Goal: Transaction & Acquisition: Purchase product/service

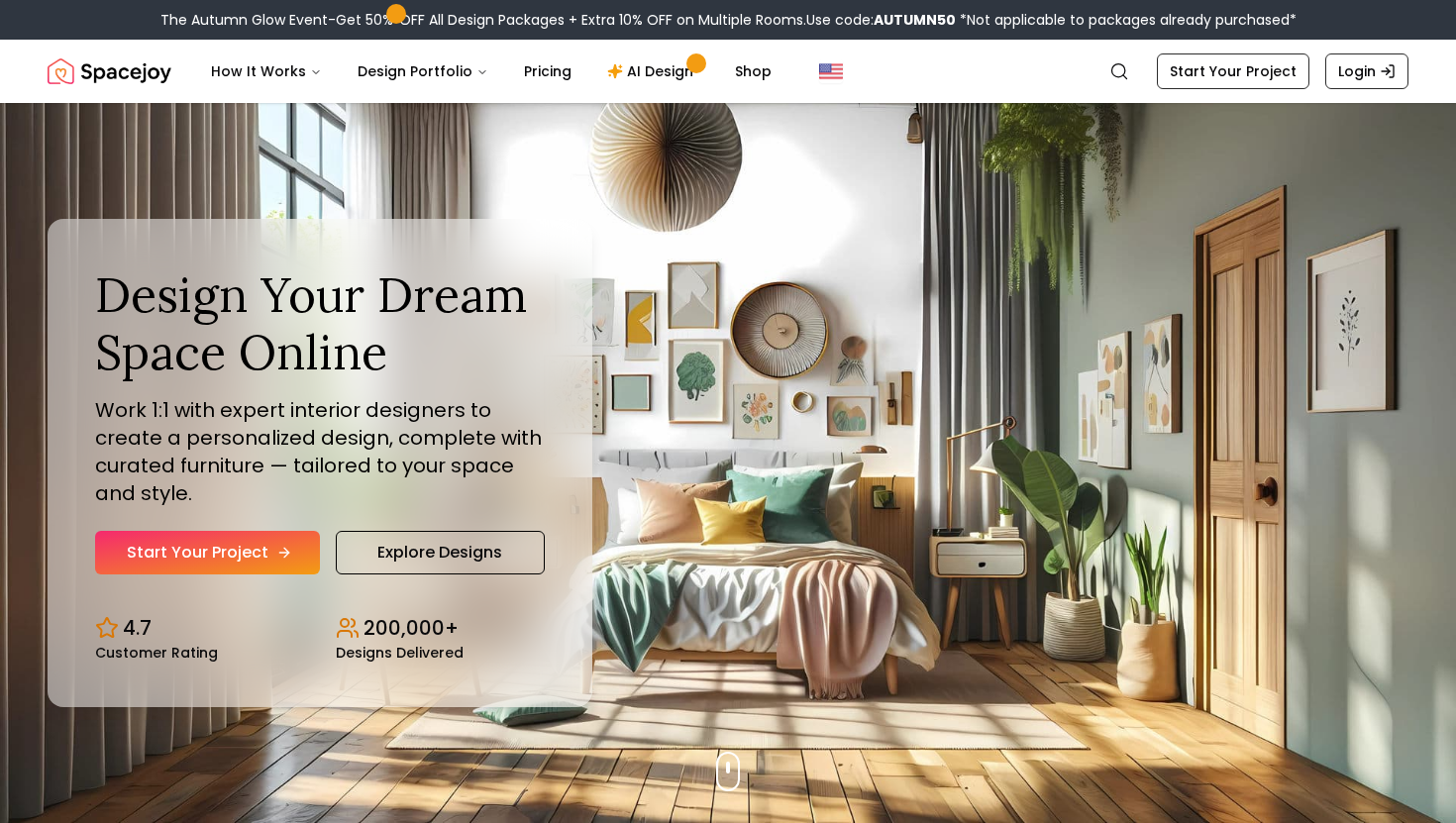
click at [173, 541] on link "Start Your Project" at bounding box center [208, 553] width 224 height 44
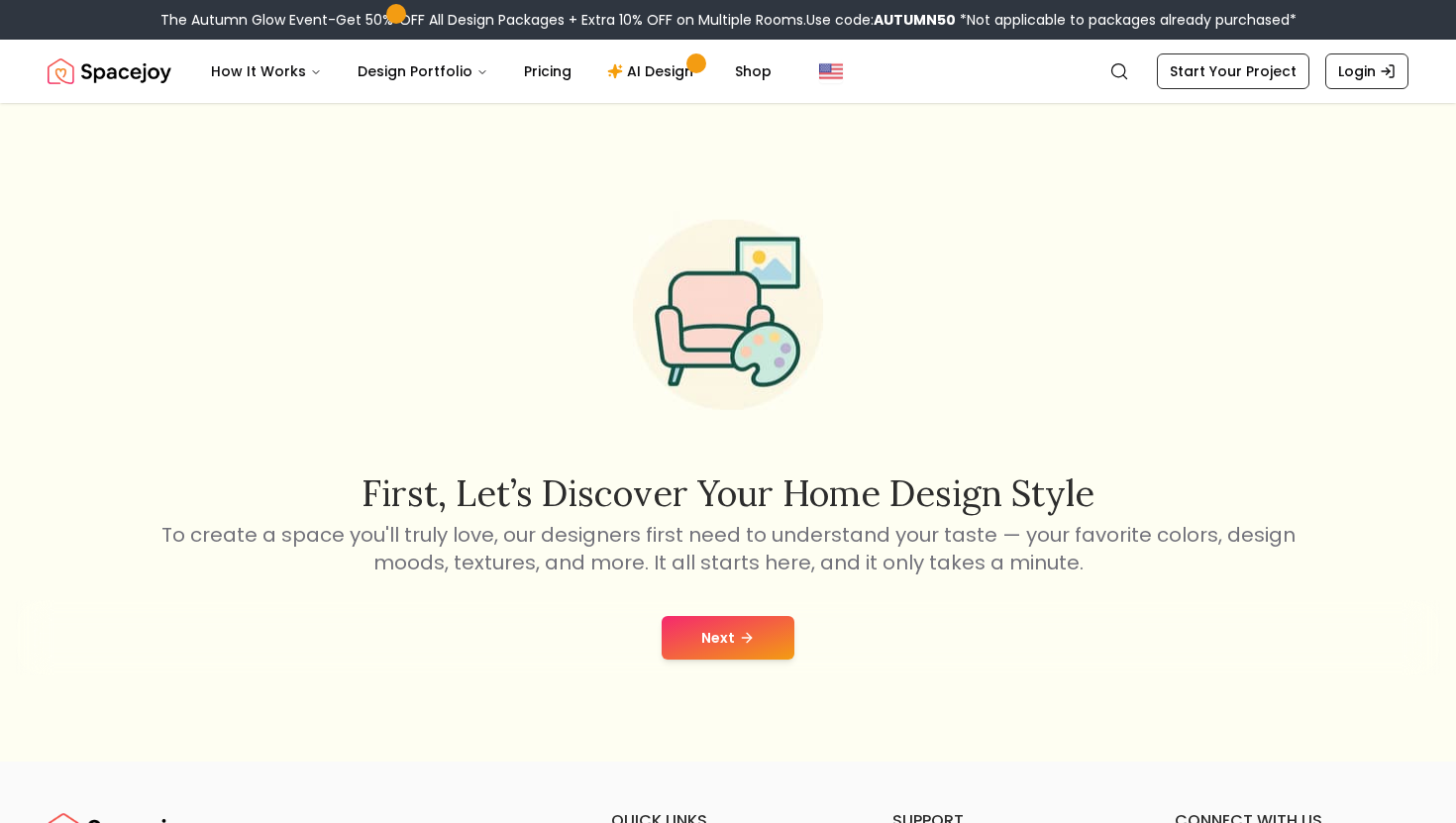
click at [710, 656] on button "Next" at bounding box center [728, 637] width 133 height 44
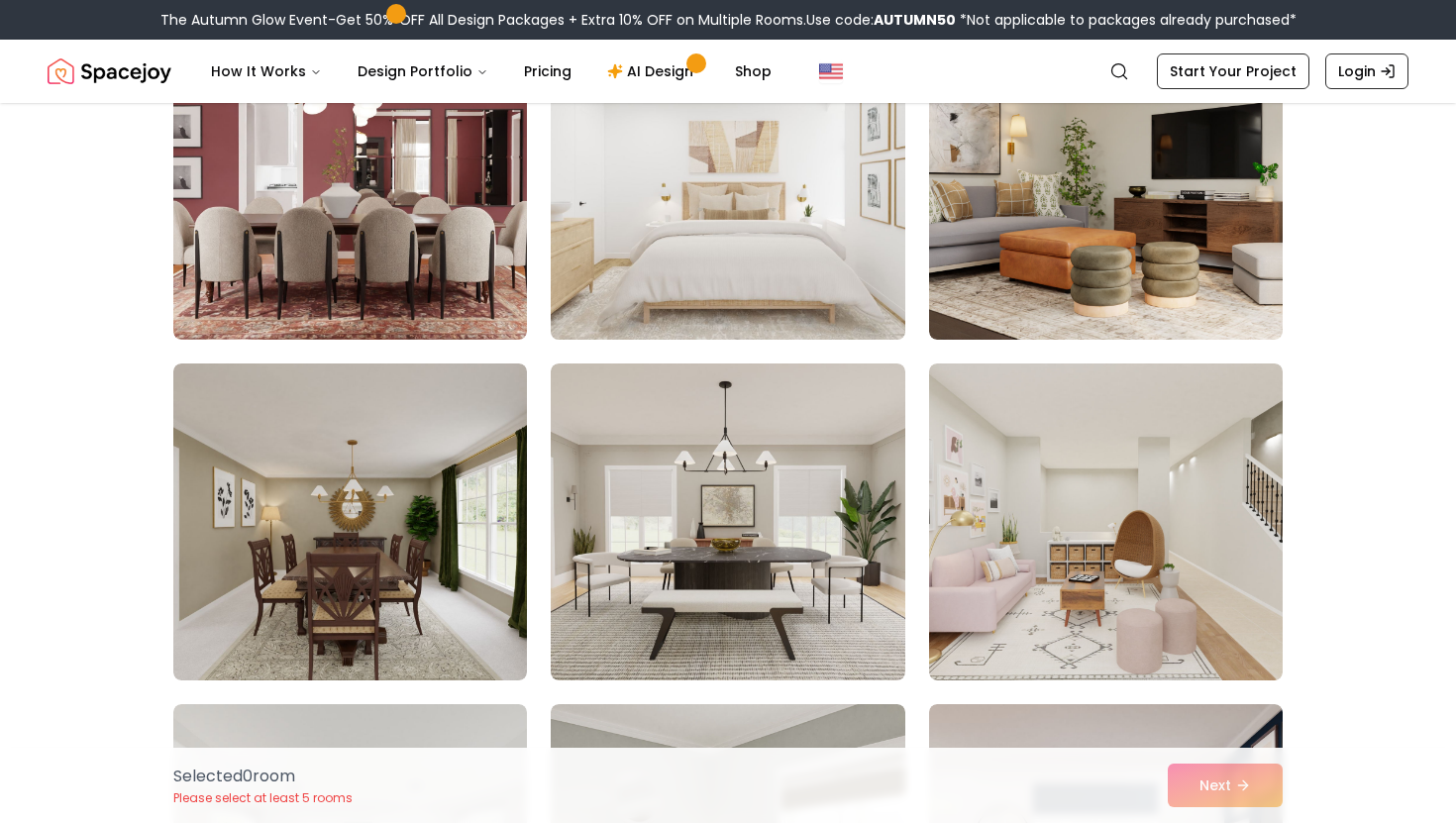
scroll to position [244, 0]
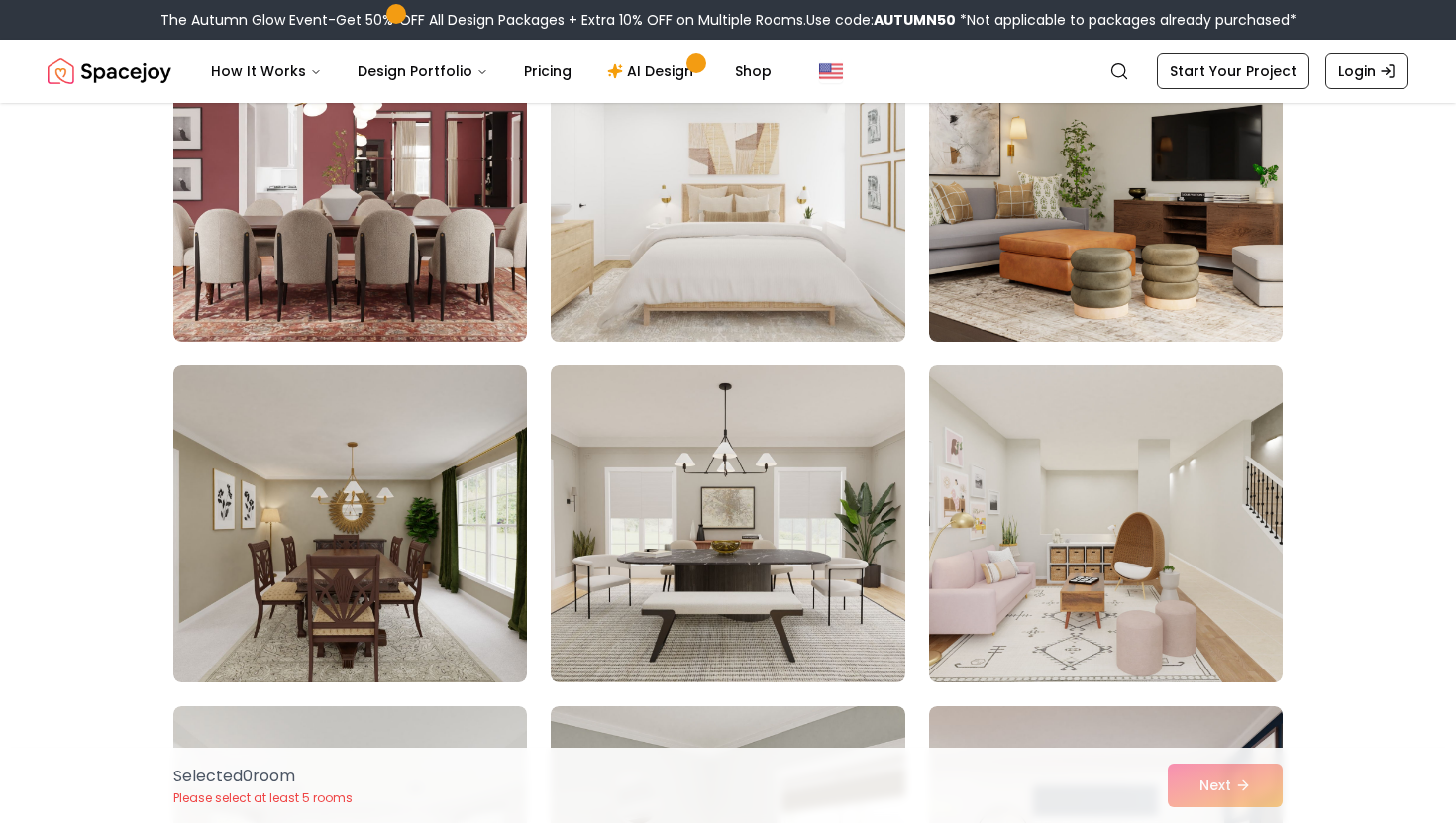
click at [827, 301] on img at bounding box center [728, 183] width 371 height 333
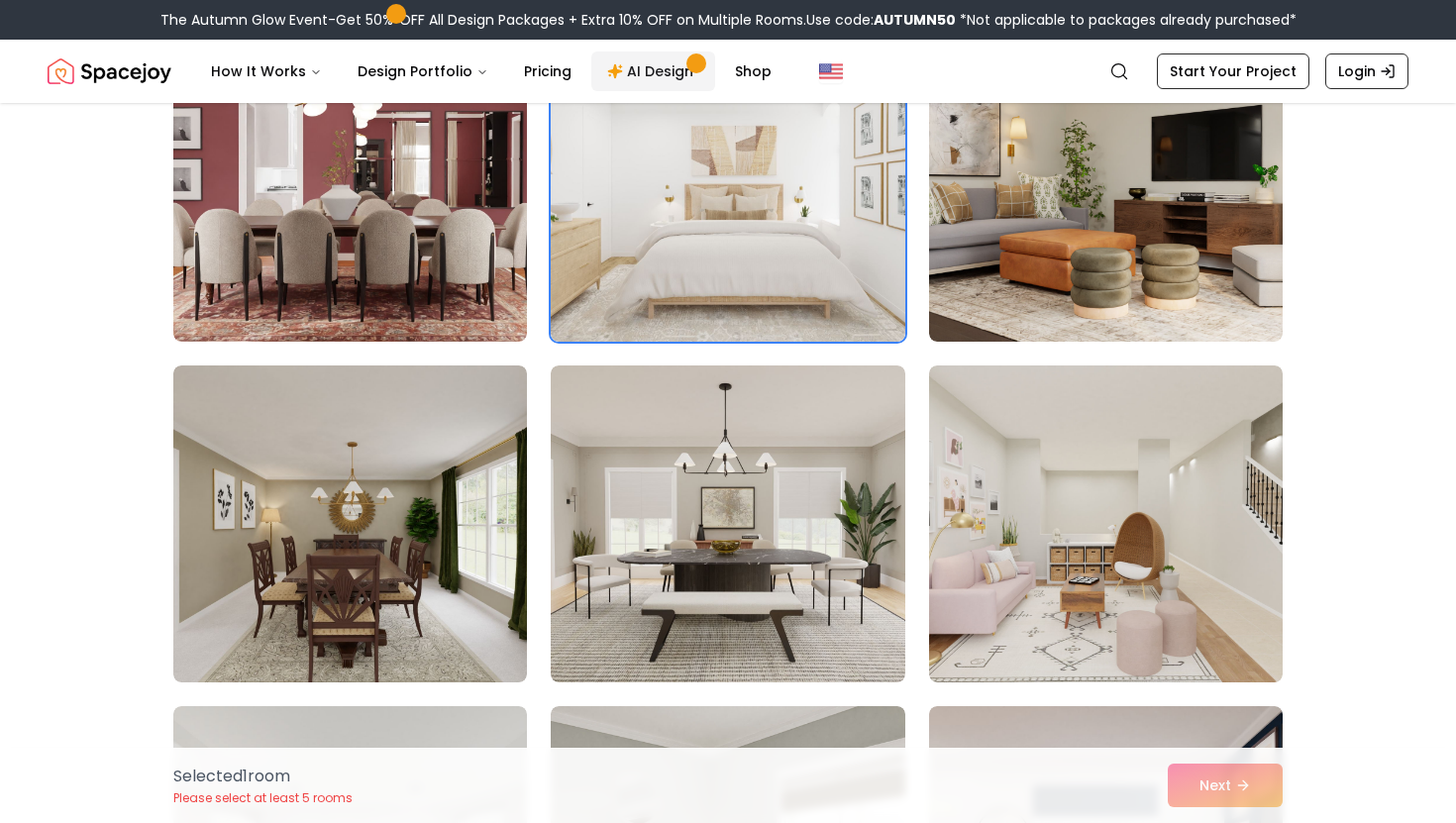
click at [680, 81] on link "AI Design" at bounding box center [653, 71] width 124 height 40
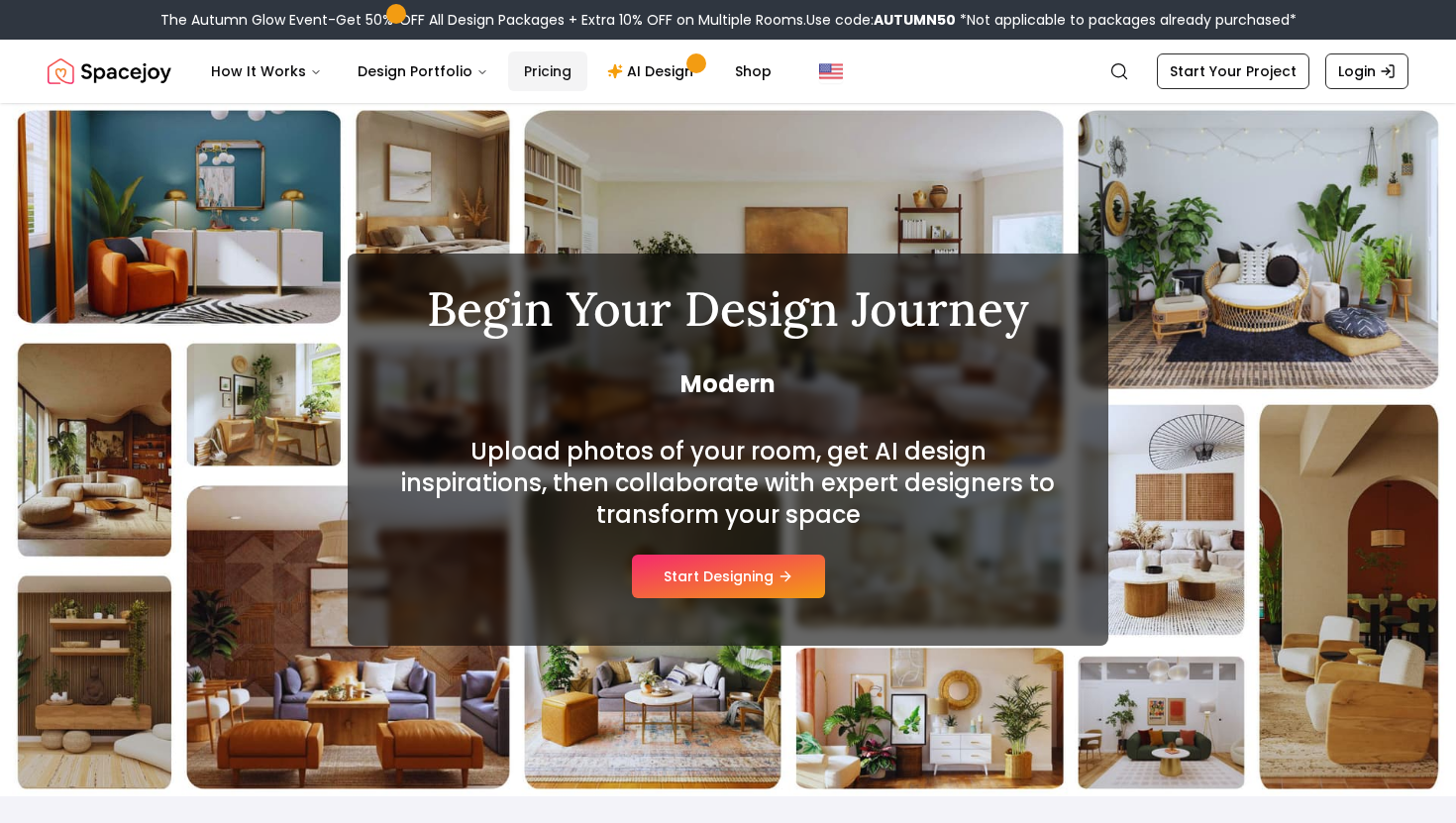
click at [532, 63] on link "Pricing" at bounding box center [548, 71] width 79 height 40
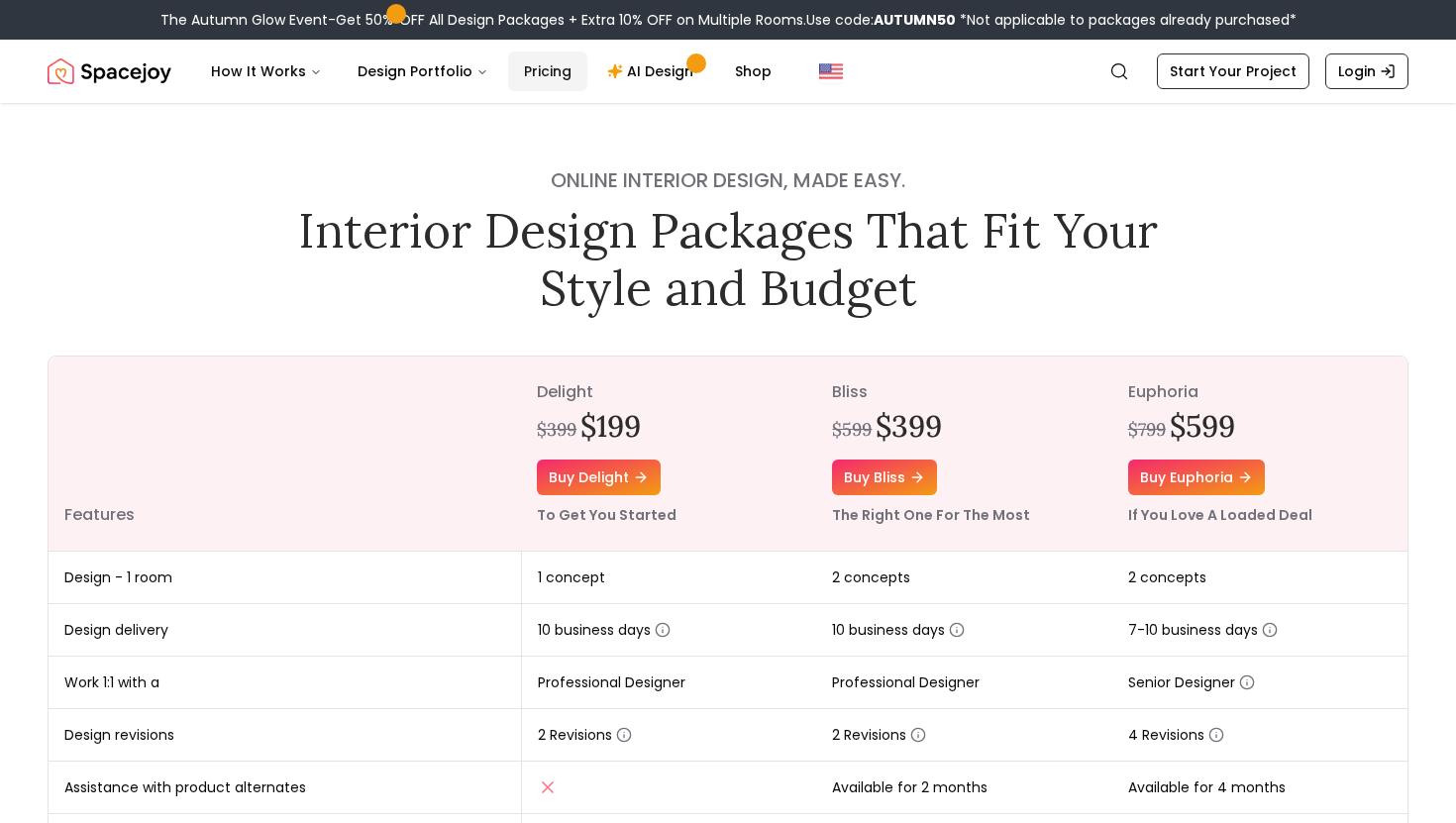
click at [563, 74] on link "Pricing" at bounding box center [548, 71] width 79 height 40
click at [662, 75] on link "AI Design" at bounding box center [653, 71] width 124 height 40
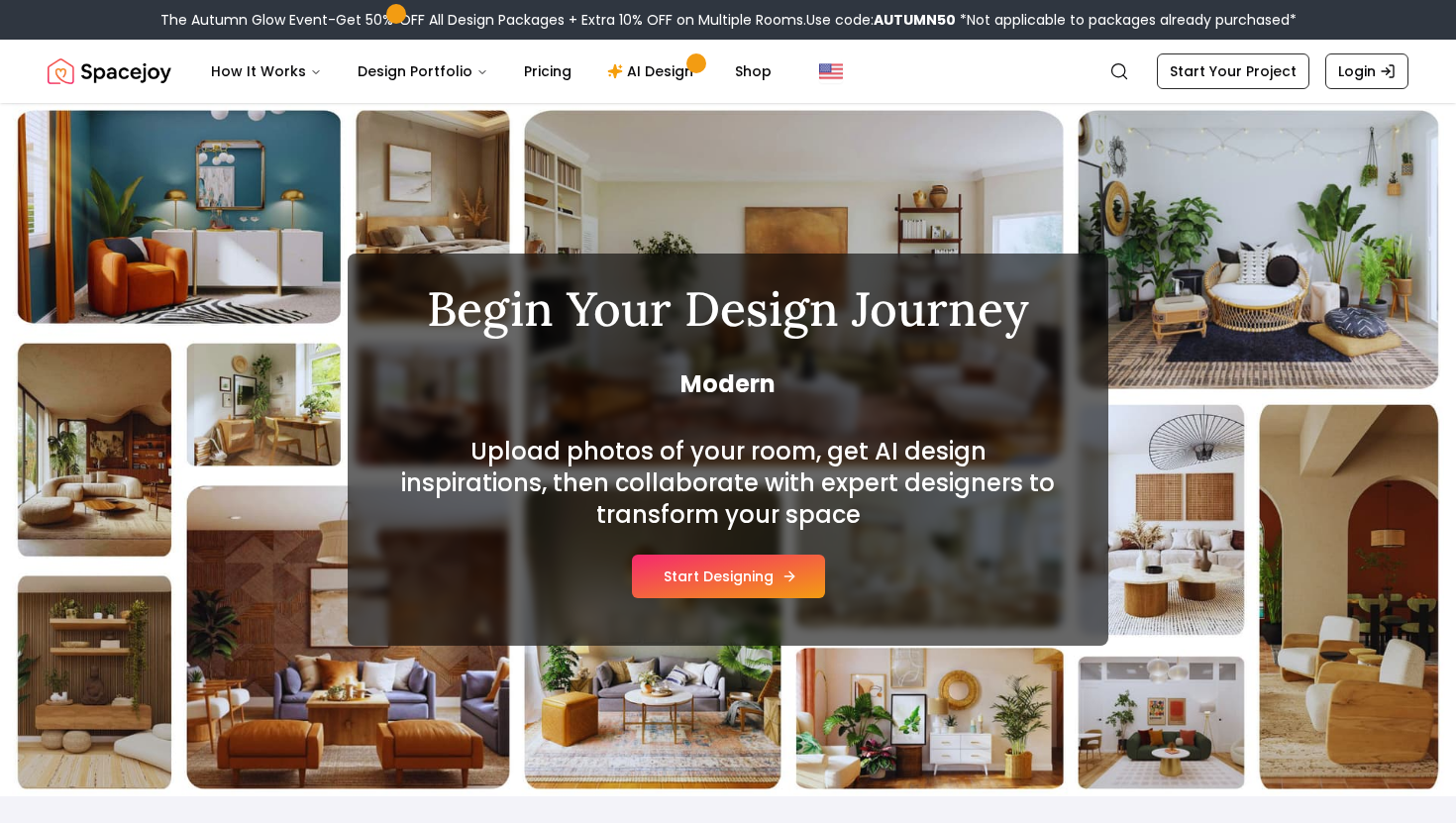
click at [751, 581] on button "Start Designing" at bounding box center [728, 577] width 193 height 44
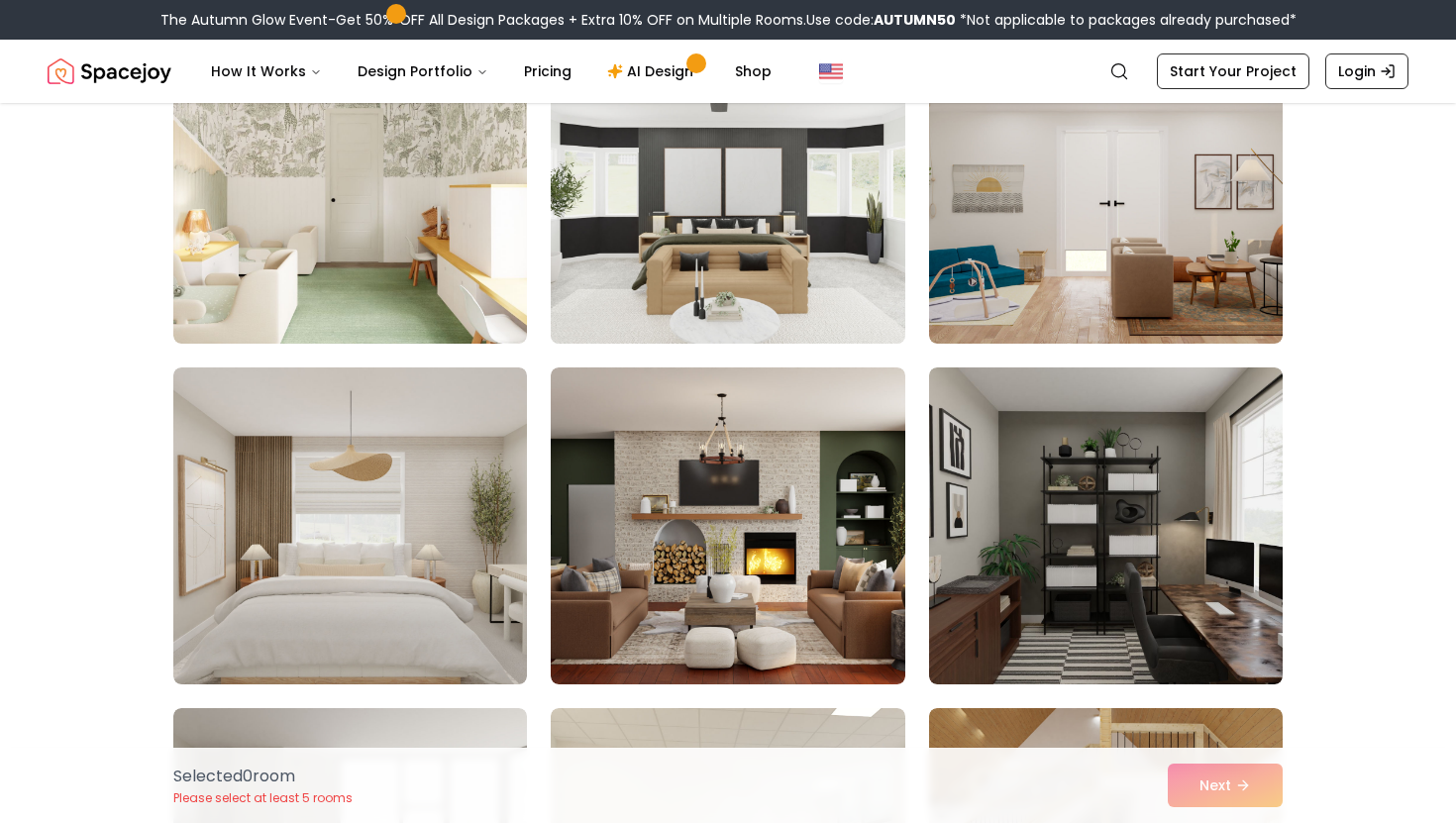
scroll to position [244, 0]
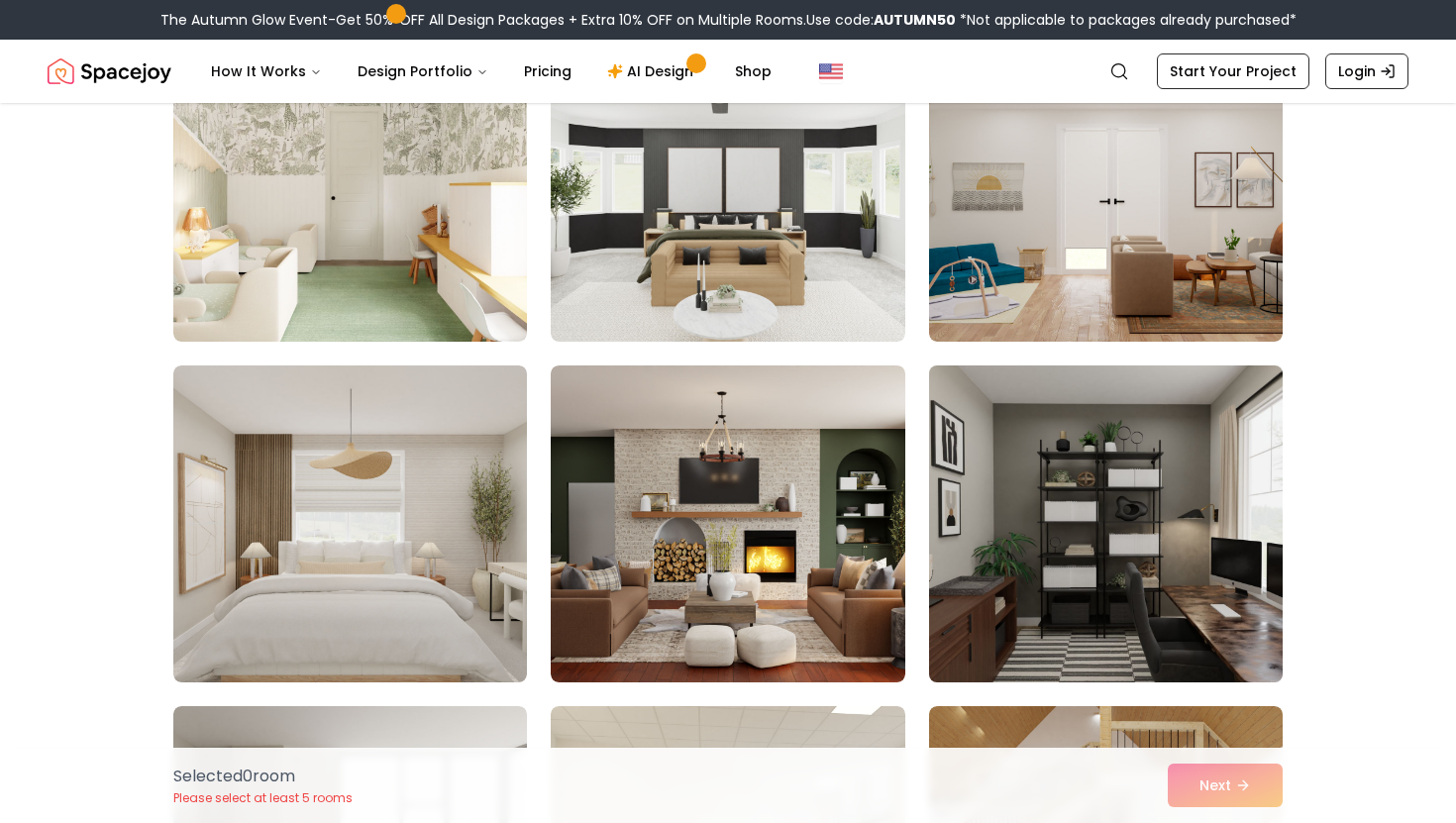
click at [1151, 567] on img at bounding box center [1106, 523] width 371 height 333
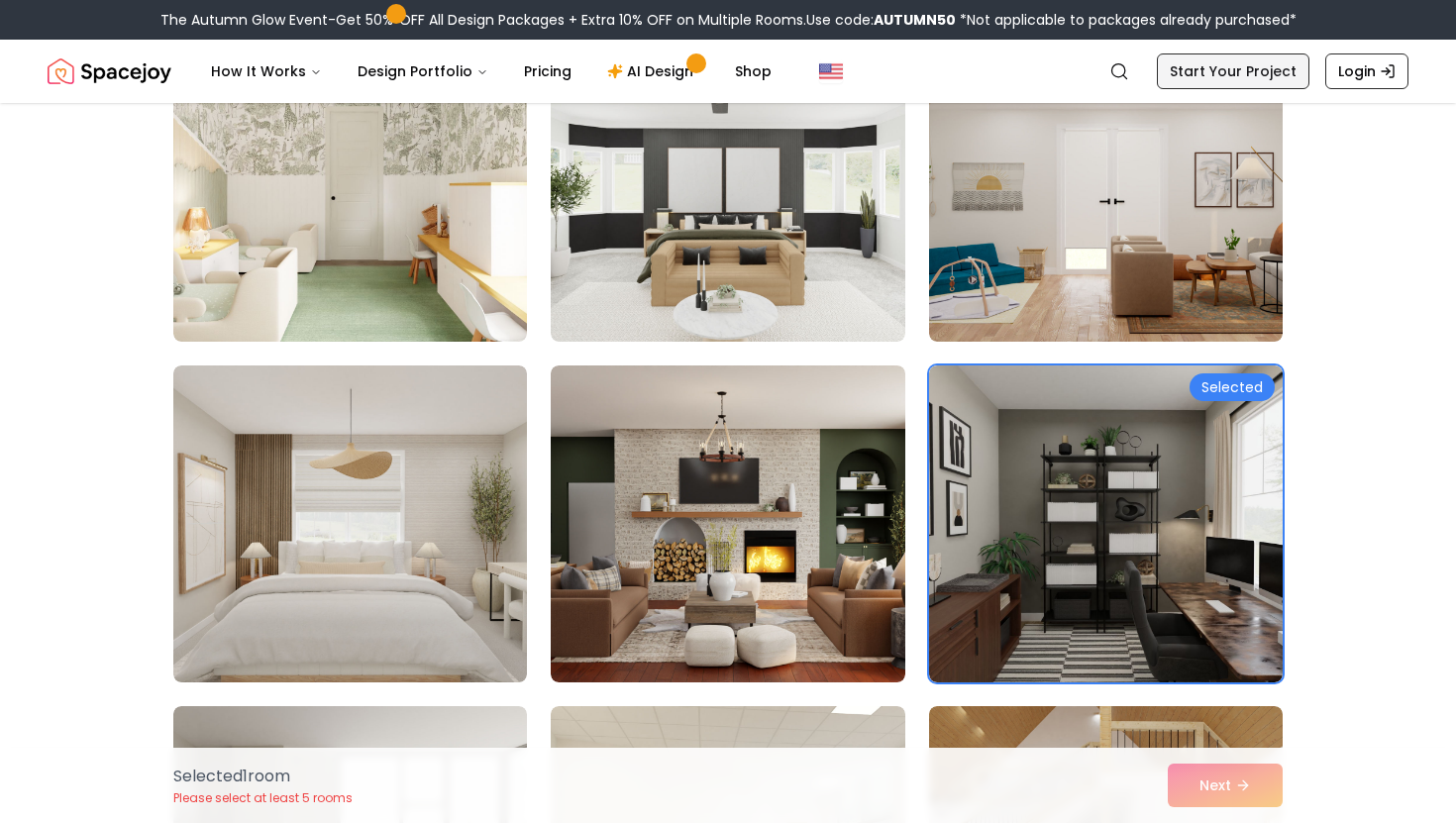
click at [1232, 83] on link "Start Your Project" at bounding box center [1234, 71] width 153 height 36
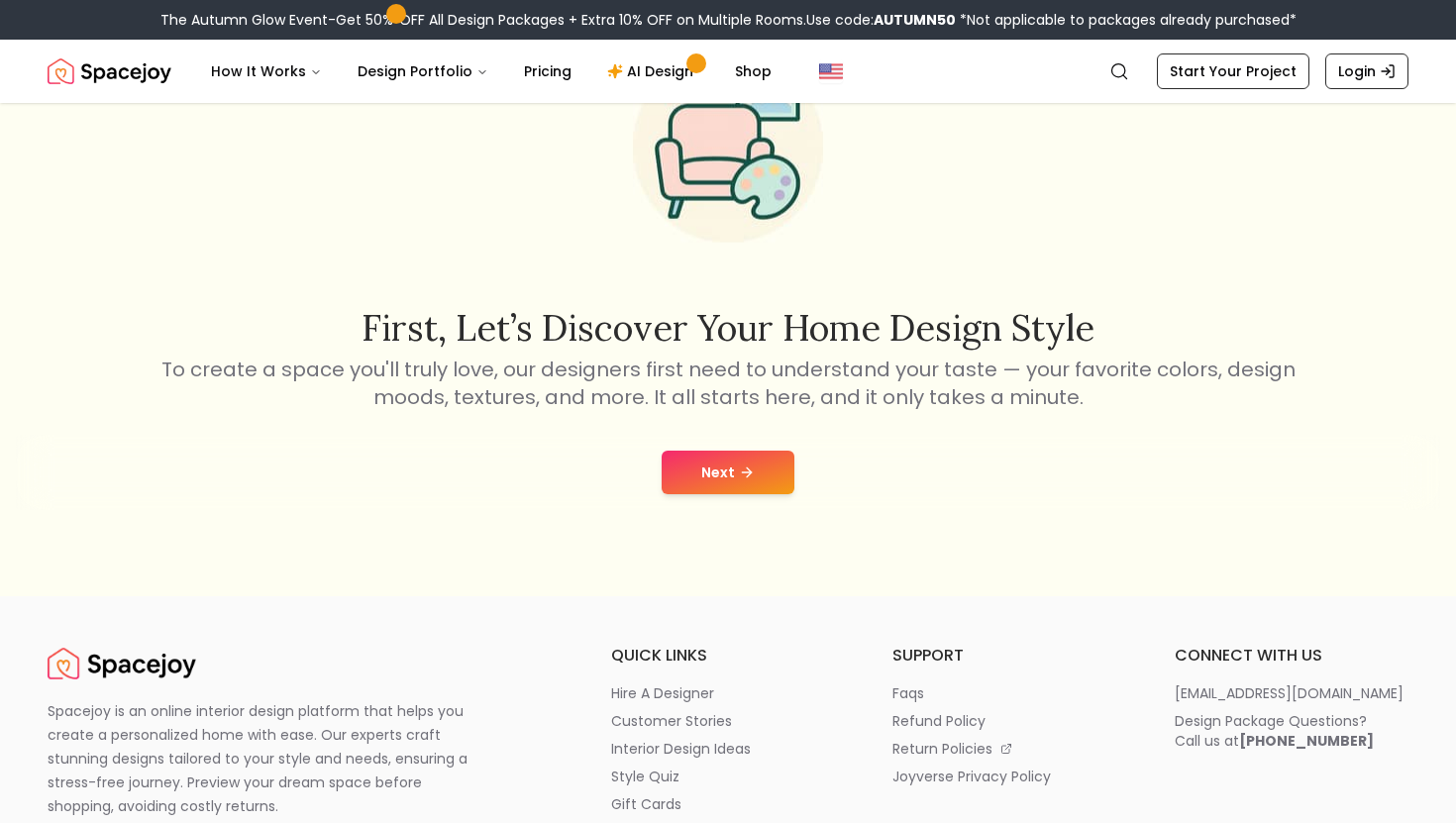
scroll to position [131, 0]
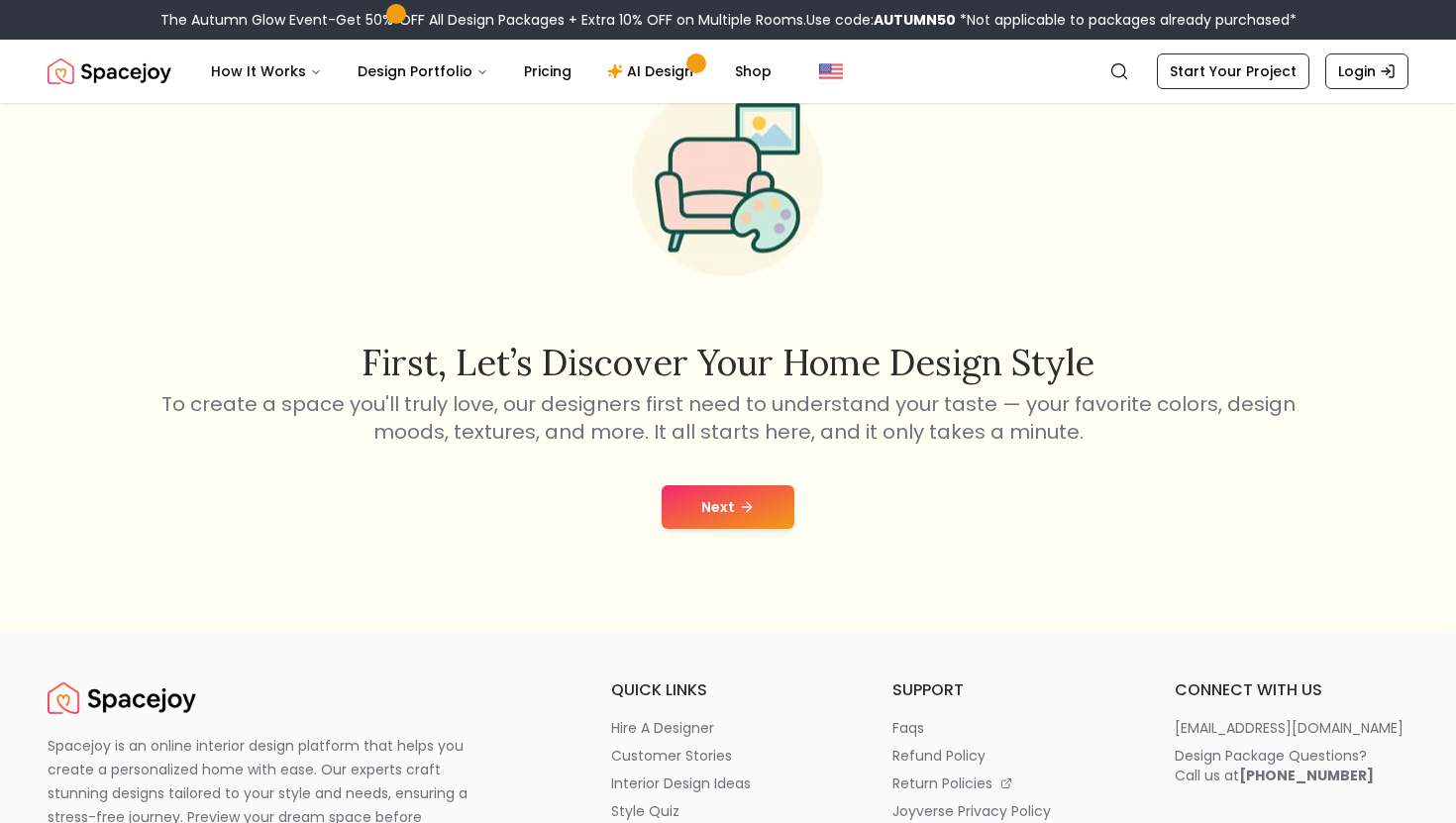
click at [701, 530] on div "Next" at bounding box center [728, 507] width 1424 height 75
drag, startPoint x: 711, startPoint y: 486, endPoint x: 711, endPoint y: 504, distance: 18.0
click at [711, 486] on button "Next" at bounding box center [728, 507] width 133 height 44
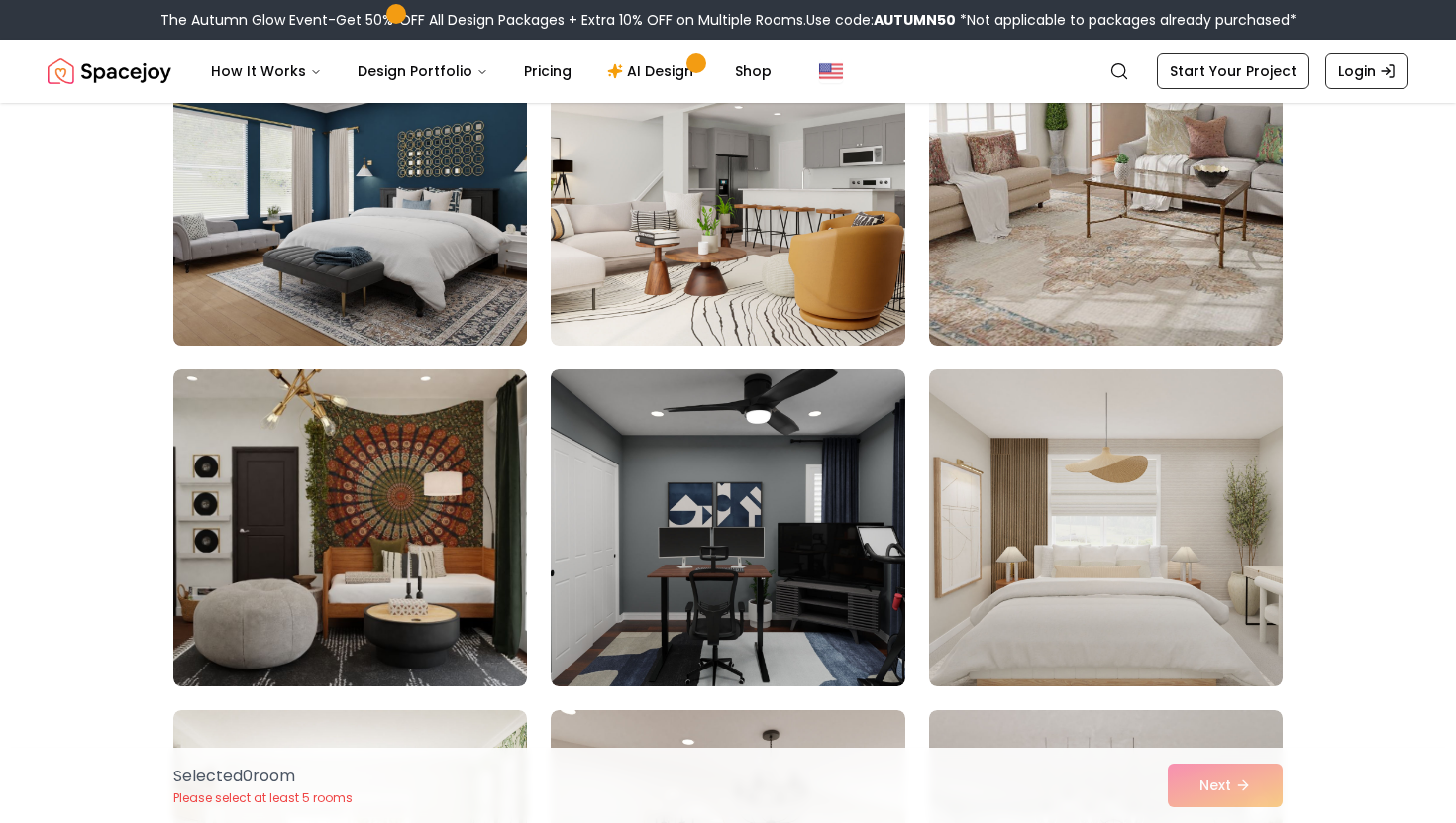
scroll to position [277, 0]
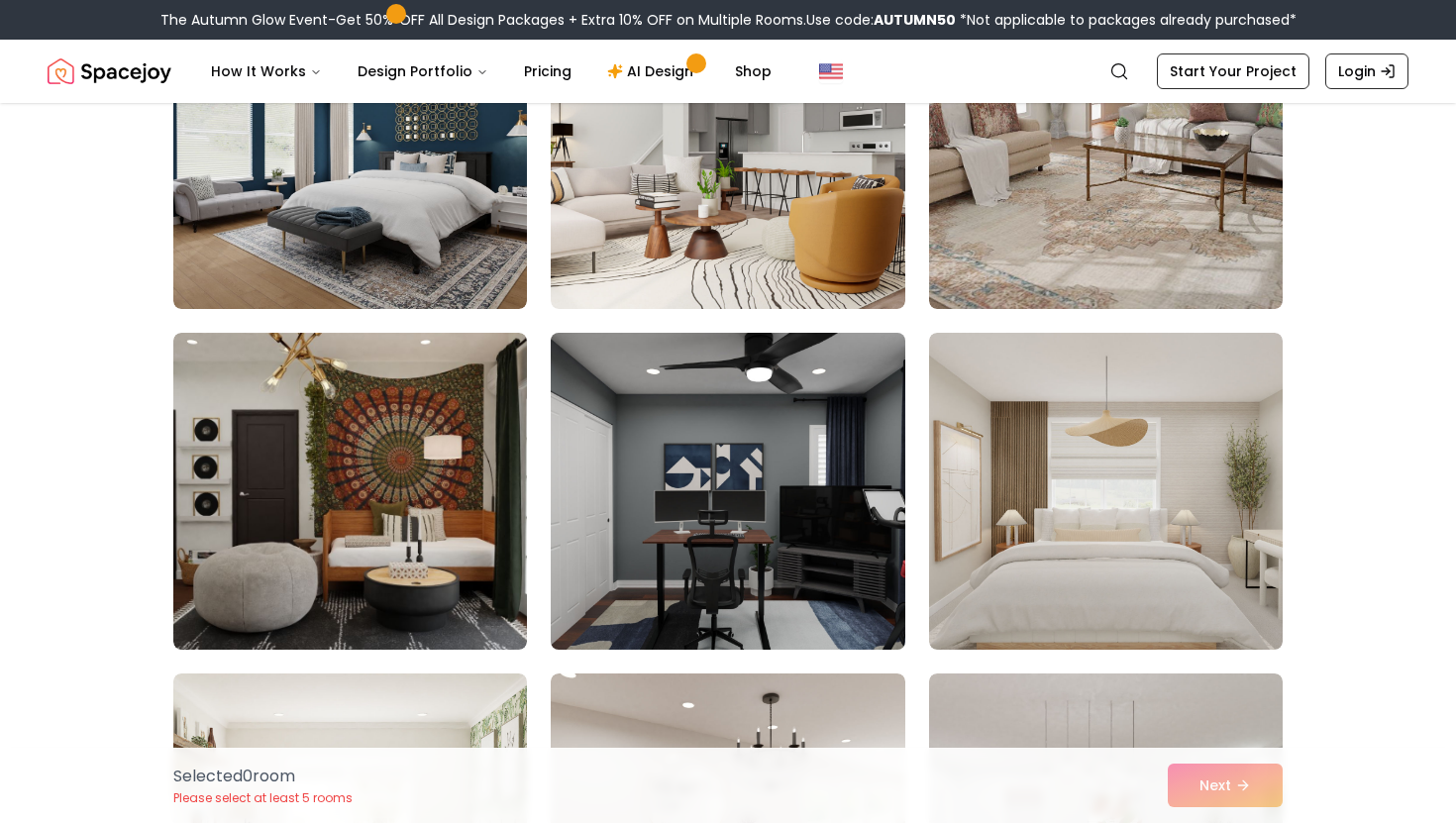
click at [821, 546] on img at bounding box center [728, 490] width 371 height 333
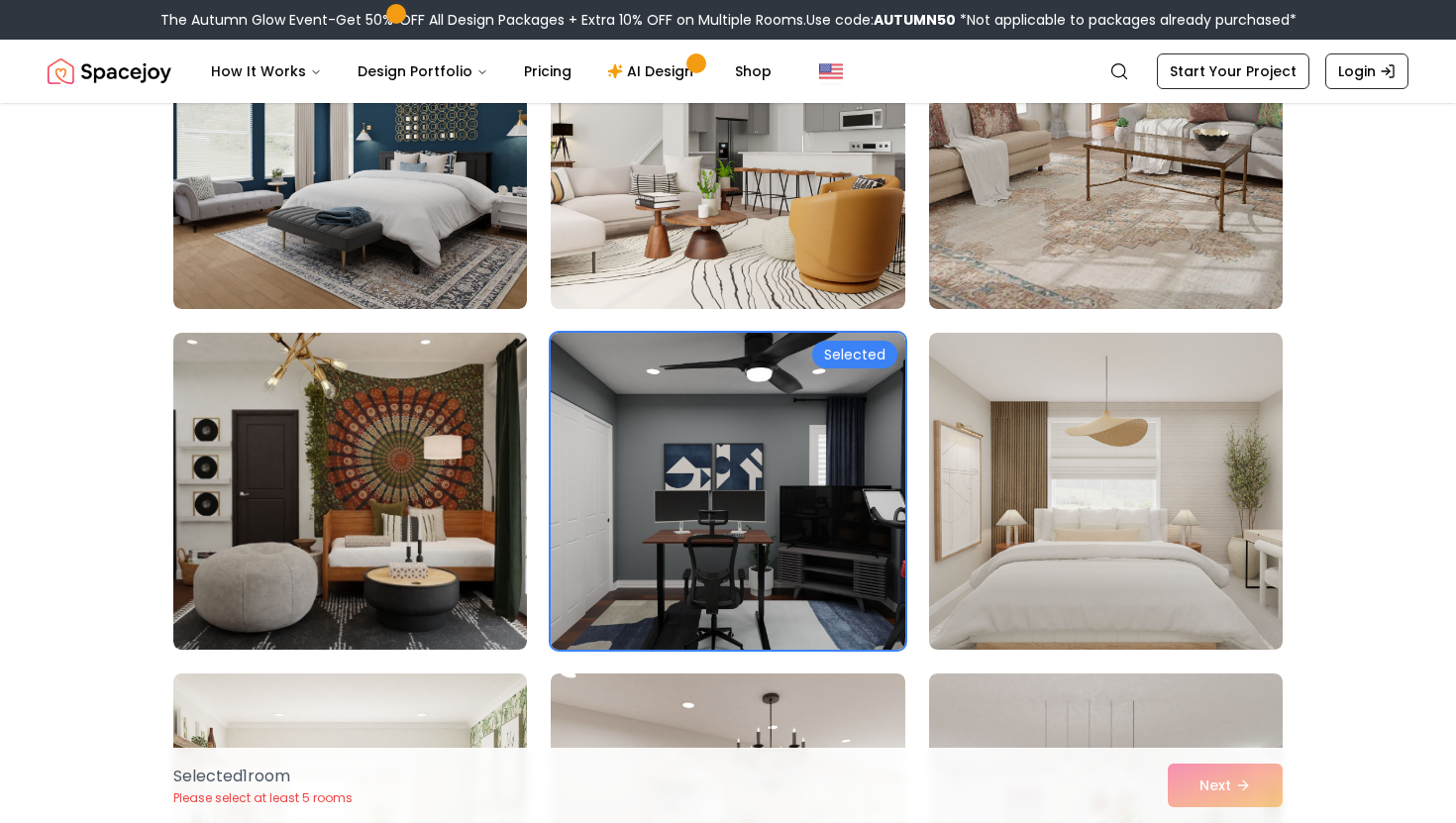
click at [844, 428] on img at bounding box center [728, 490] width 371 height 333
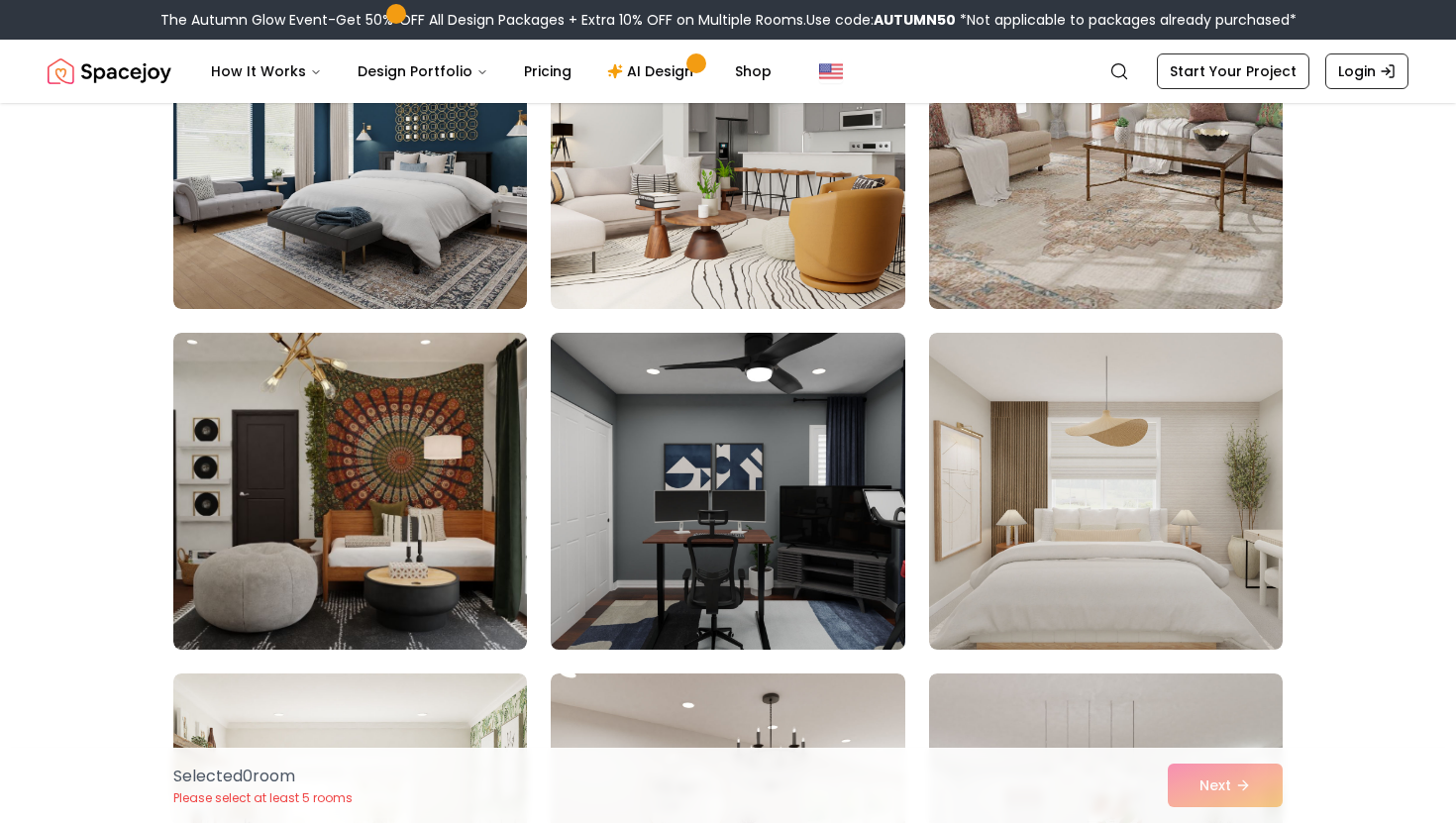
click at [844, 427] on img at bounding box center [728, 490] width 371 height 333
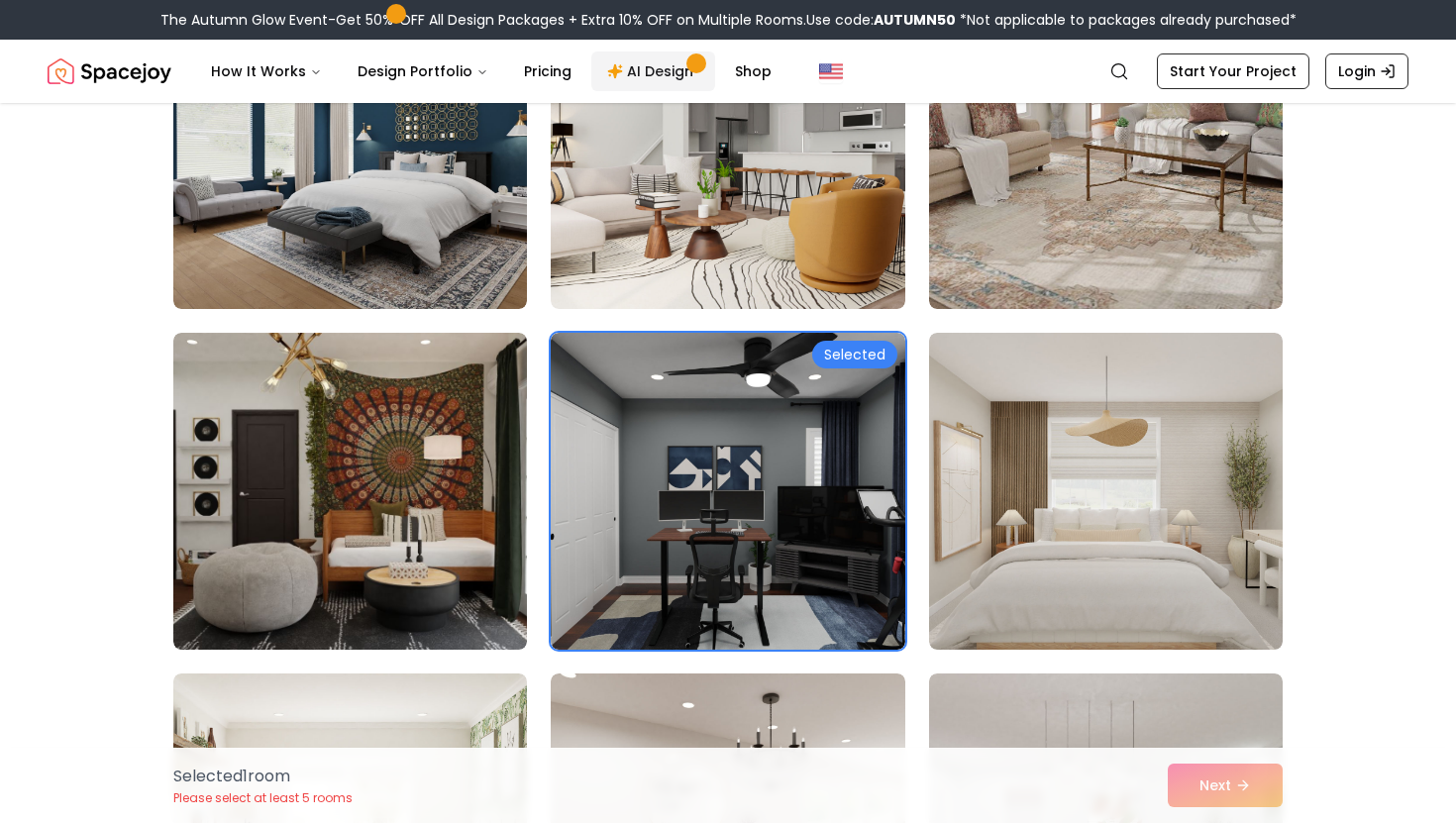
click at [682, 71] on span "Main" at bounding box center [696, 64] width 30 height 30
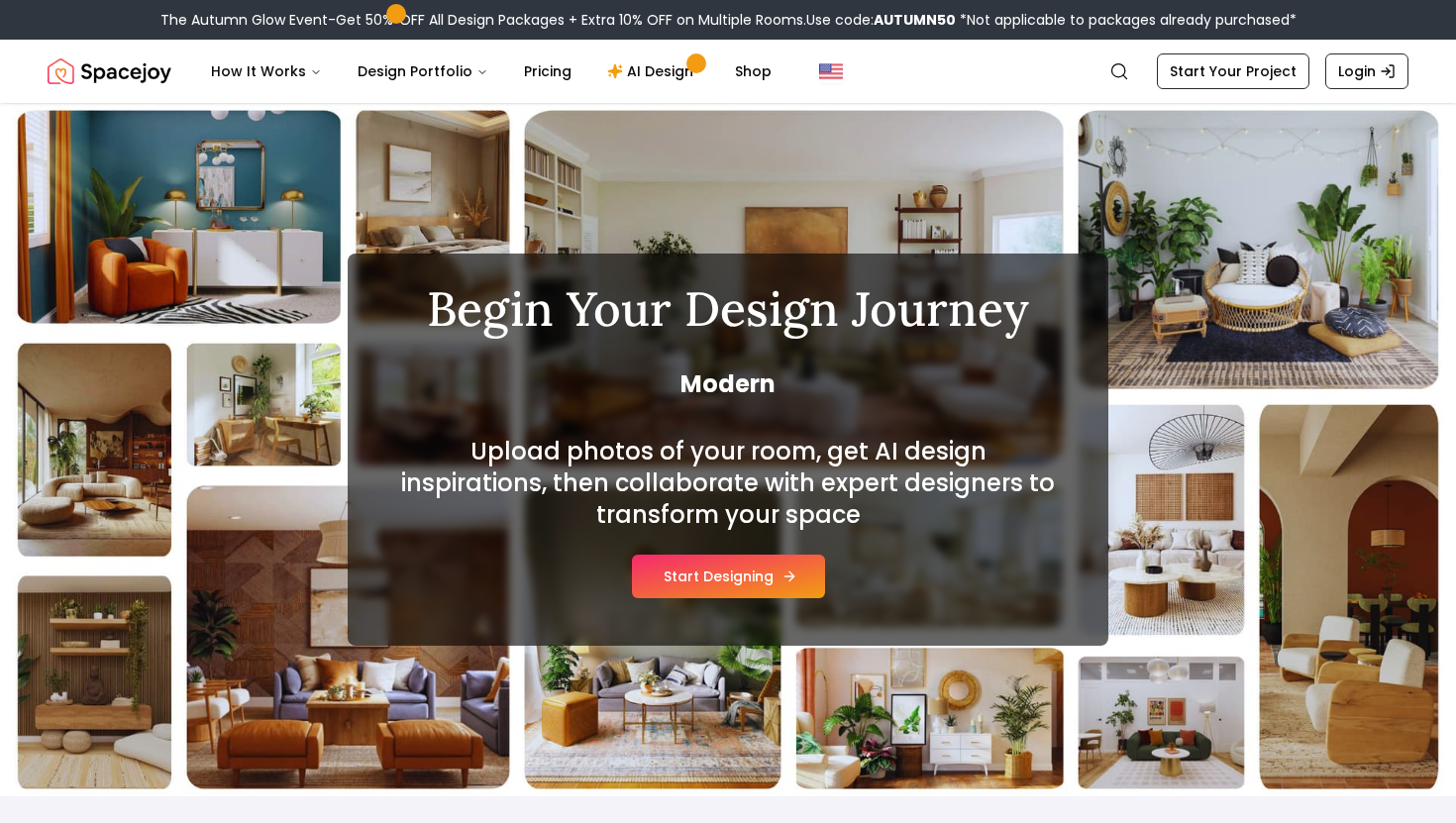
click at [764, 588] on button "Start Designing" at bounding box center [728, 577] width 193 height 44
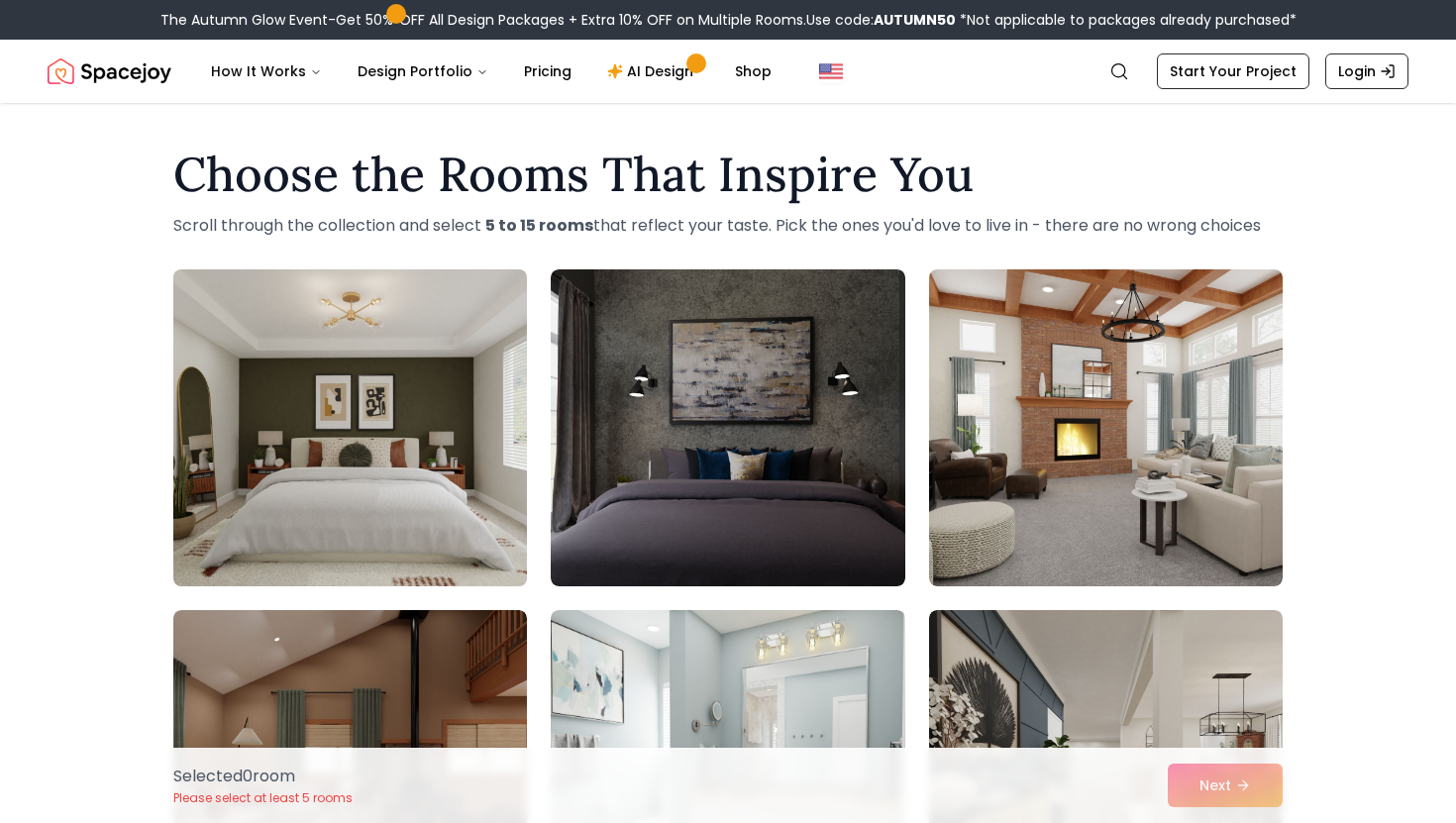
click at [440, 448] on img at bounding box center [351, 427] width 371 height 333
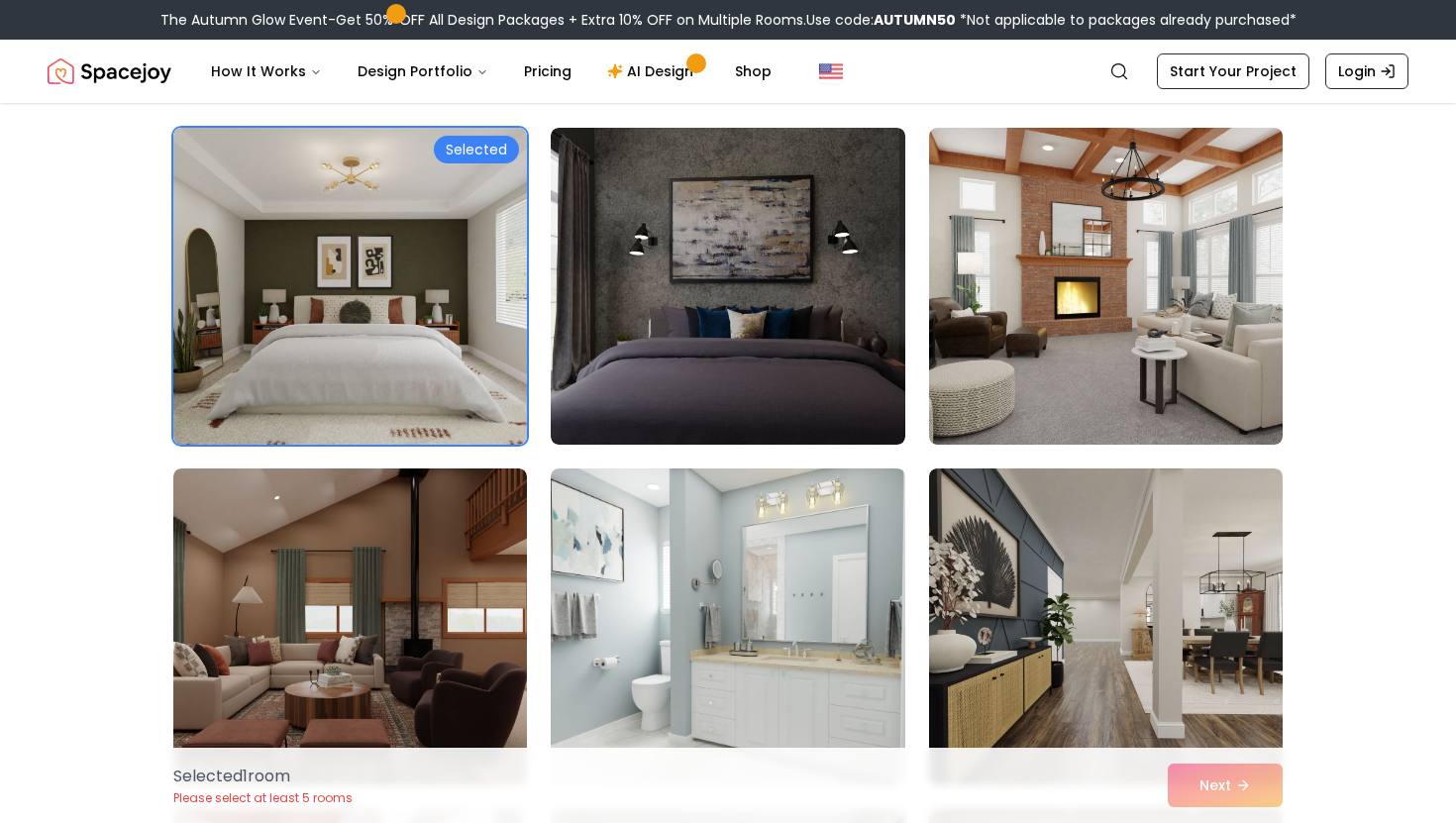
scroll to position [143, 0]
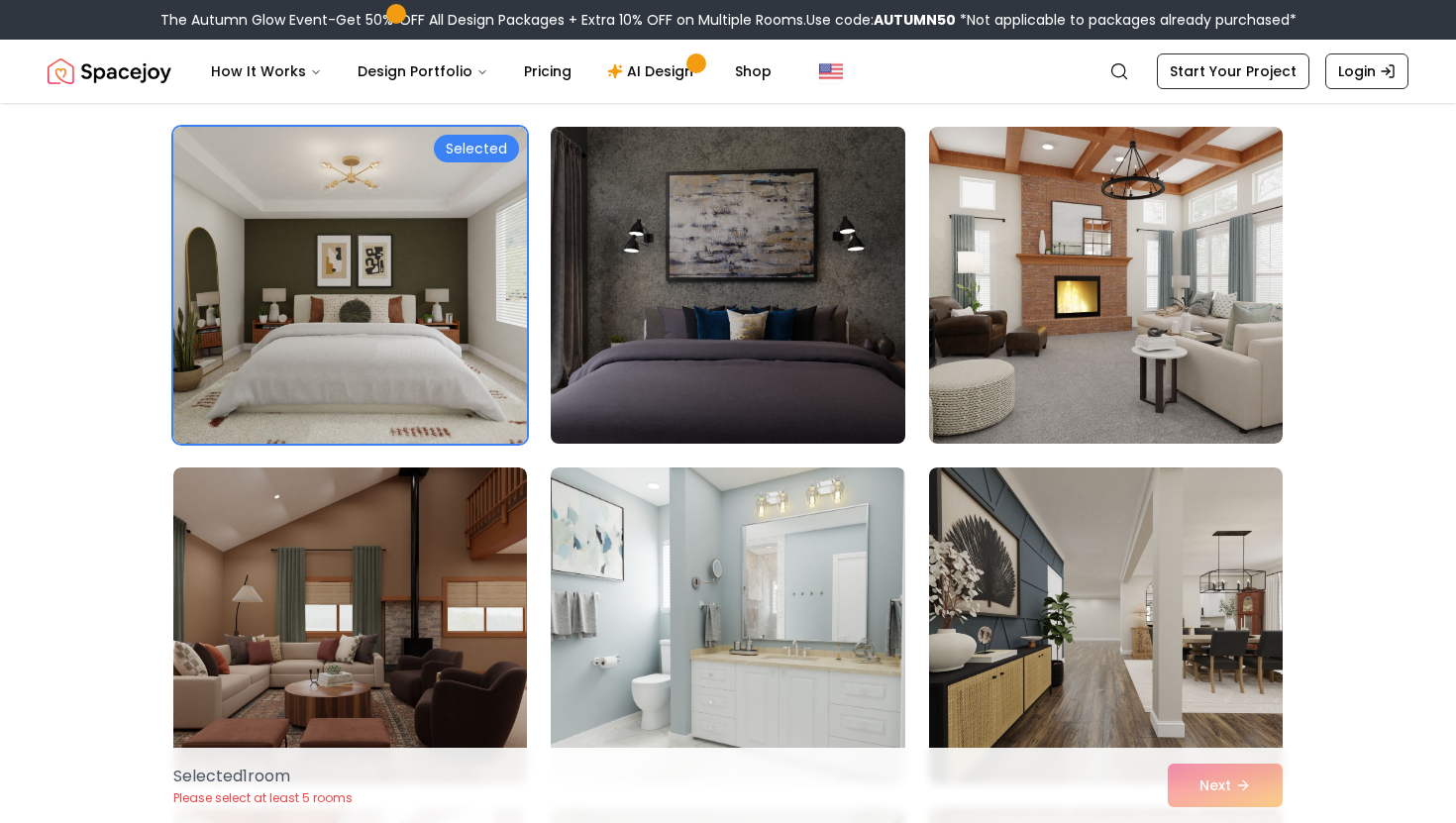
click at [790, 343] on img at bounding box center [728, 285] width 371 height 333
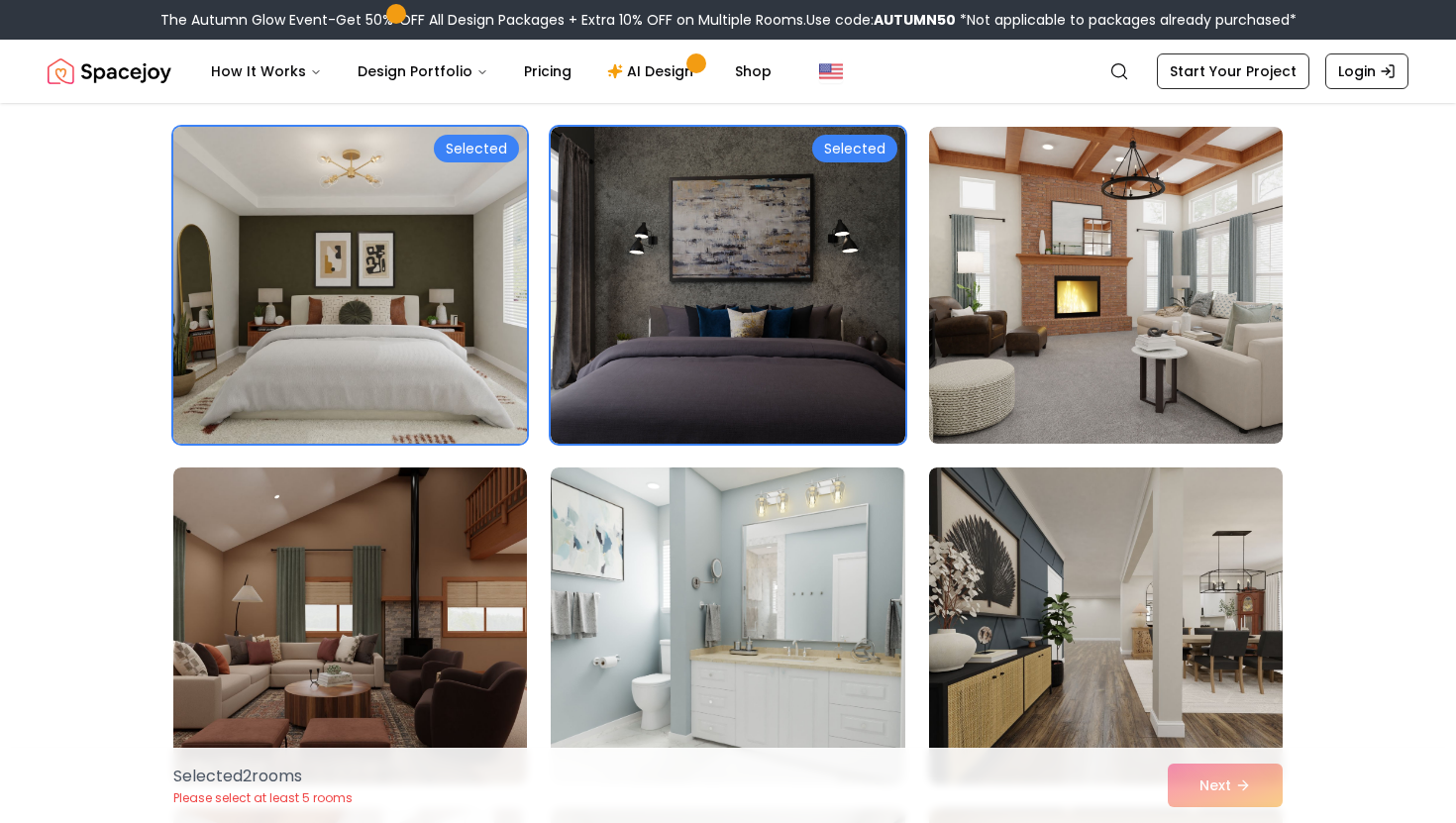
click at [363, 289] on img at bounding box center [351, 285] width 371 height 333
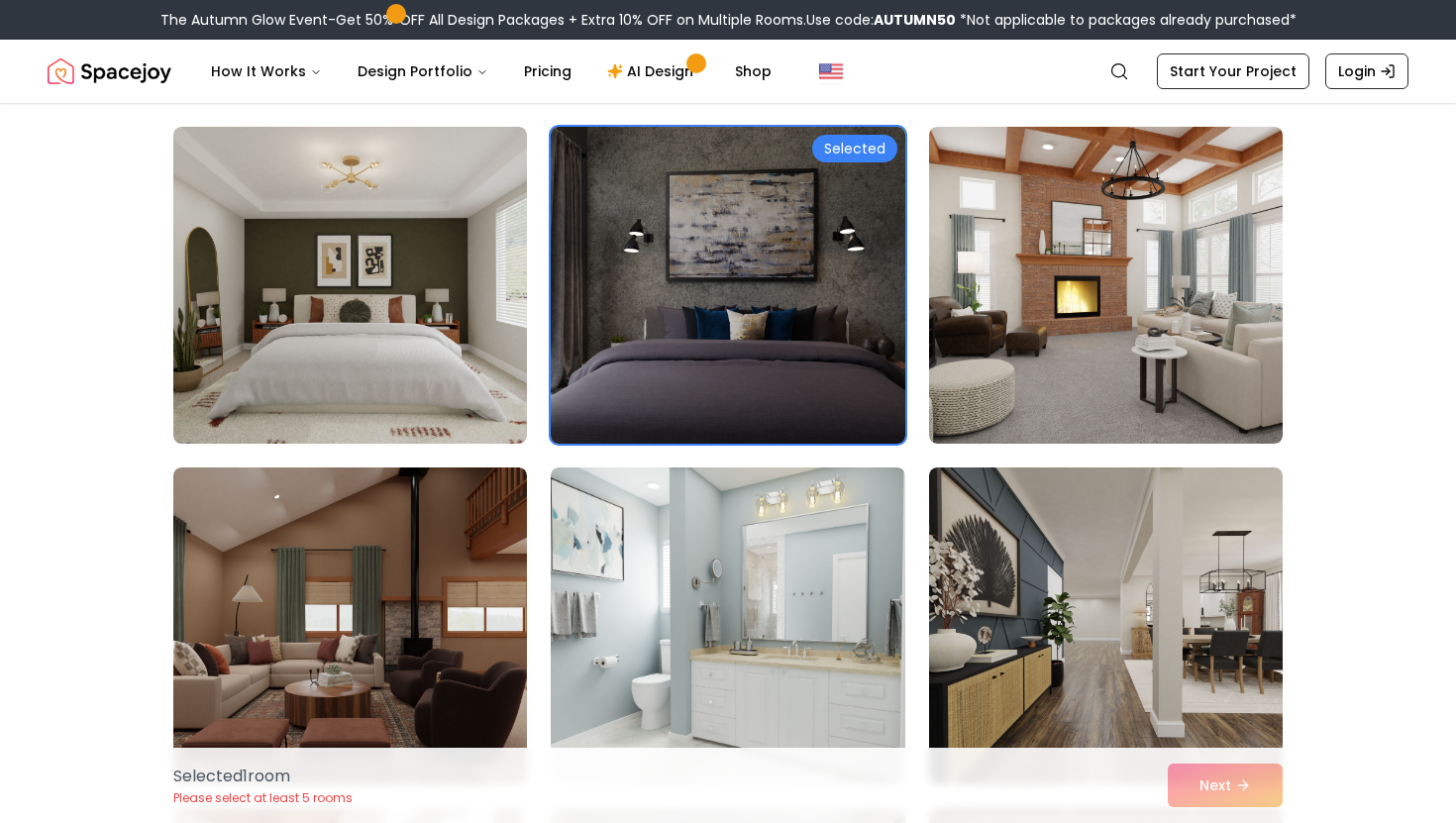
click at [697, 277] on img at bounding box center [728, 285] width 371 height 333
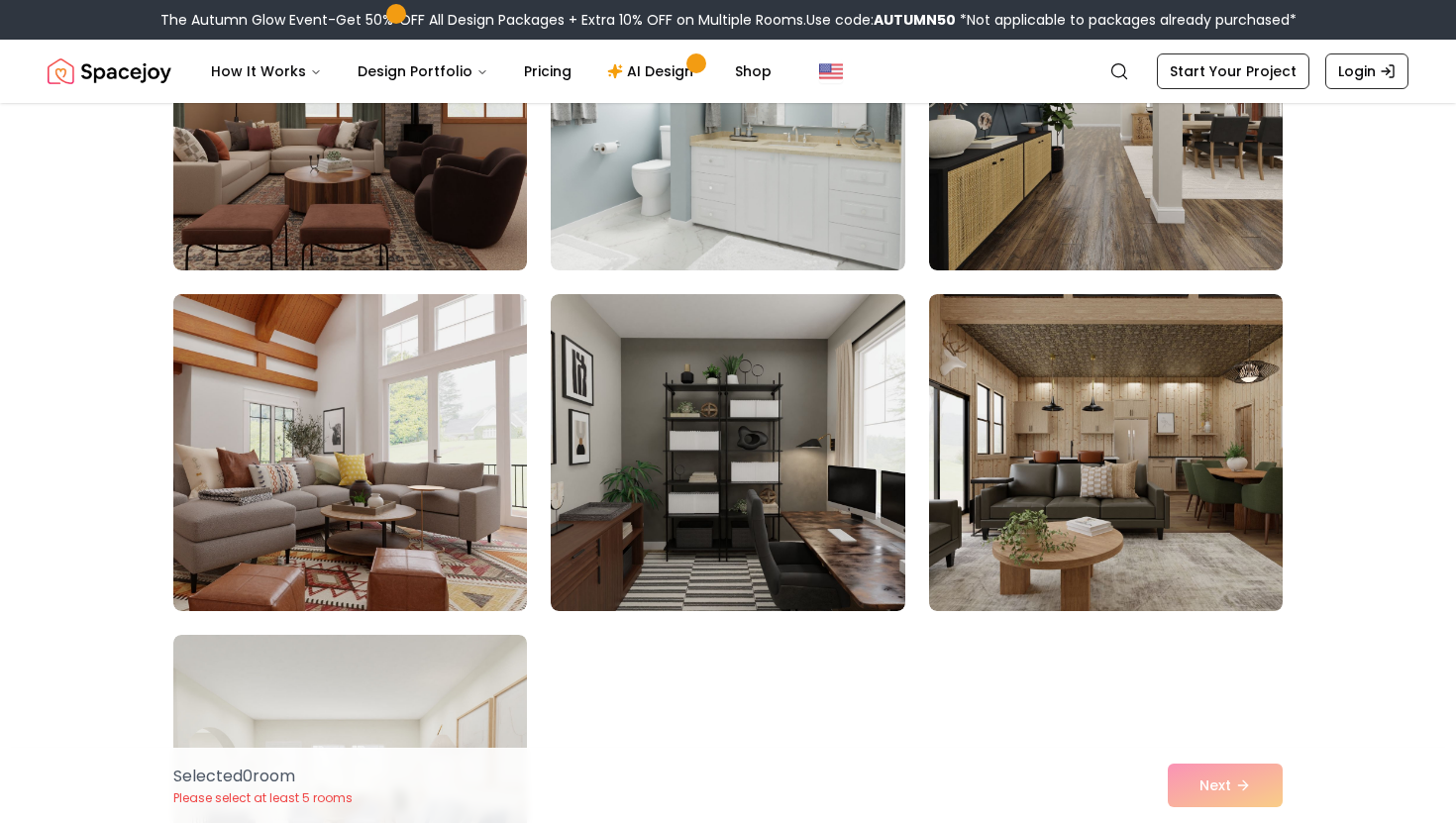
scroll to position [664, 0]
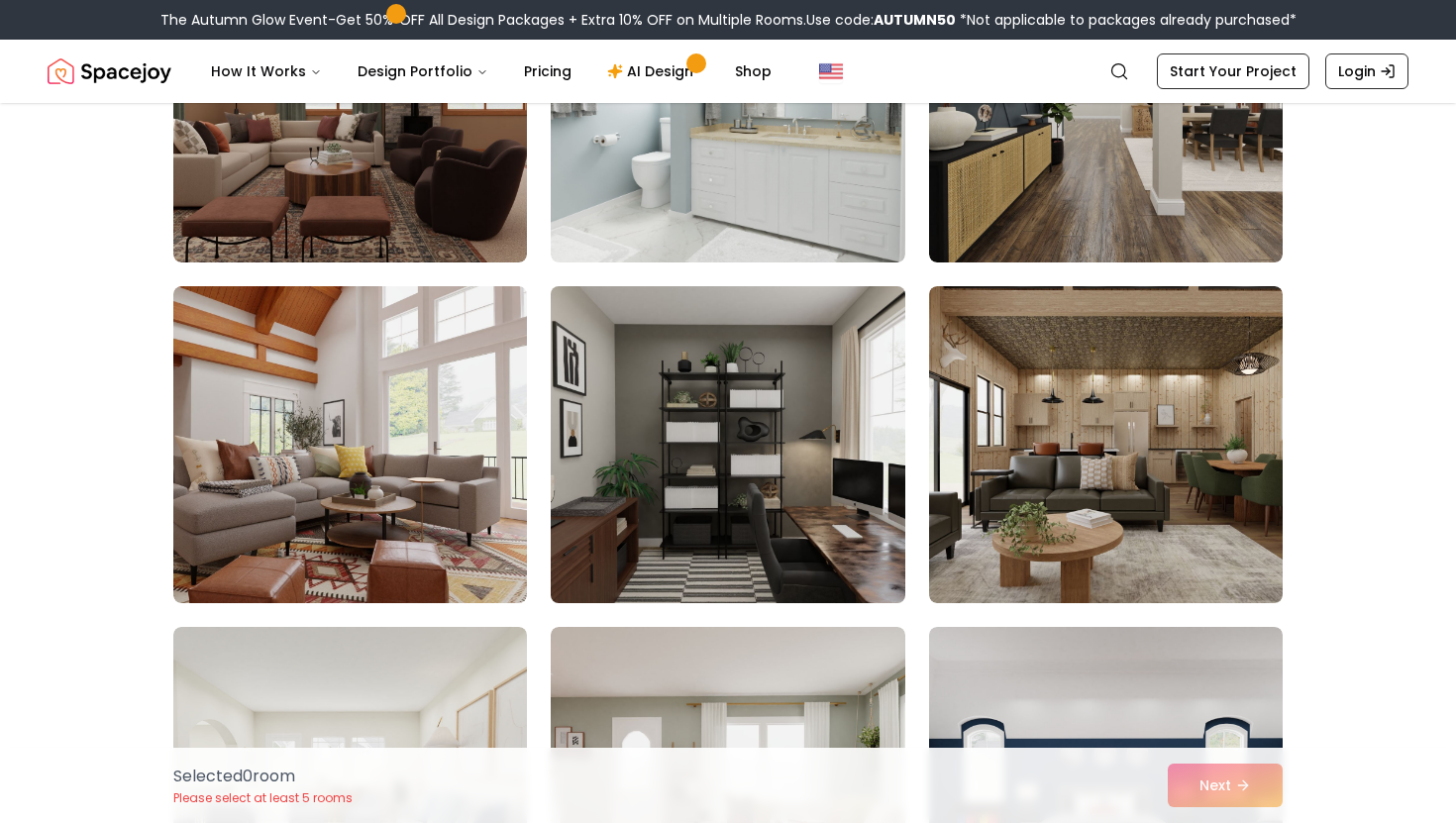
click at [747, 431] on img at bounding box center [728, 444] width 371 height 333
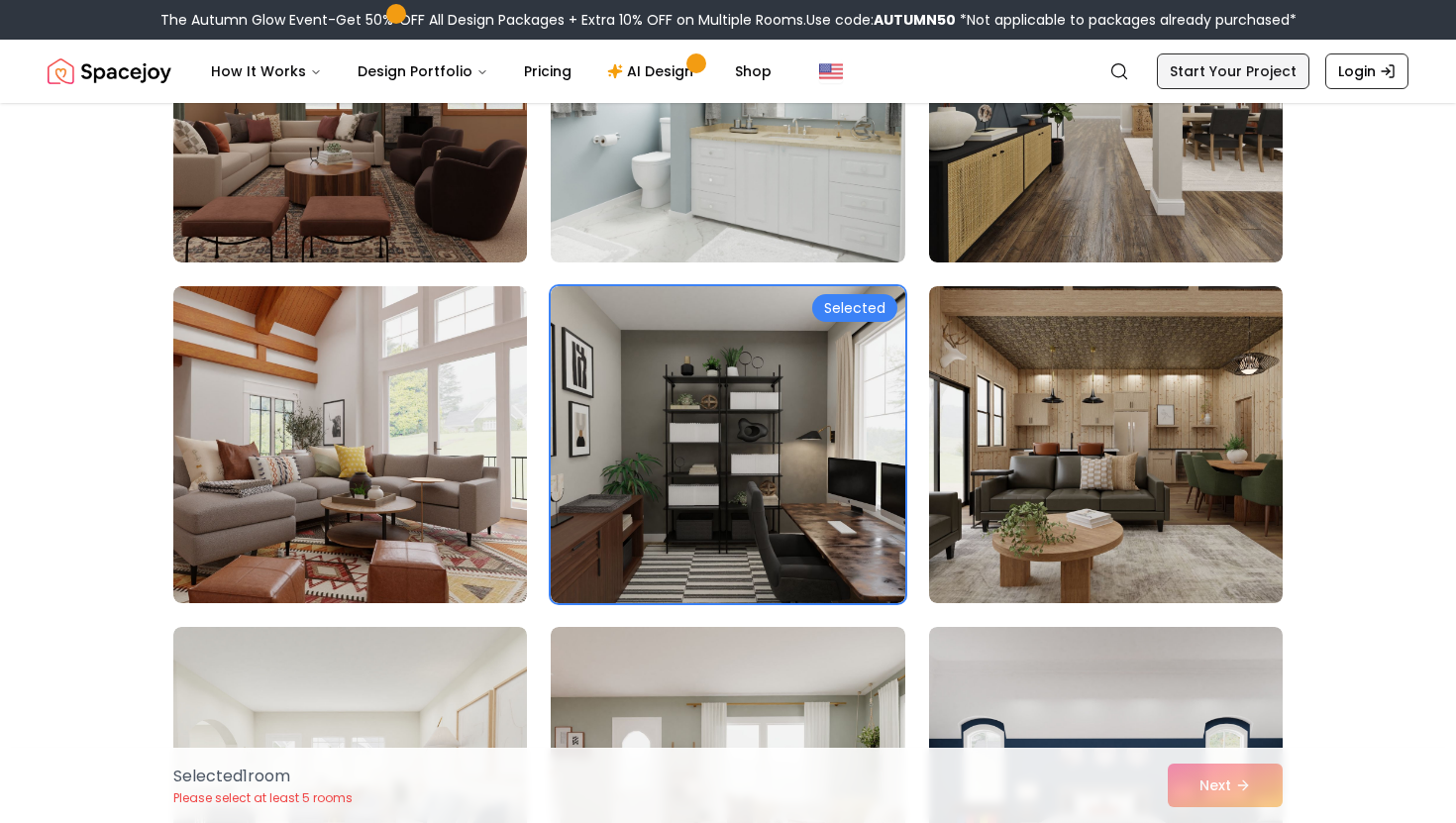
click at [1236, 63] on link "Start Your Project" at bounding box center [1234, 71] width 153 height 36
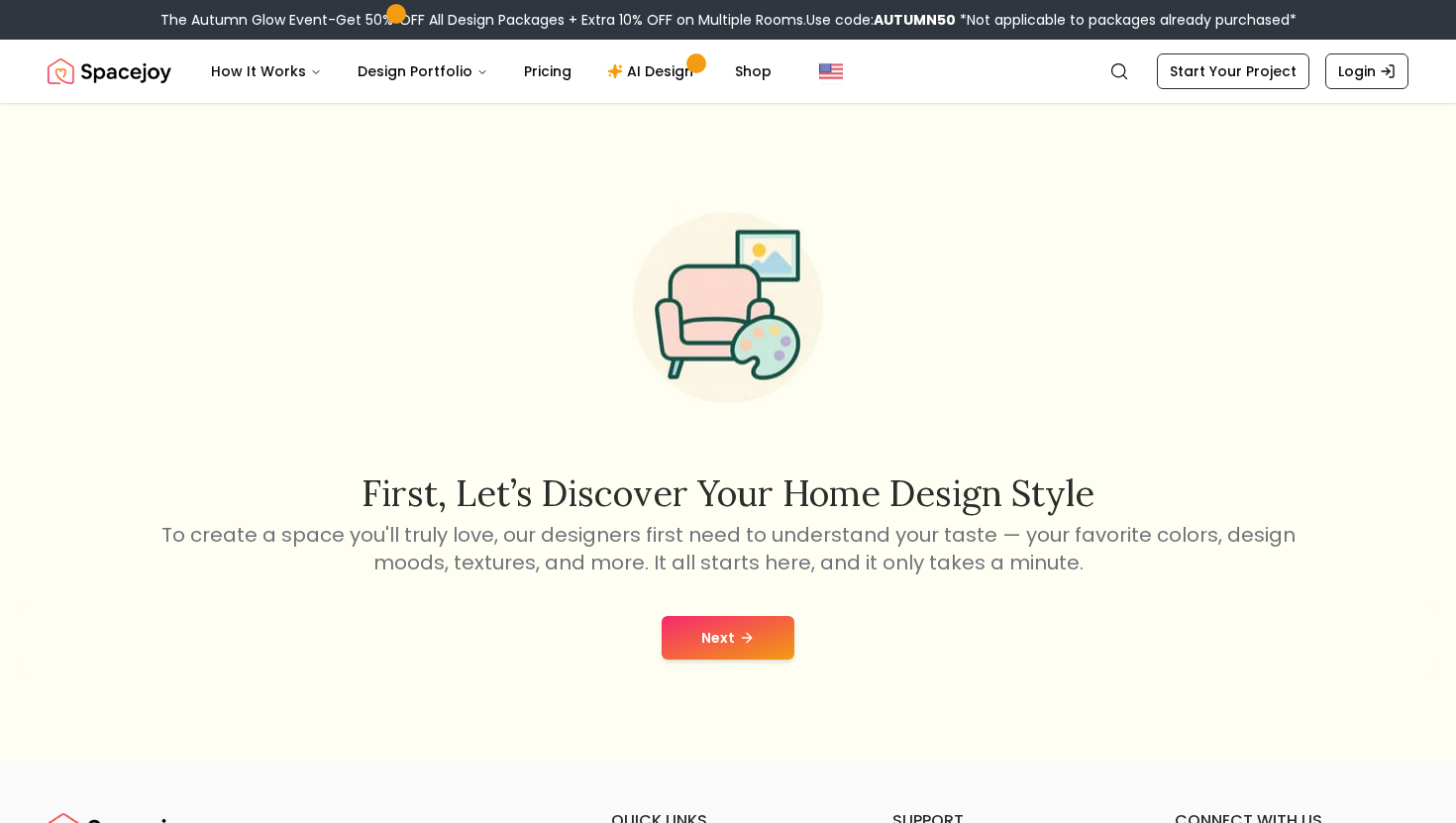
click at [764, 652] on button "Next" at bounding box center [728, 637] width 133 height 44
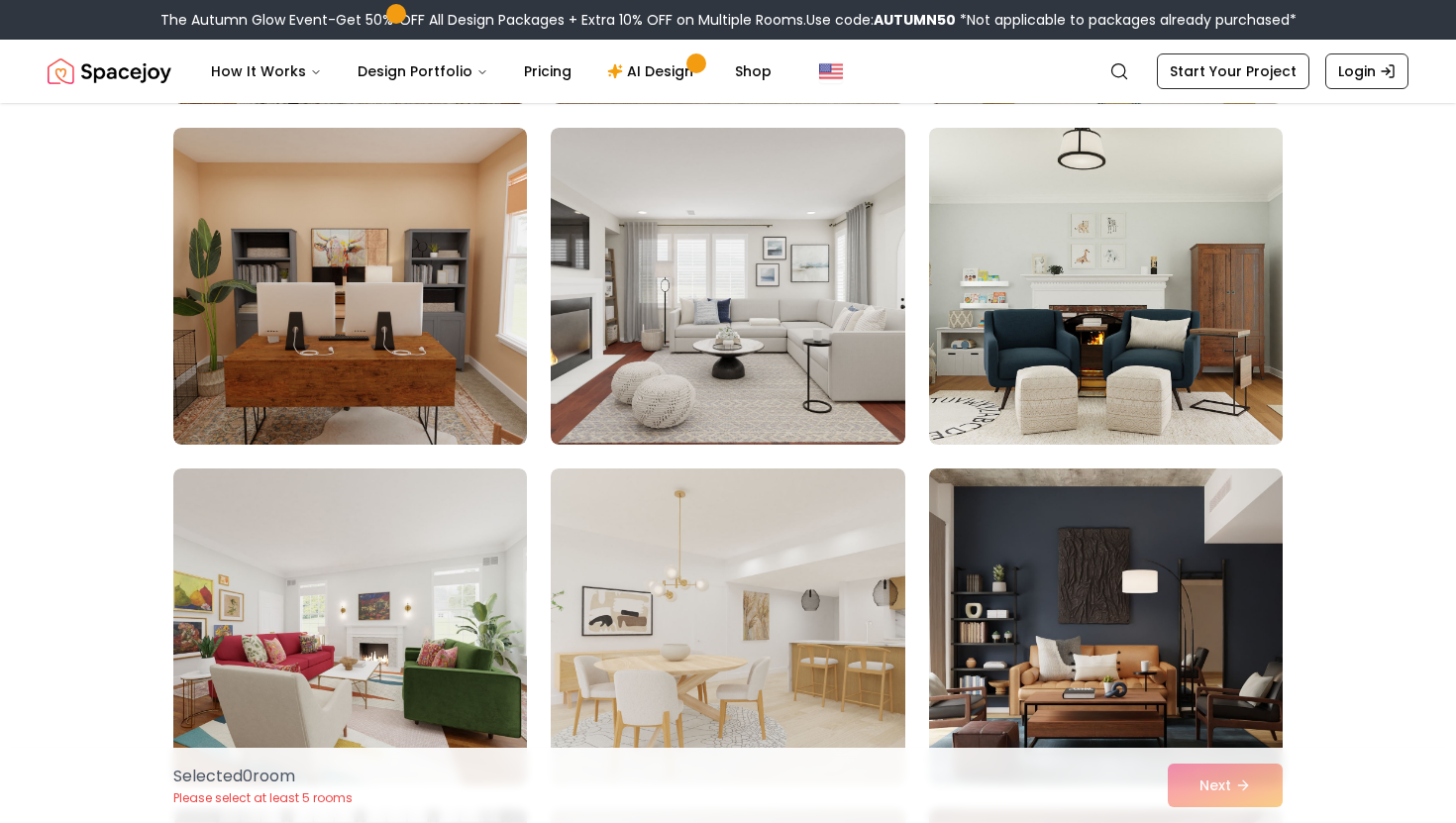
scroll to position [1847, 0]
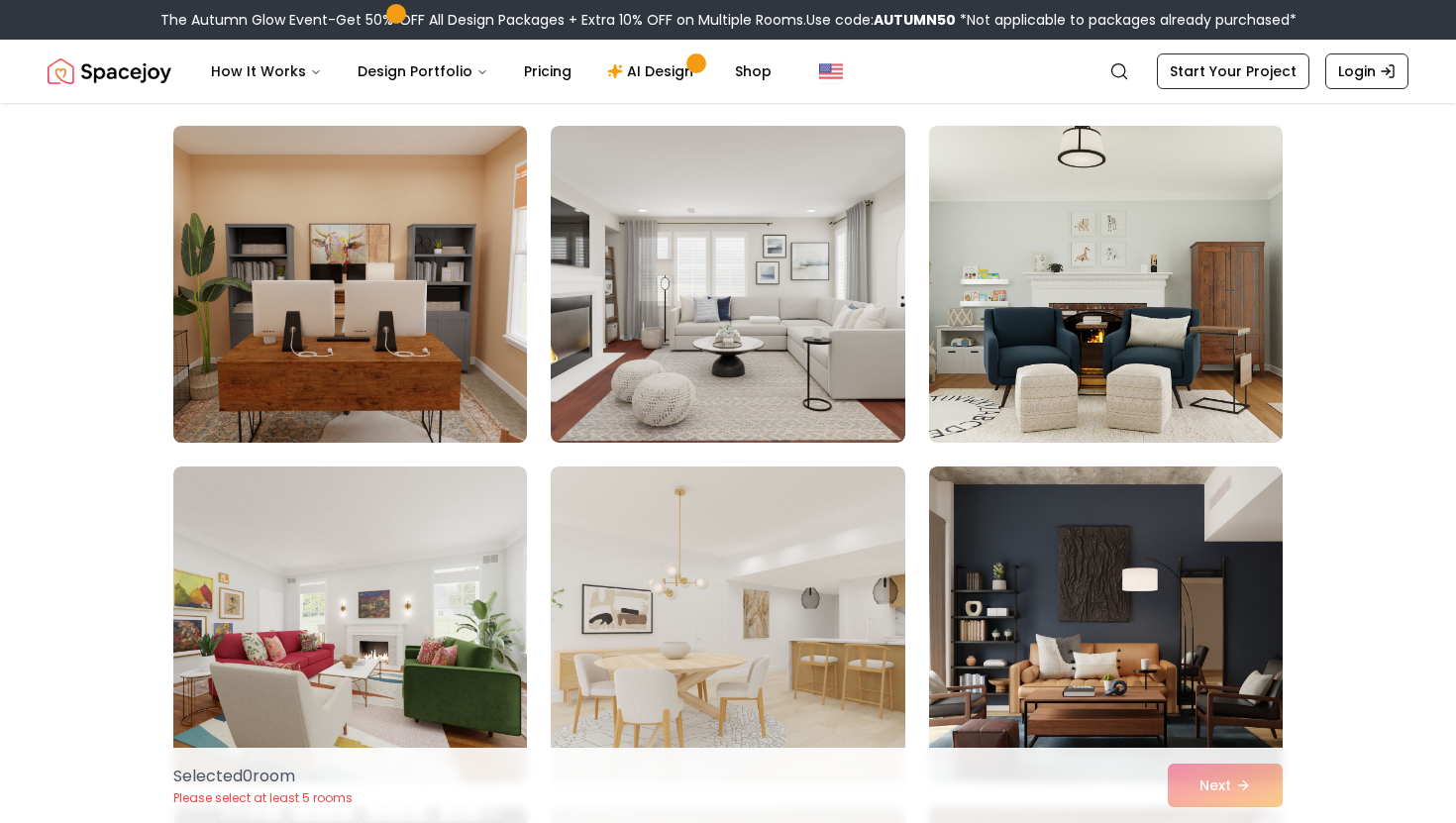
click at [405, 310] on img at bounding box center [351, 284] width 371 height 333
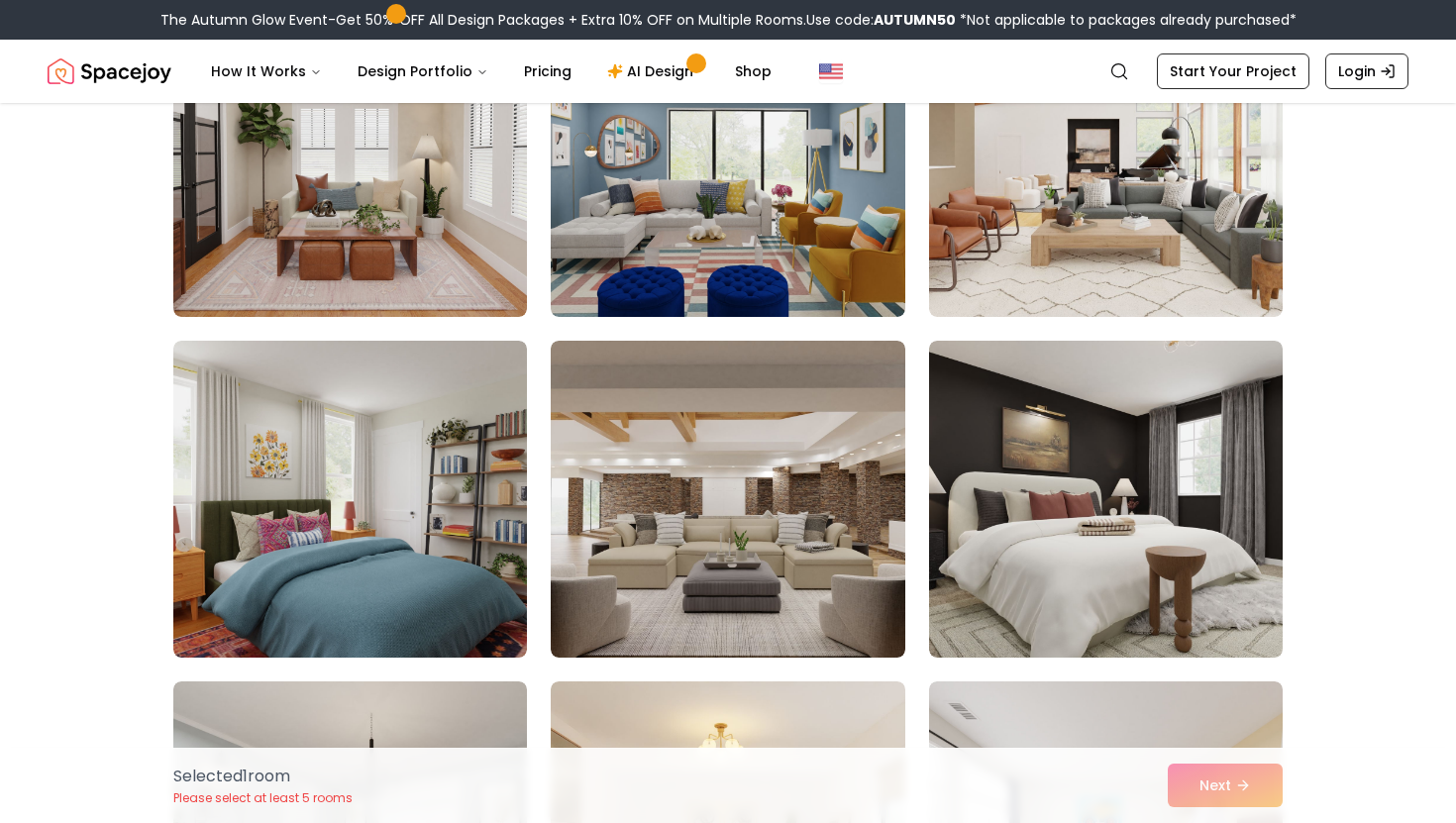
scroll to position [0, 0]
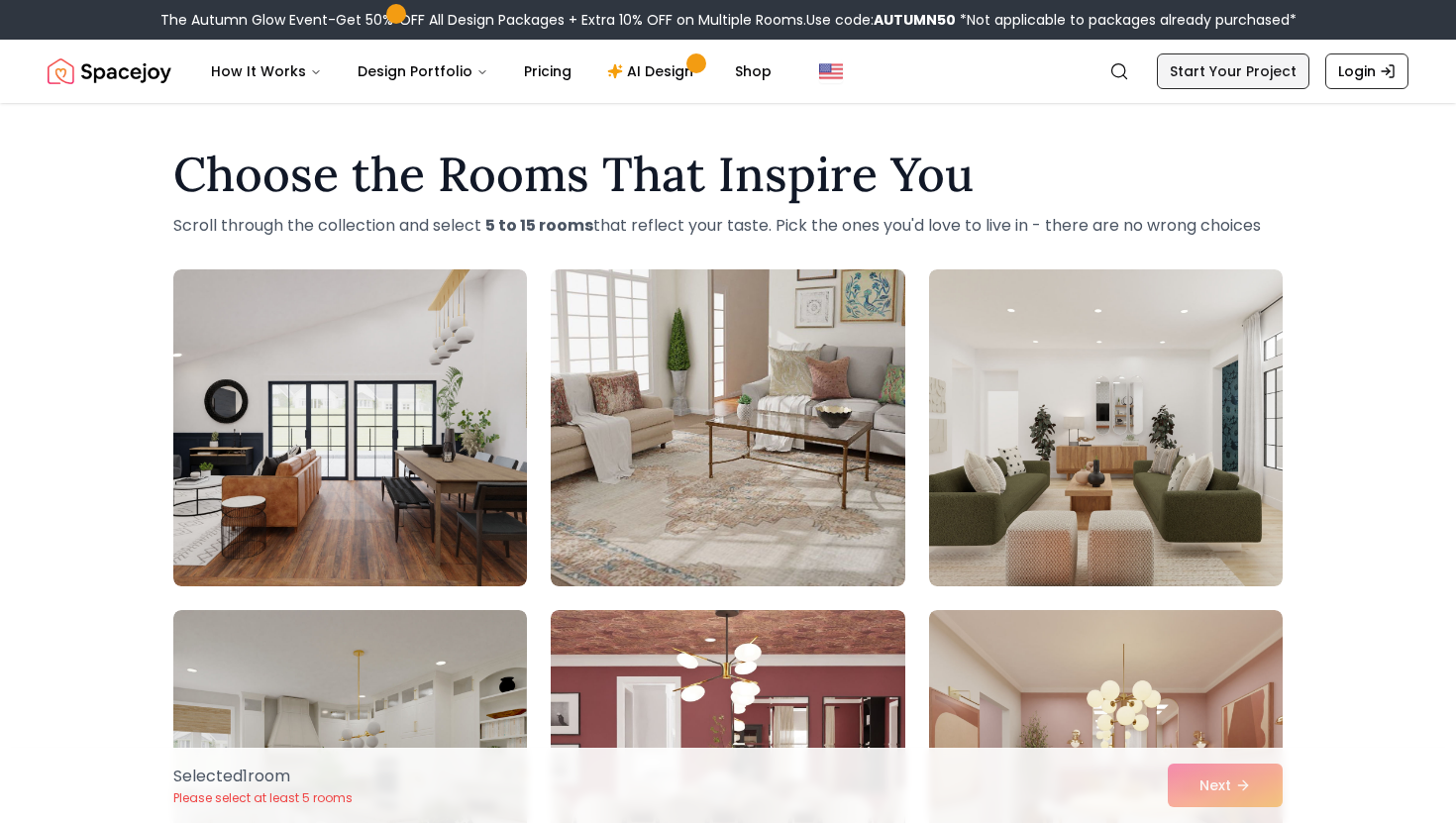
click at [1222, 77] on link "Start Your Project" at bounding box center [1234, 71] width 153 height 36
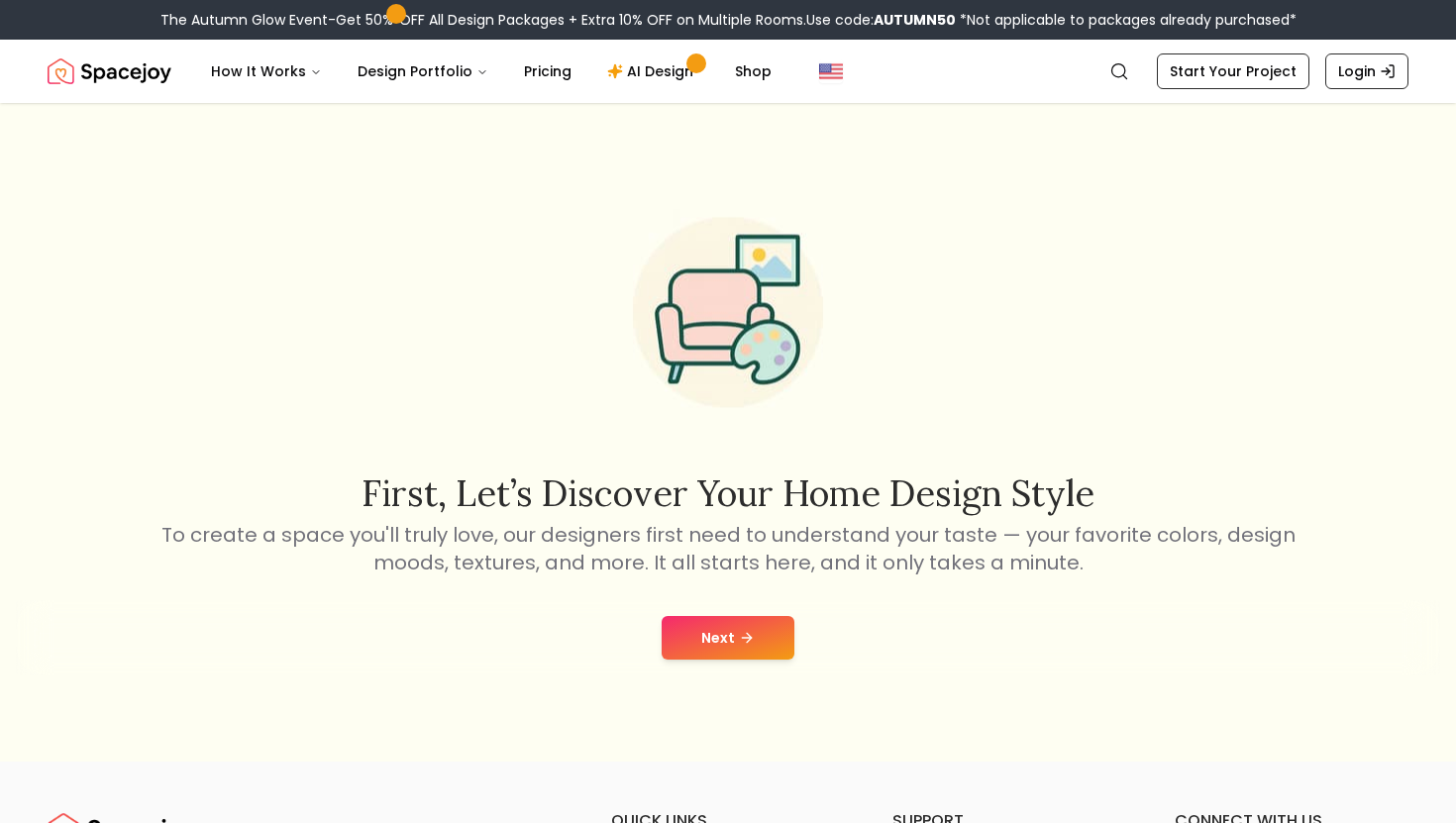
click at [746, 644] on icon at bounding box center [747, 637] width 16 height 16
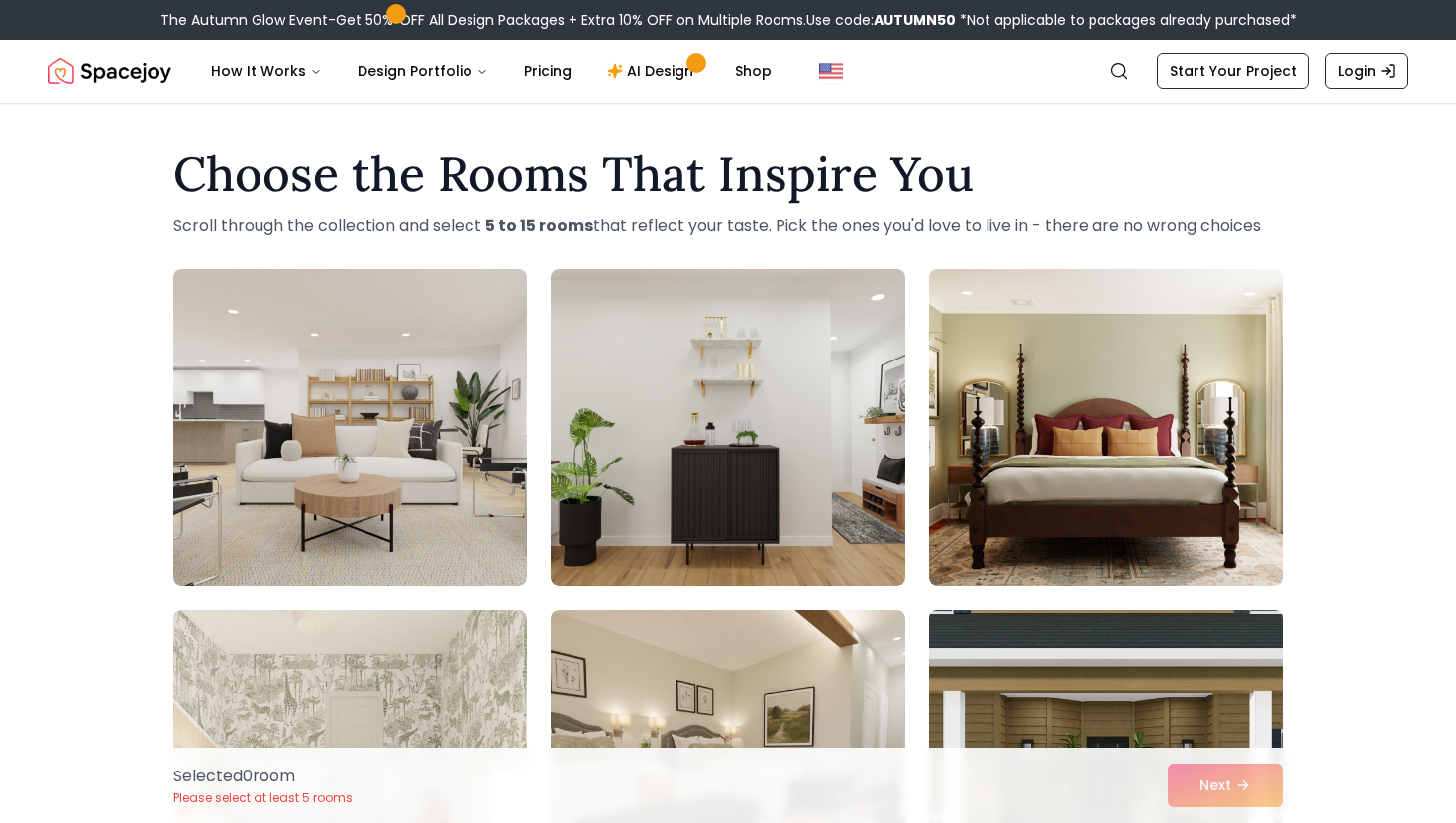
click at [1154, 729] on img at bounding box center [1106, 767] width 371 height 333
click at [1130, 699] on img at bounding box center [1106, 767] width 371 height 333
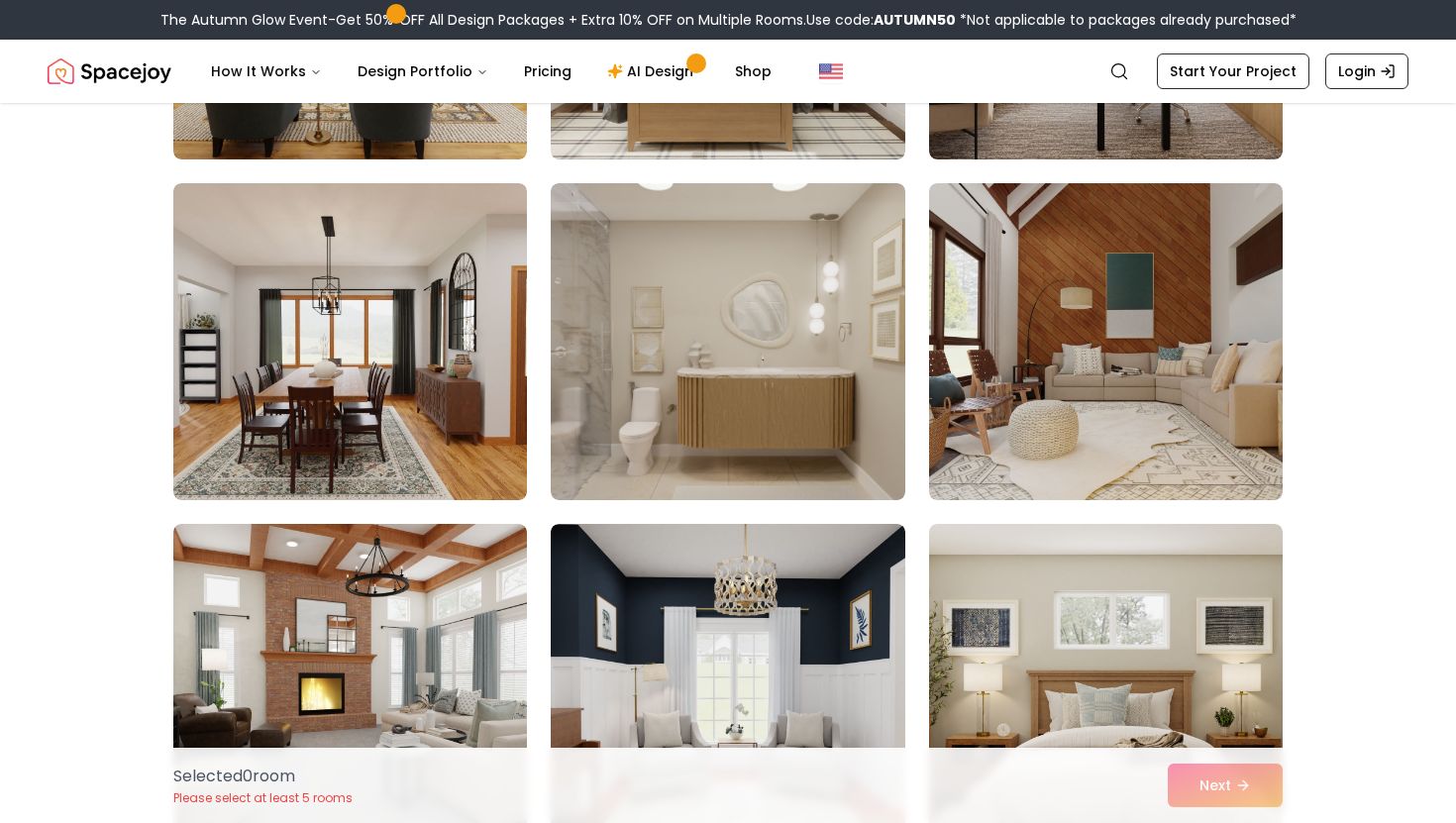
scroll to position [7223, 0]
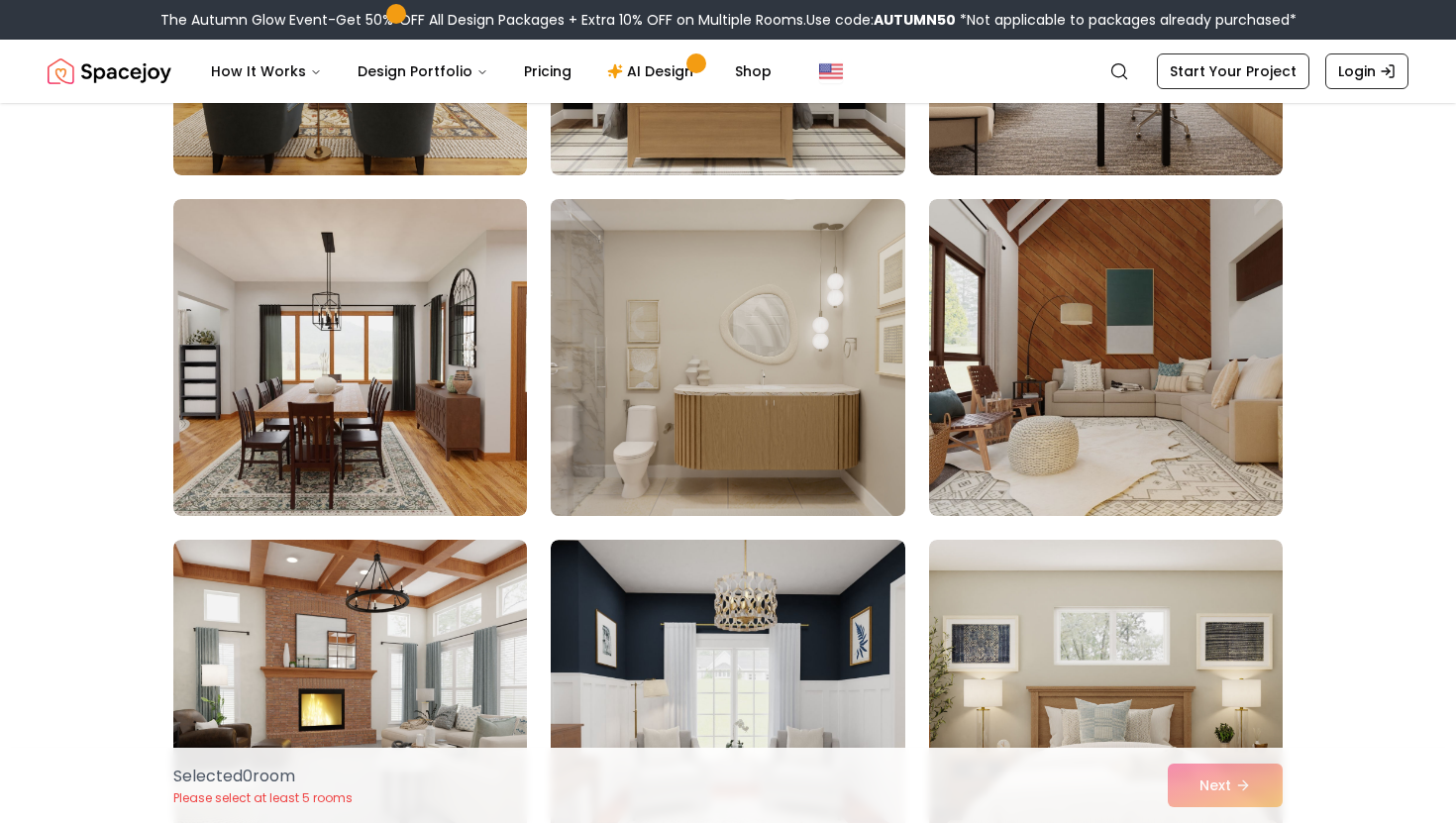
click at [555, 385] on img at bounding box center [728, 356] width 371 height 333
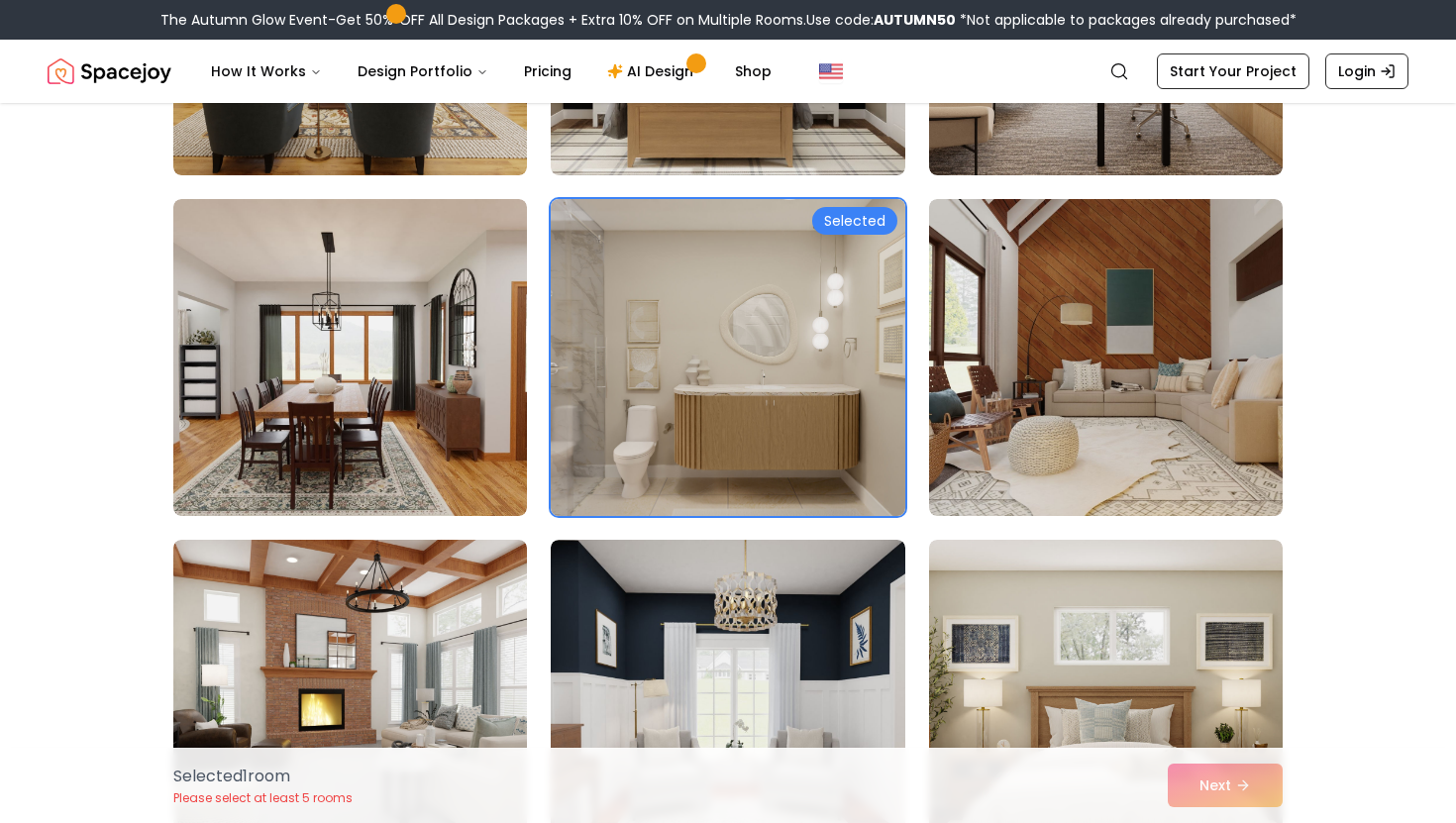
click at [600, 383] on img at bounding box center [728, 356] width 371 height 333
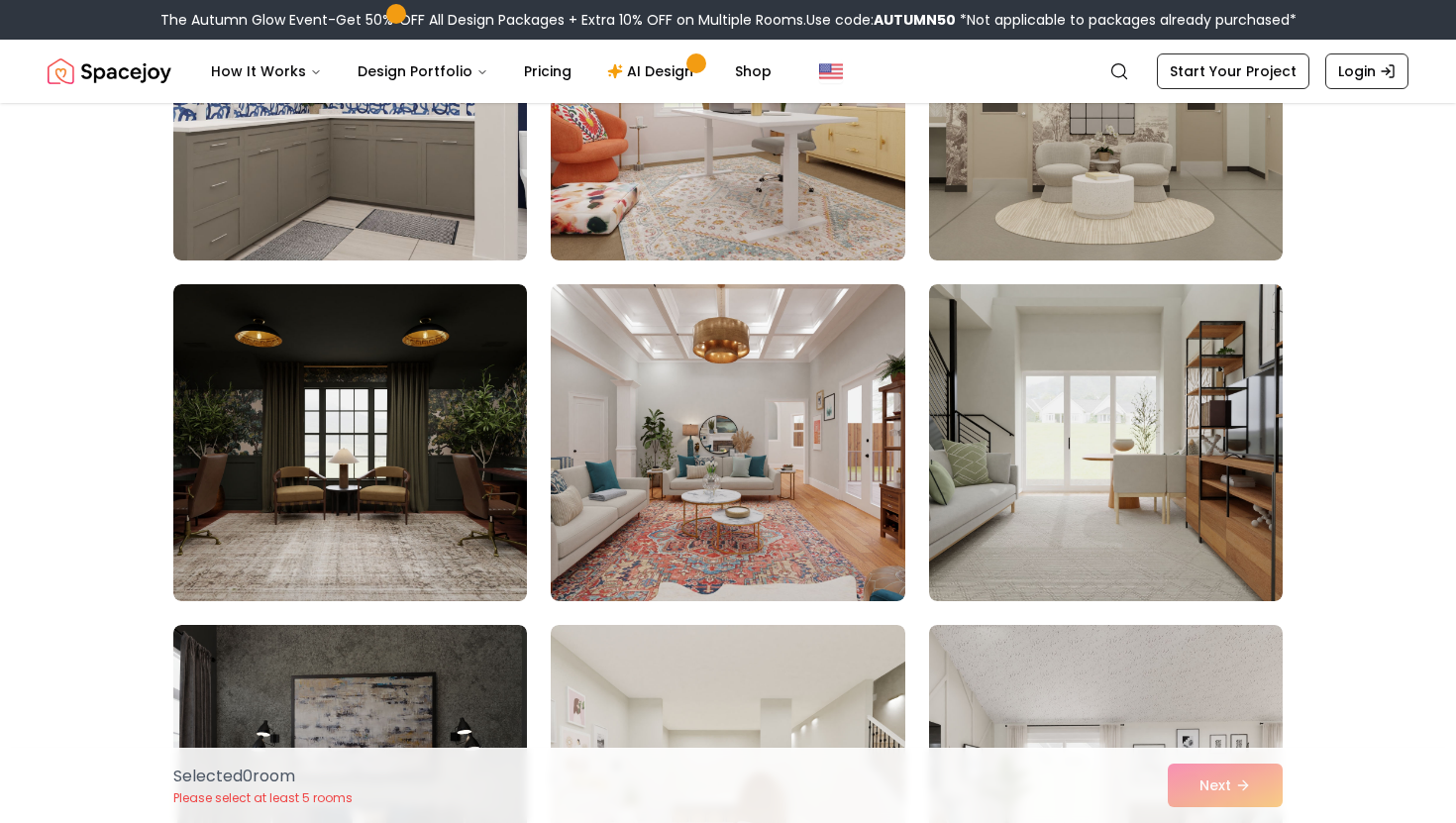
scroll to position [3386, 0]
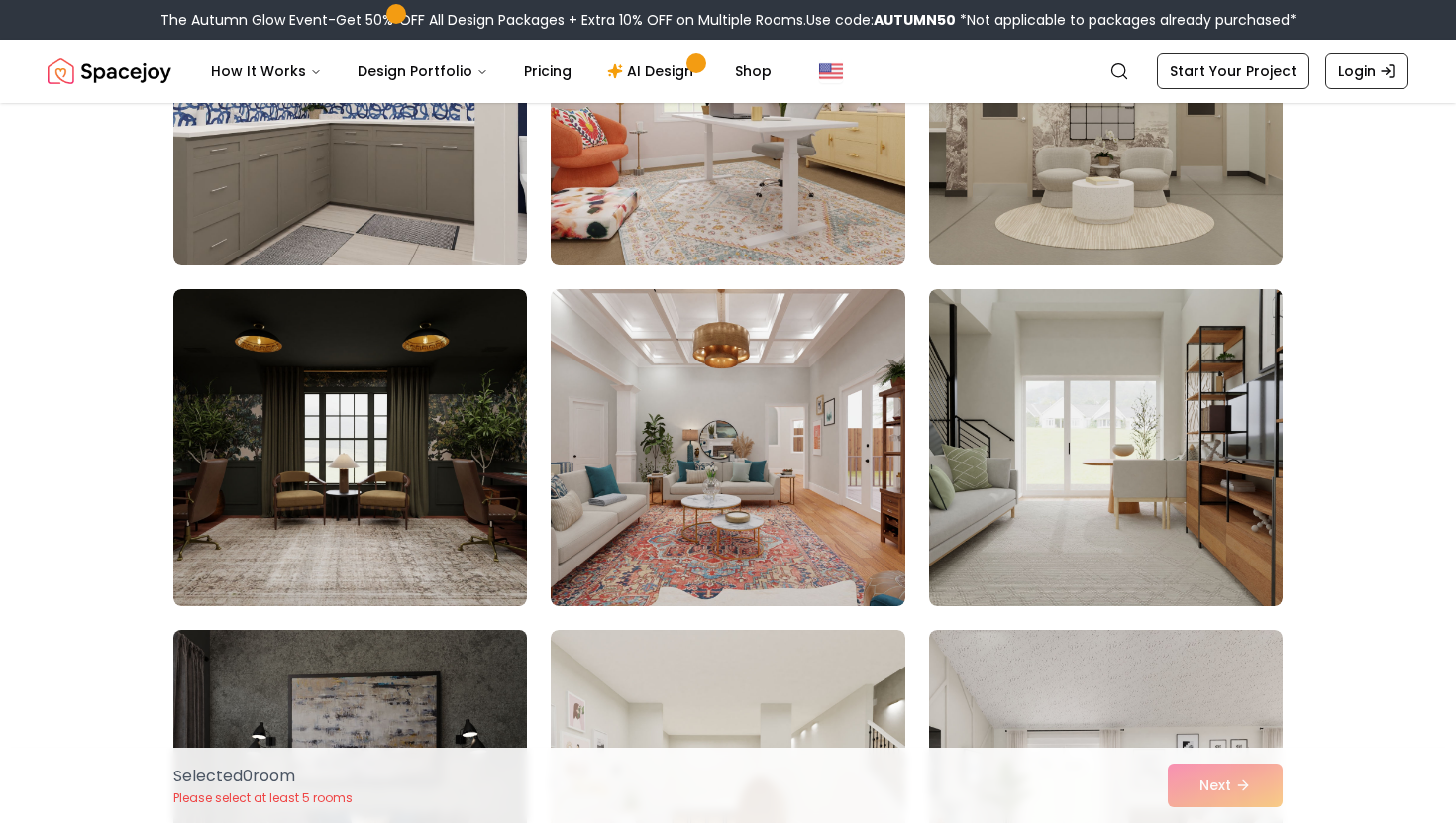
click at [485, 654] on img at bounding box center [351, 787] width 371 height 333
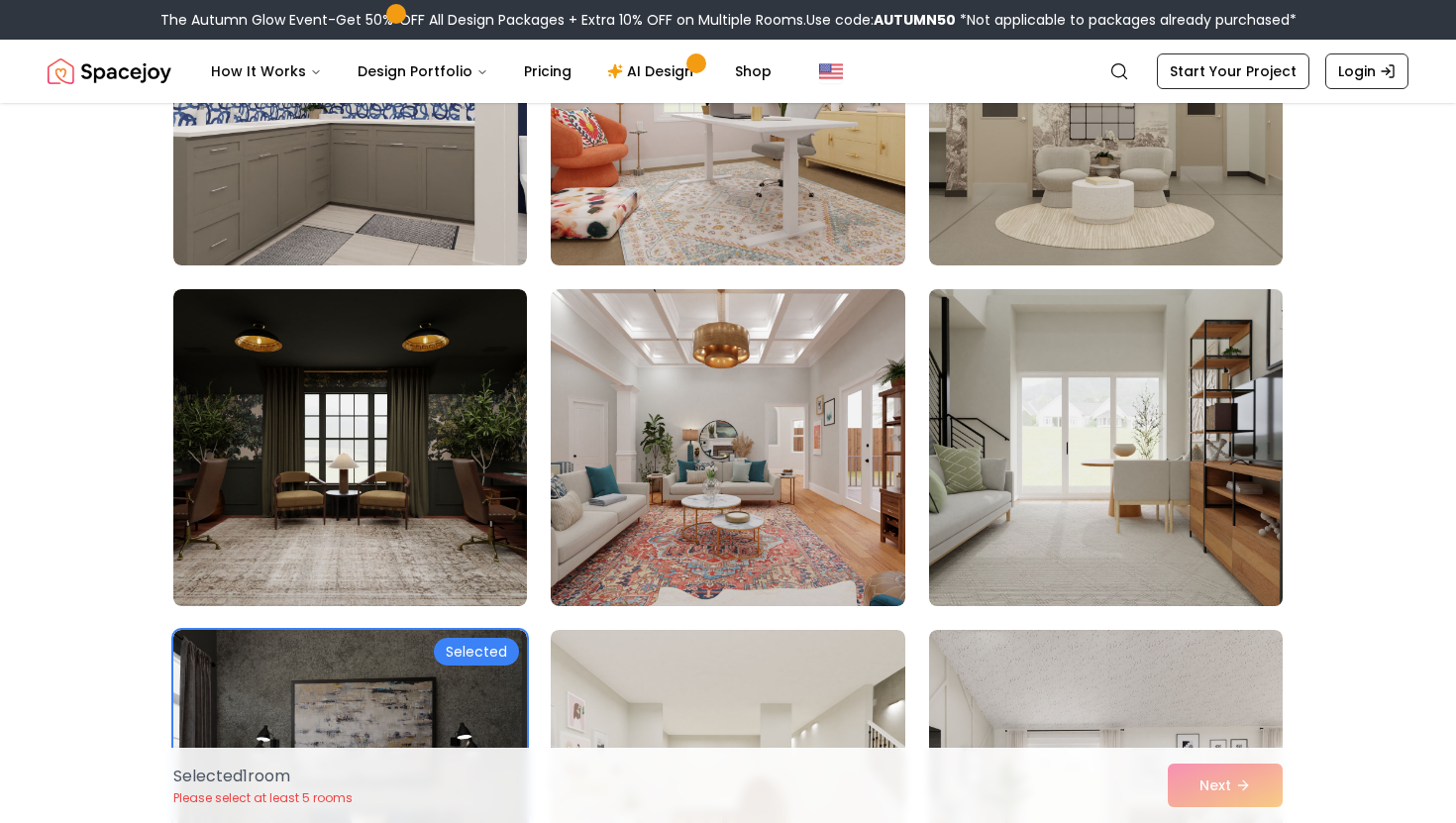
click at [1089, 467] on img at bounding box center [1106, 447] width 371 height 333
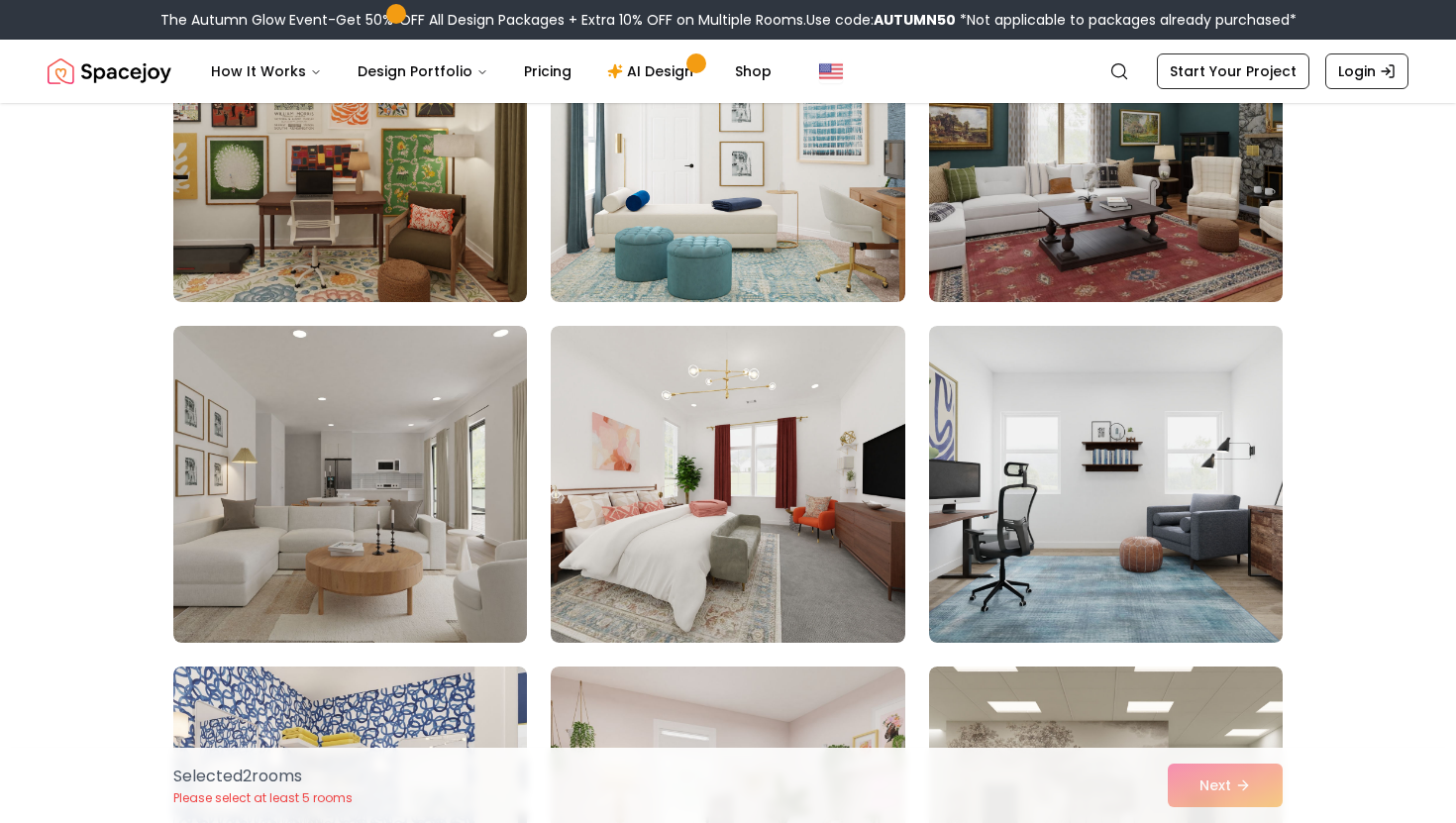
scroll to position [2670, 0]
click at [956, 505] on img at bounding box center [1106, 482] width 354 height 317
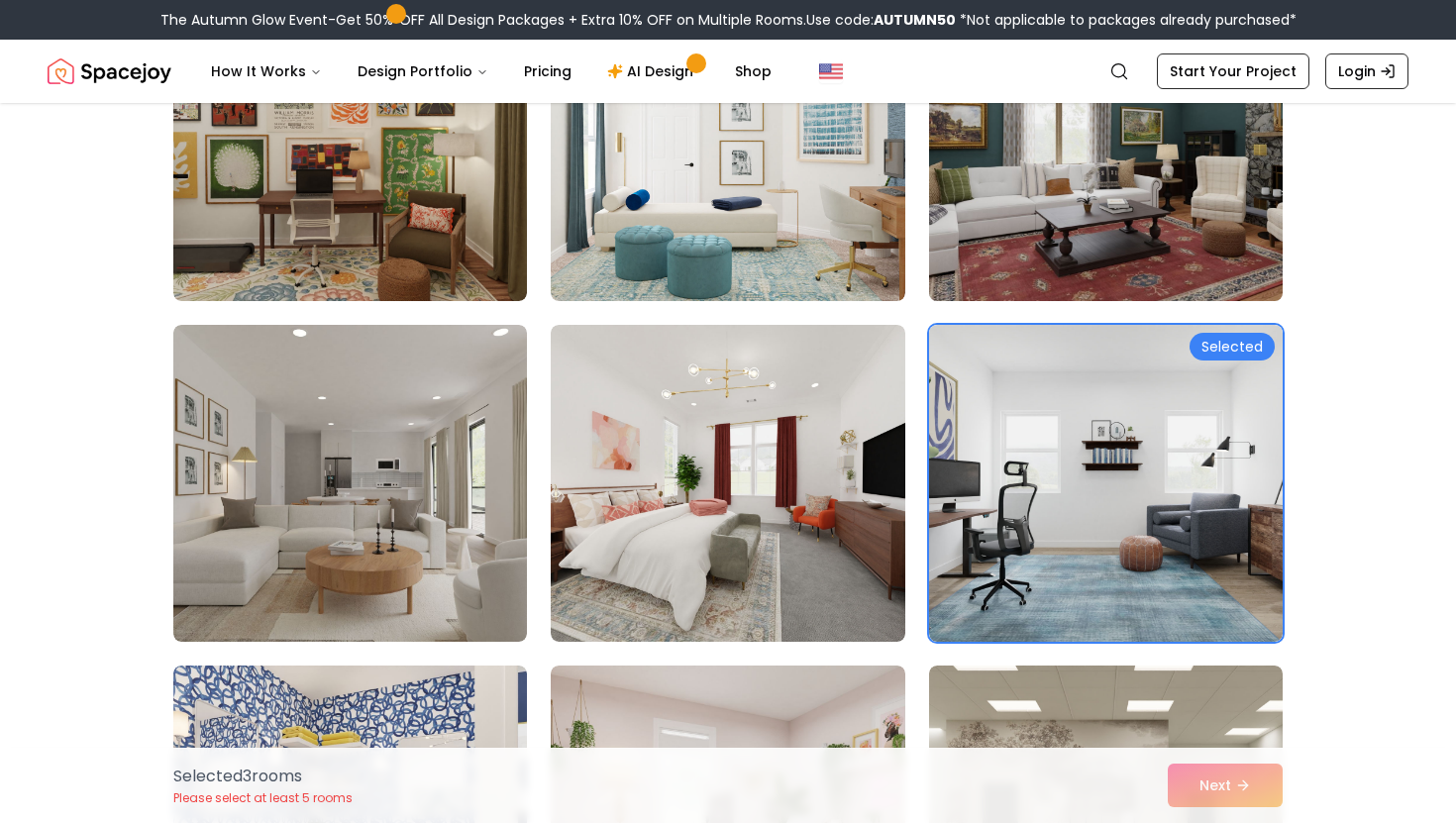
scroll to position [2653, 0]
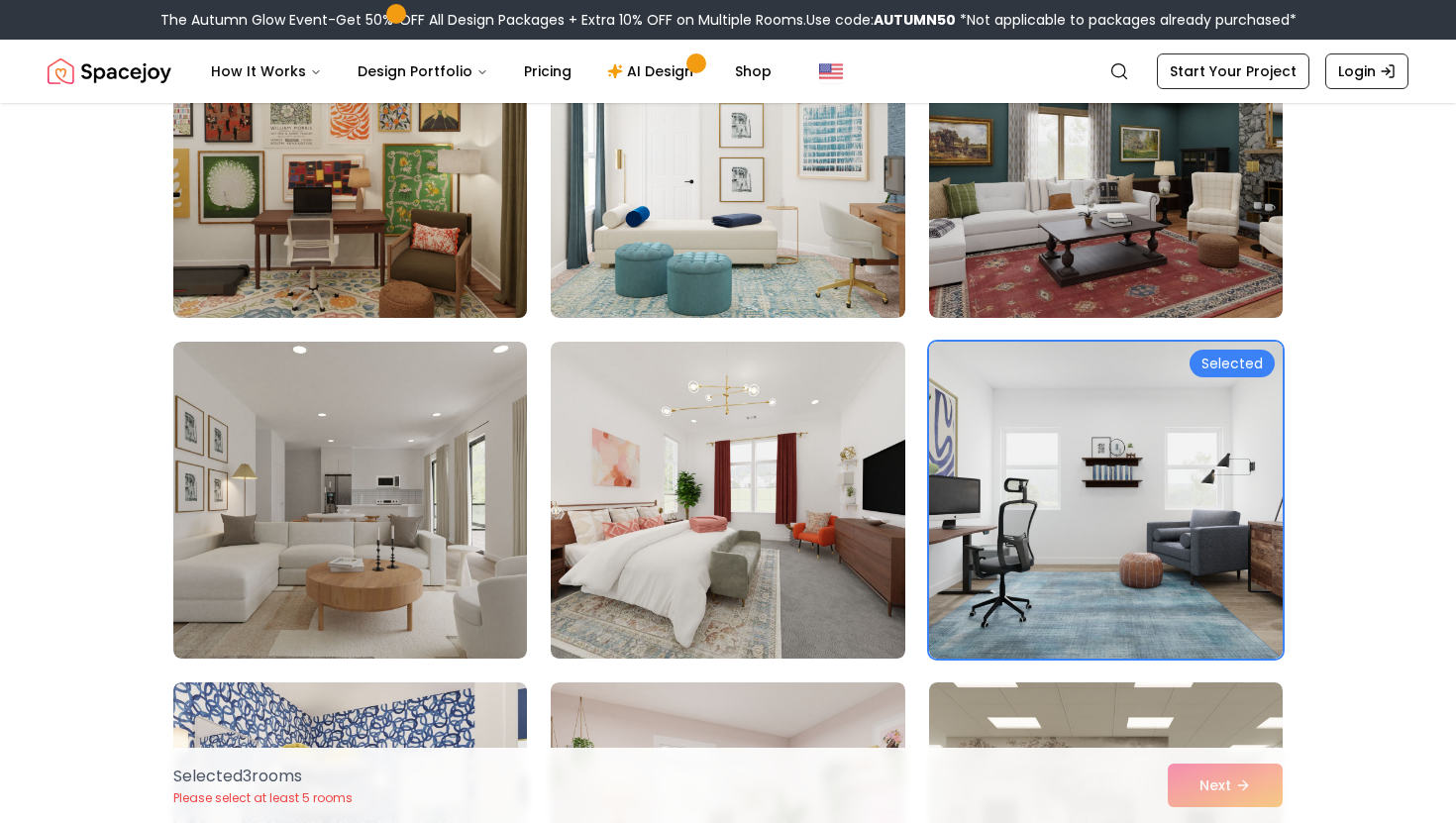
click at [268, 194] on img at bounding box center [351, 159] width 371 height 333
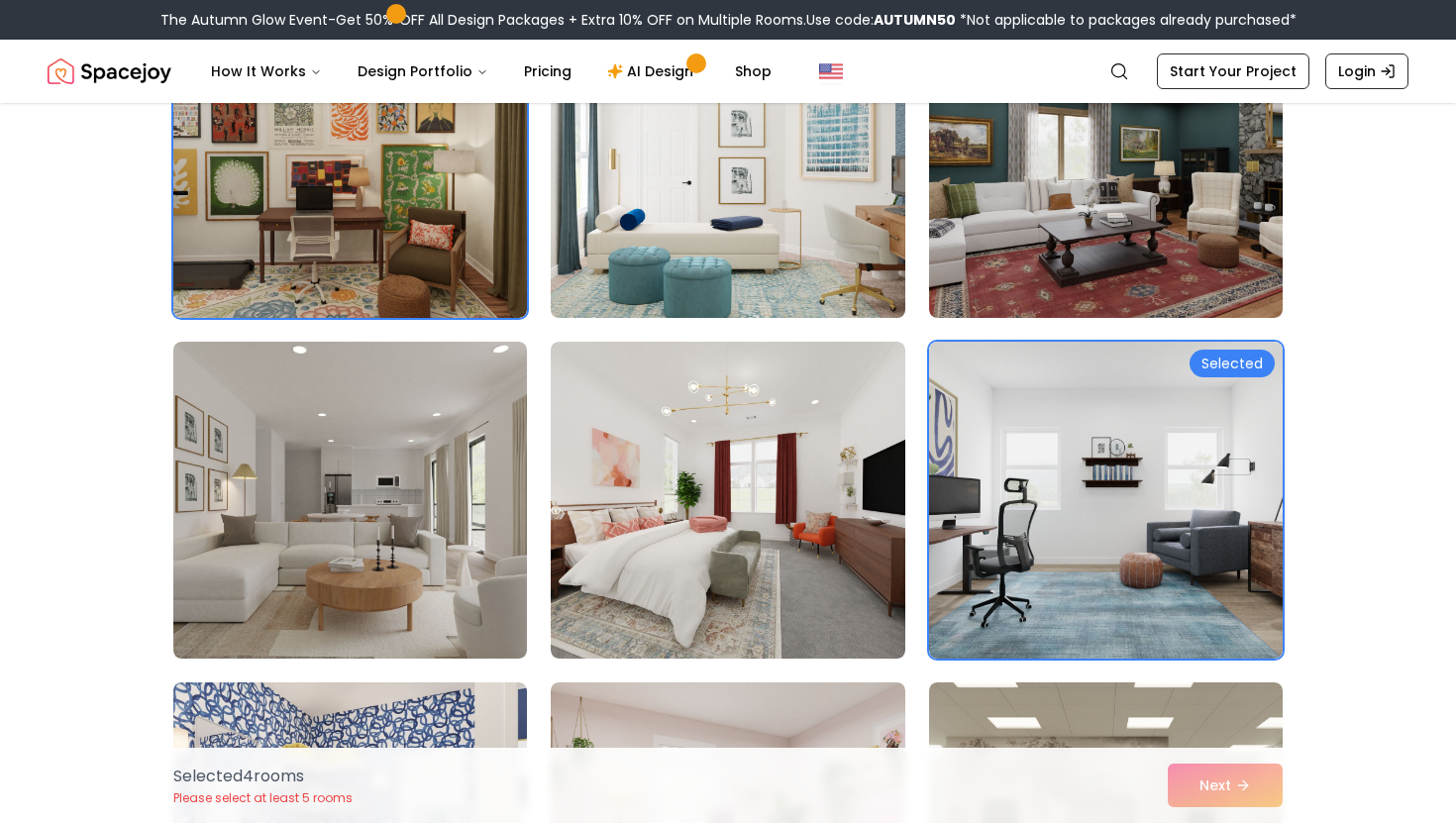
click at [678, 224] on img at bounding box center [728, 159] width 371 height 333
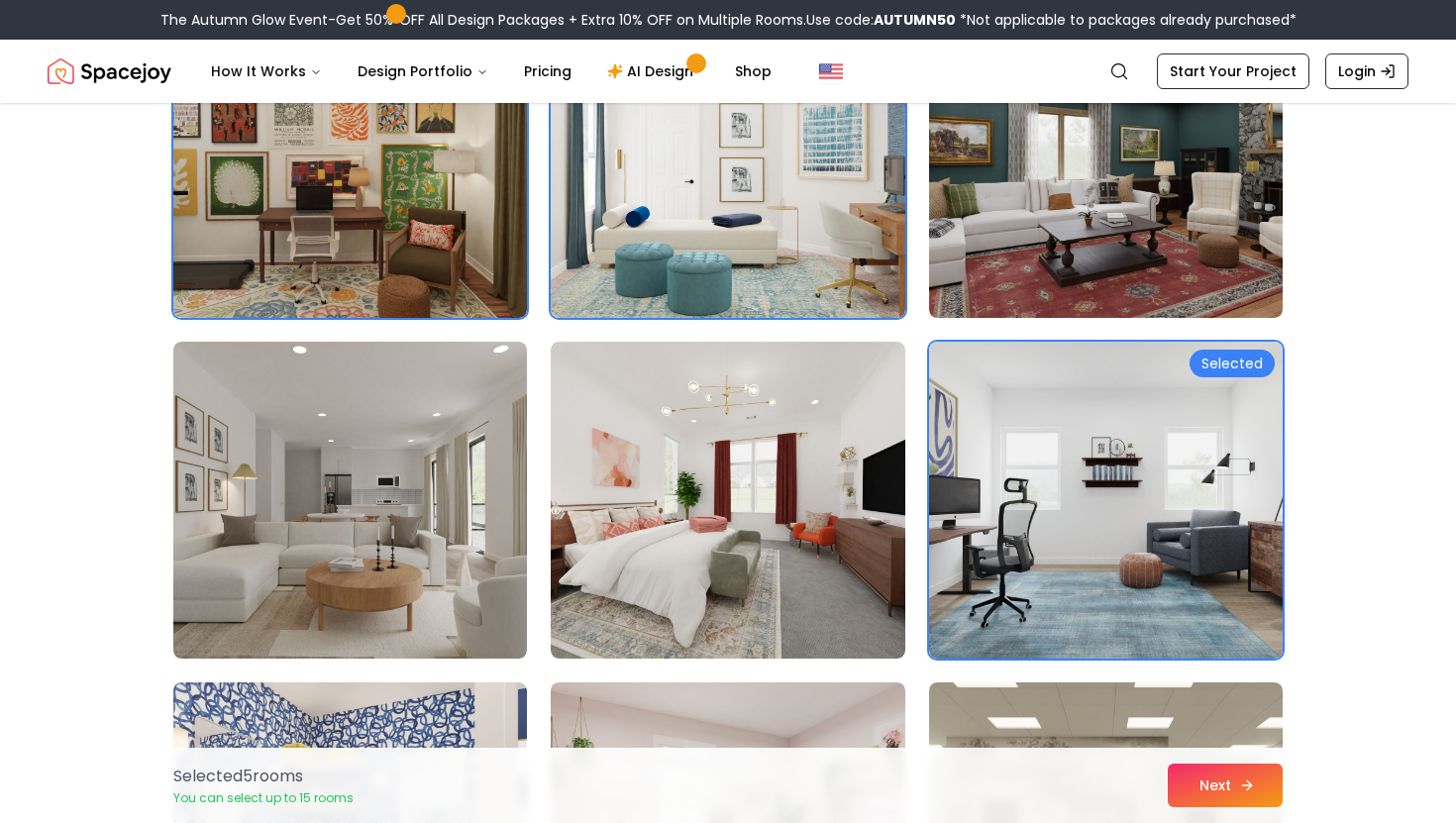
click at [1247, 786] on icon at bounding box center [1247, 785] width 16 height 16
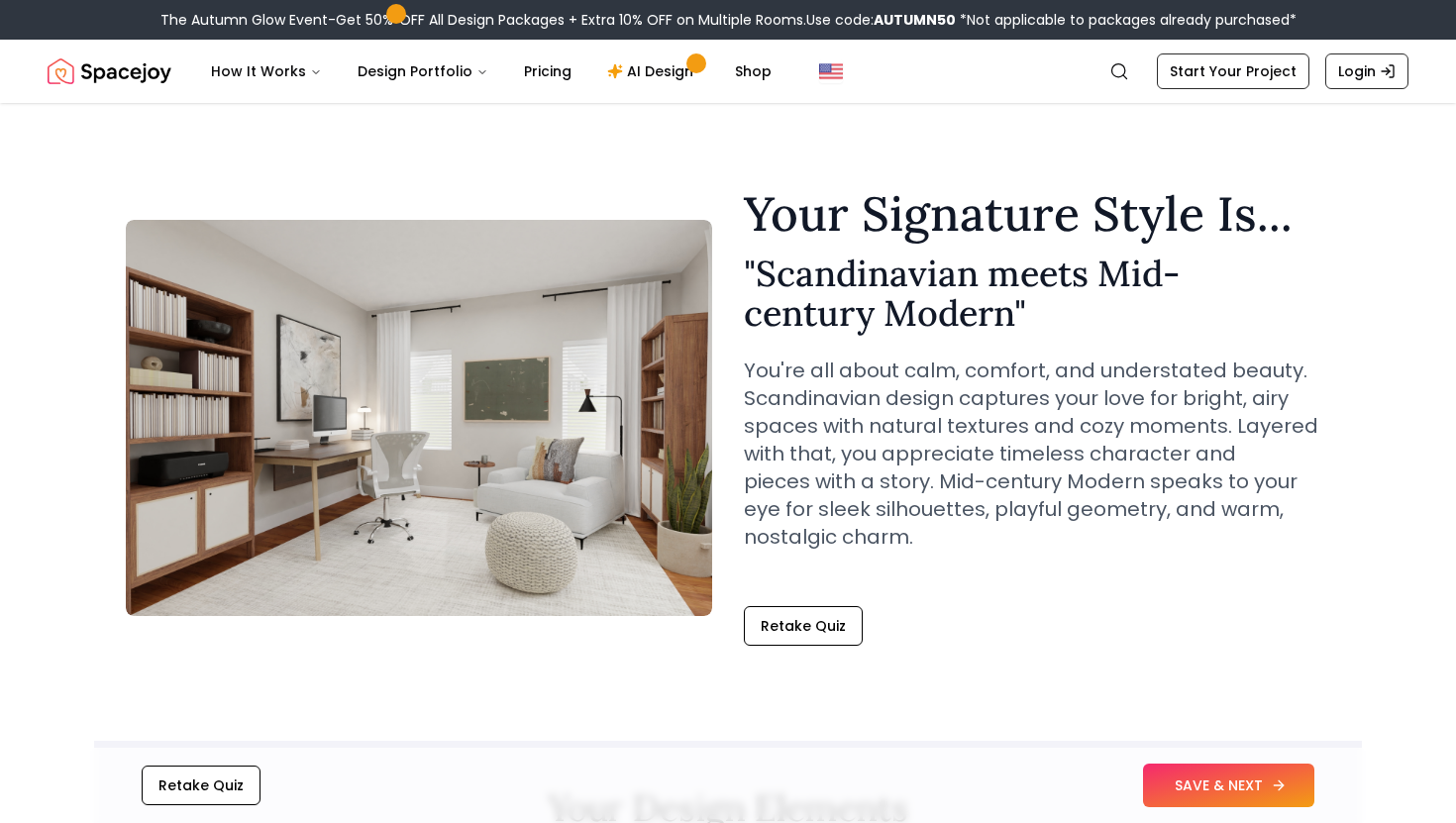
click at [1187, 777] on button "SAVE & NEXT" at bounding box center [1229, 785] width 172 height 44
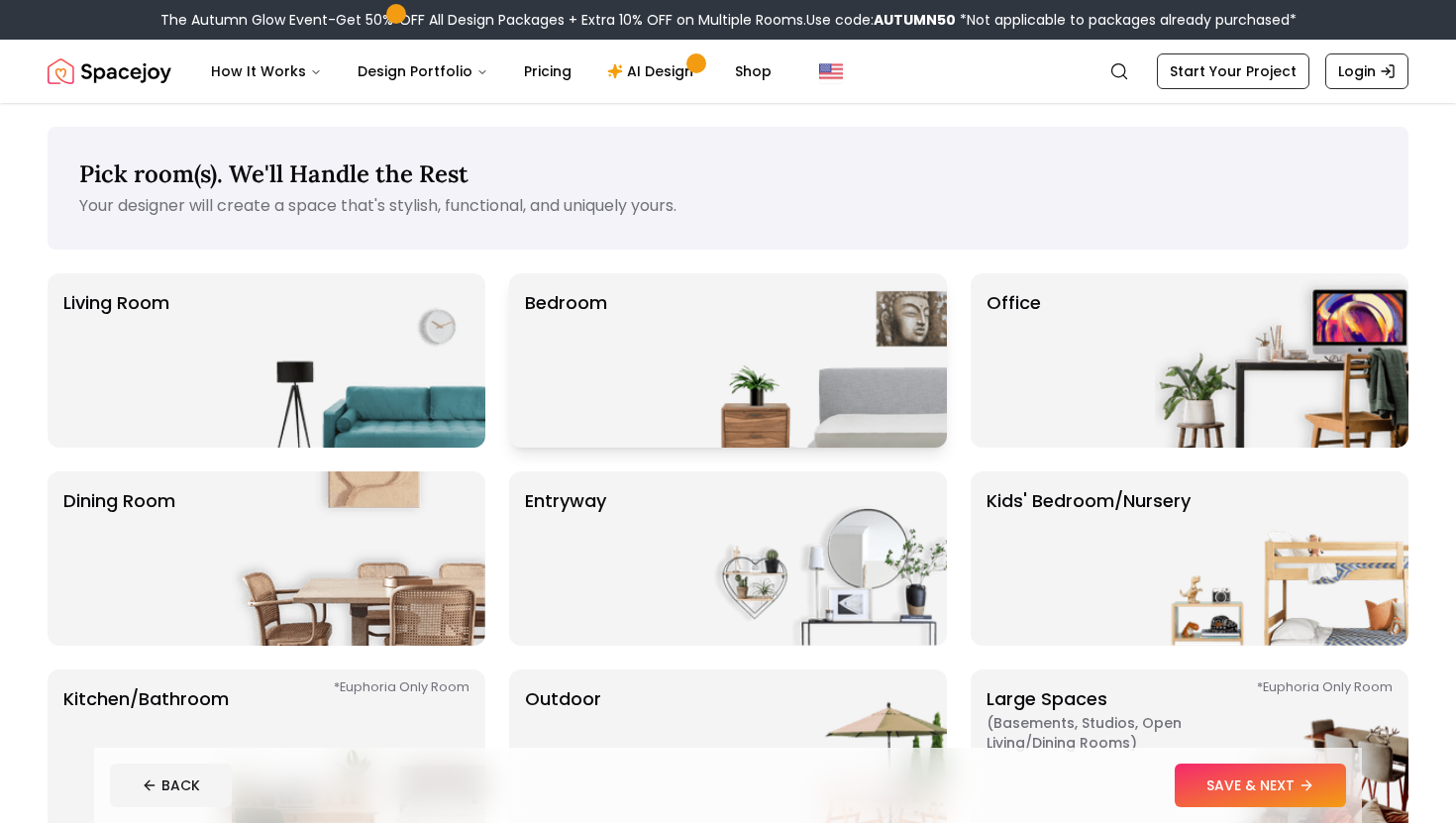
click at [709, 427] on img at bounding box center [819, 360] width 253 height 175
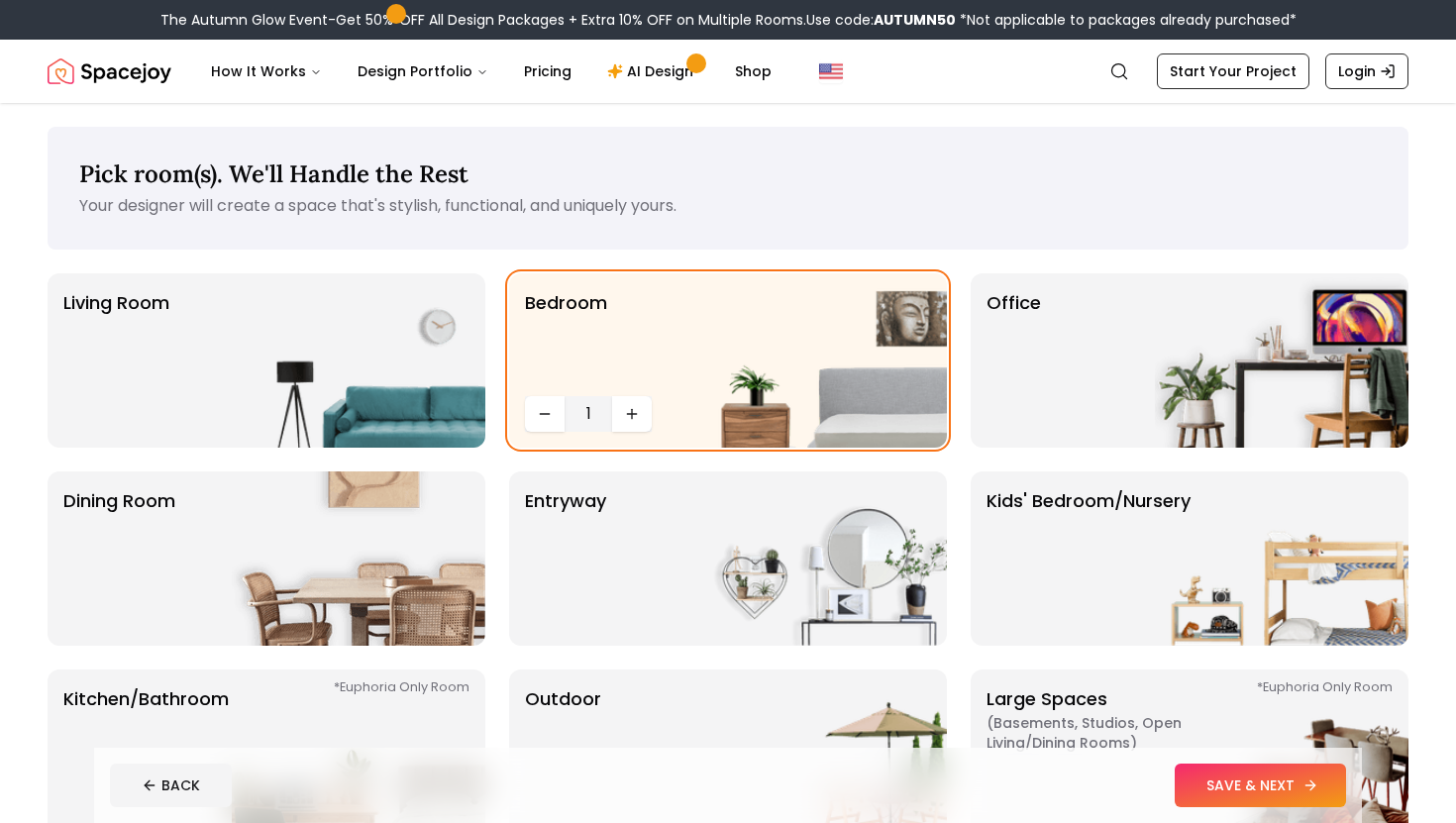
click at [1262, 784] on button "SAVE & NEXT" at bounding box center [1260, 785] width 172 height 44
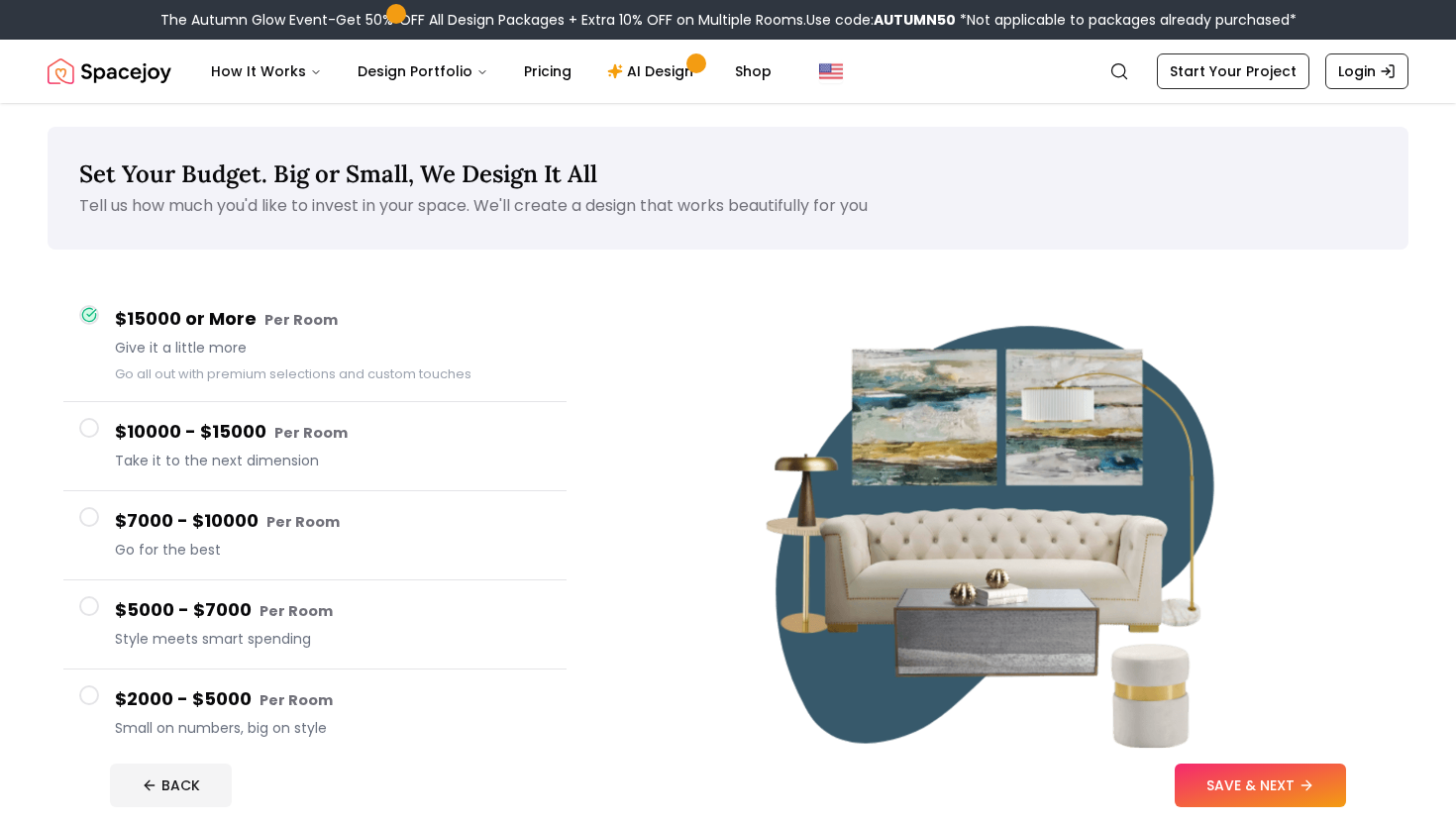
click at [1262, 784] on button "SAVE & NEXT" at bounding box center [1260, 785] width 172 height 44
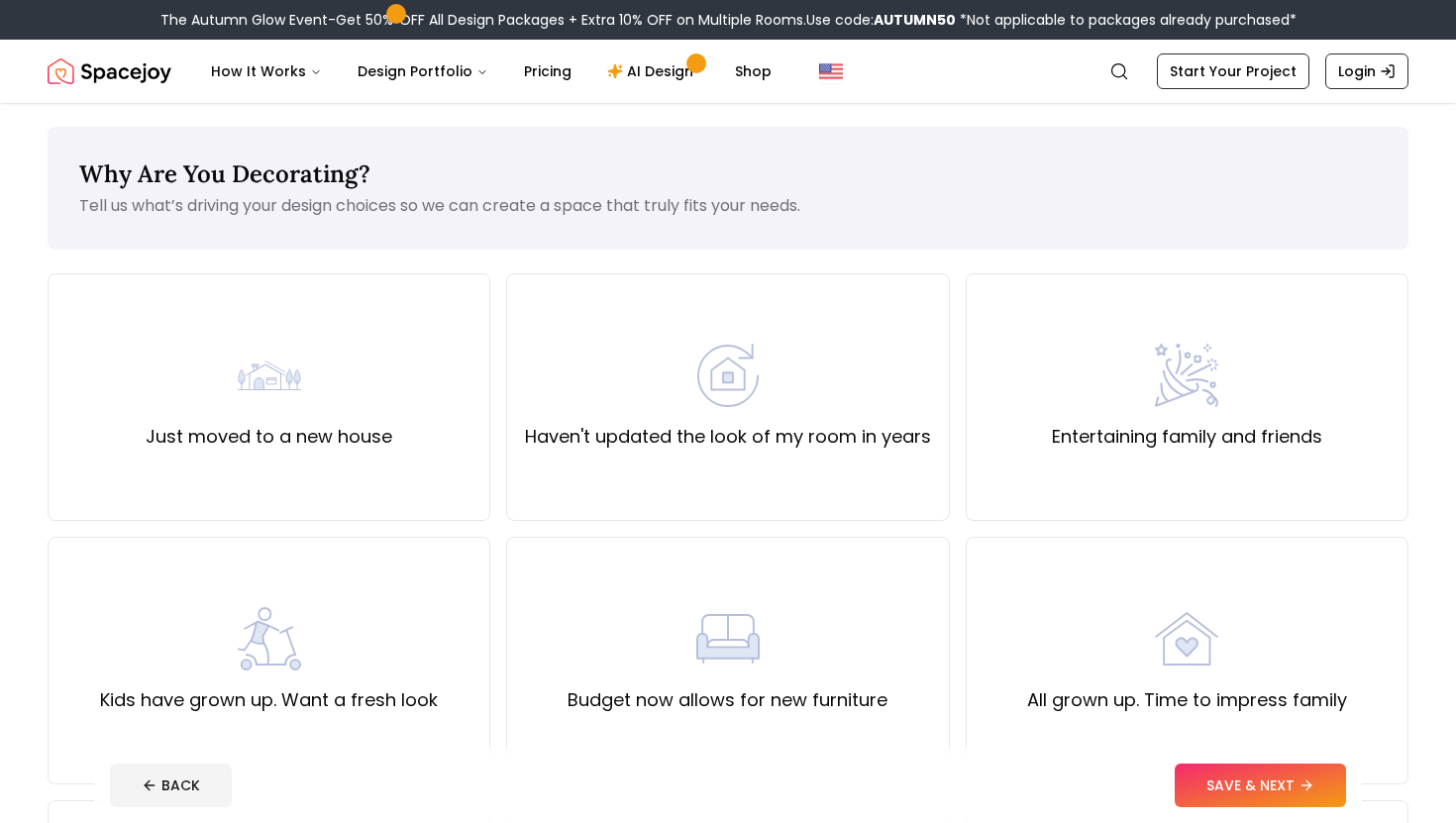
click at [1262, 784] on button "SAVE & NEXT" at bounding box center [1260, 785] width 172 height 44
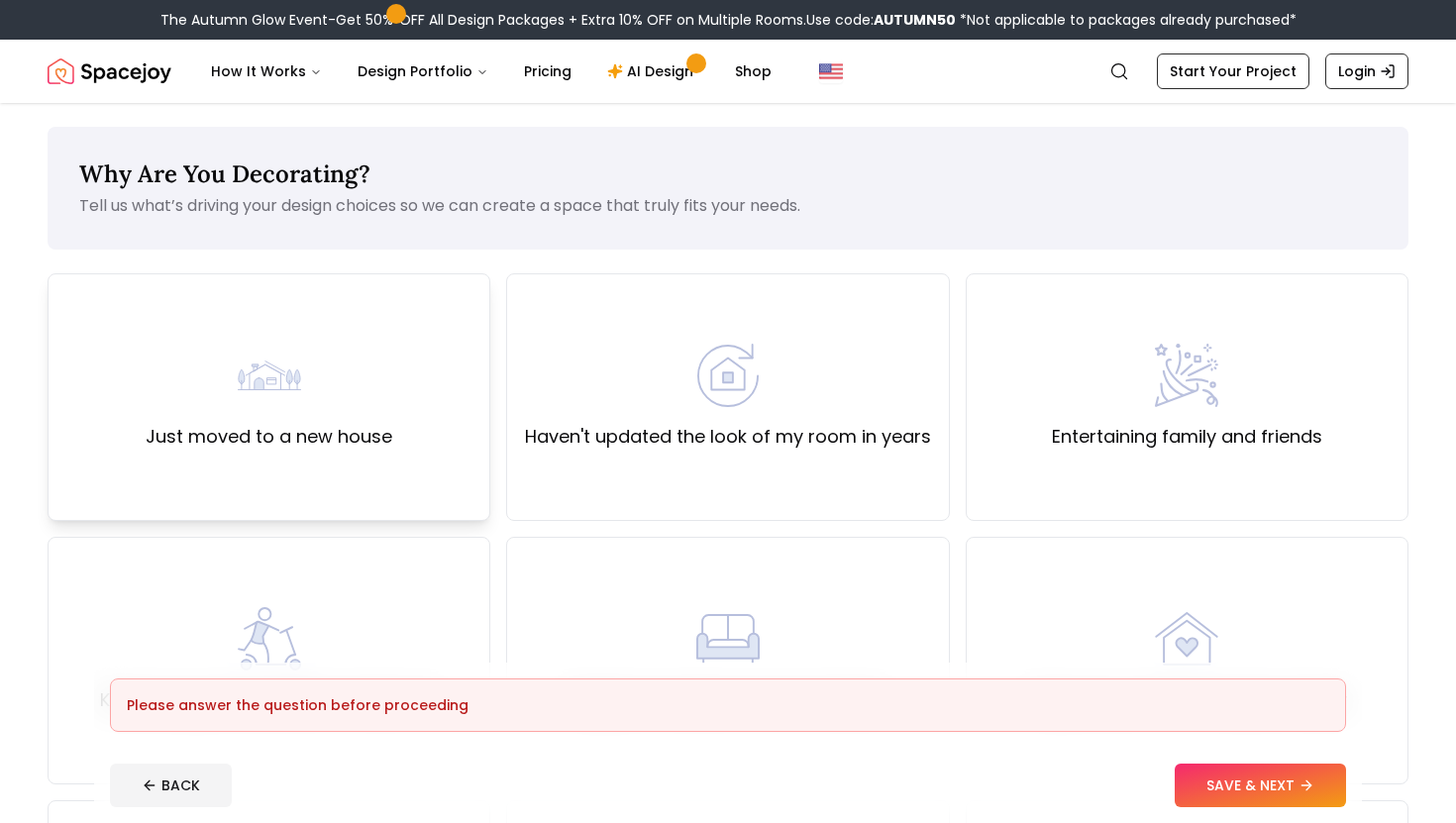
click at [341, 395] on div "Just moved to a new house" at bounding box center [269, 397] width 246 height 107
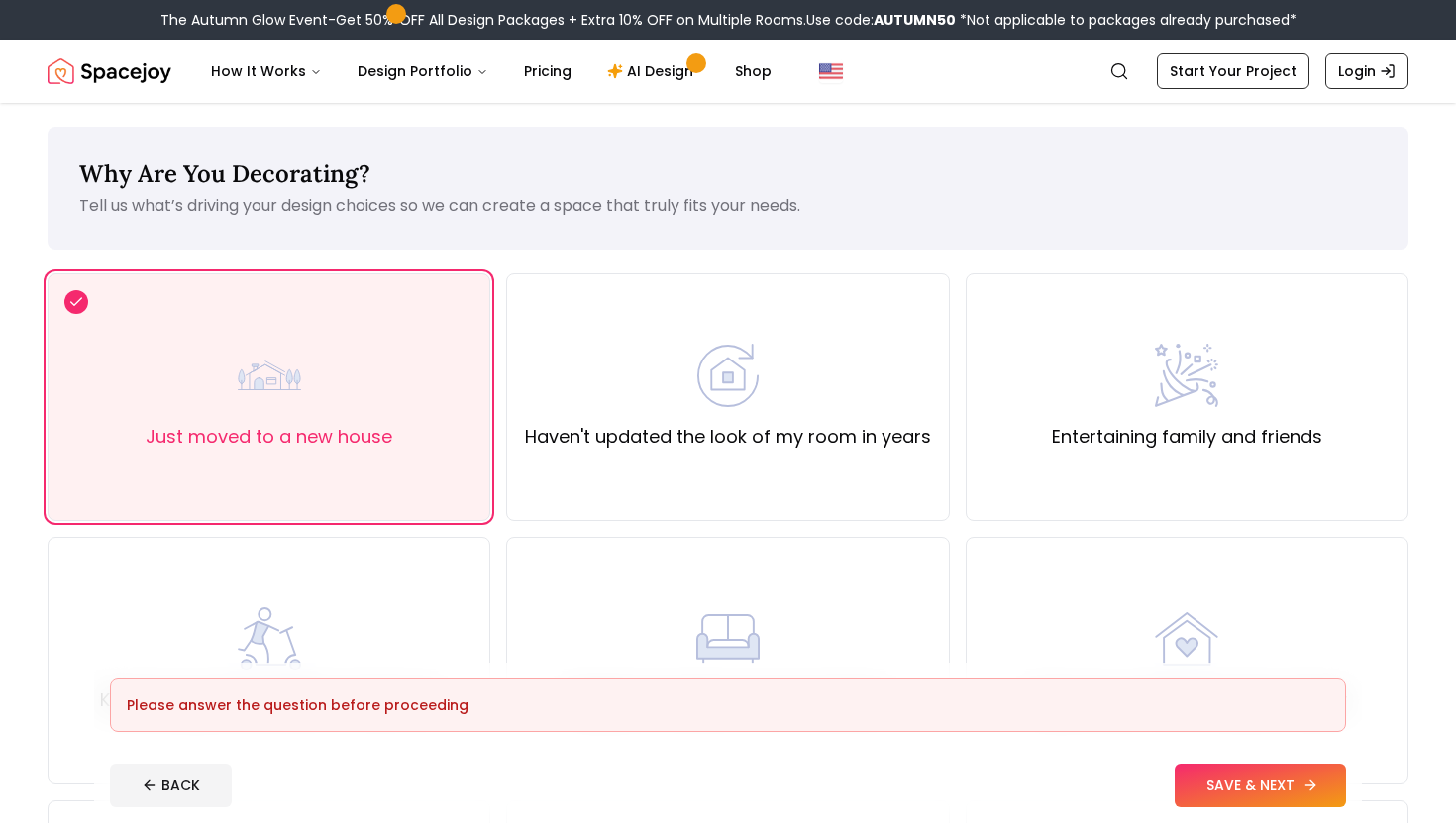
click at [1252, 784] on button "SAVE & NEXT" at bounding box center [1260, 785] width 172 height 44
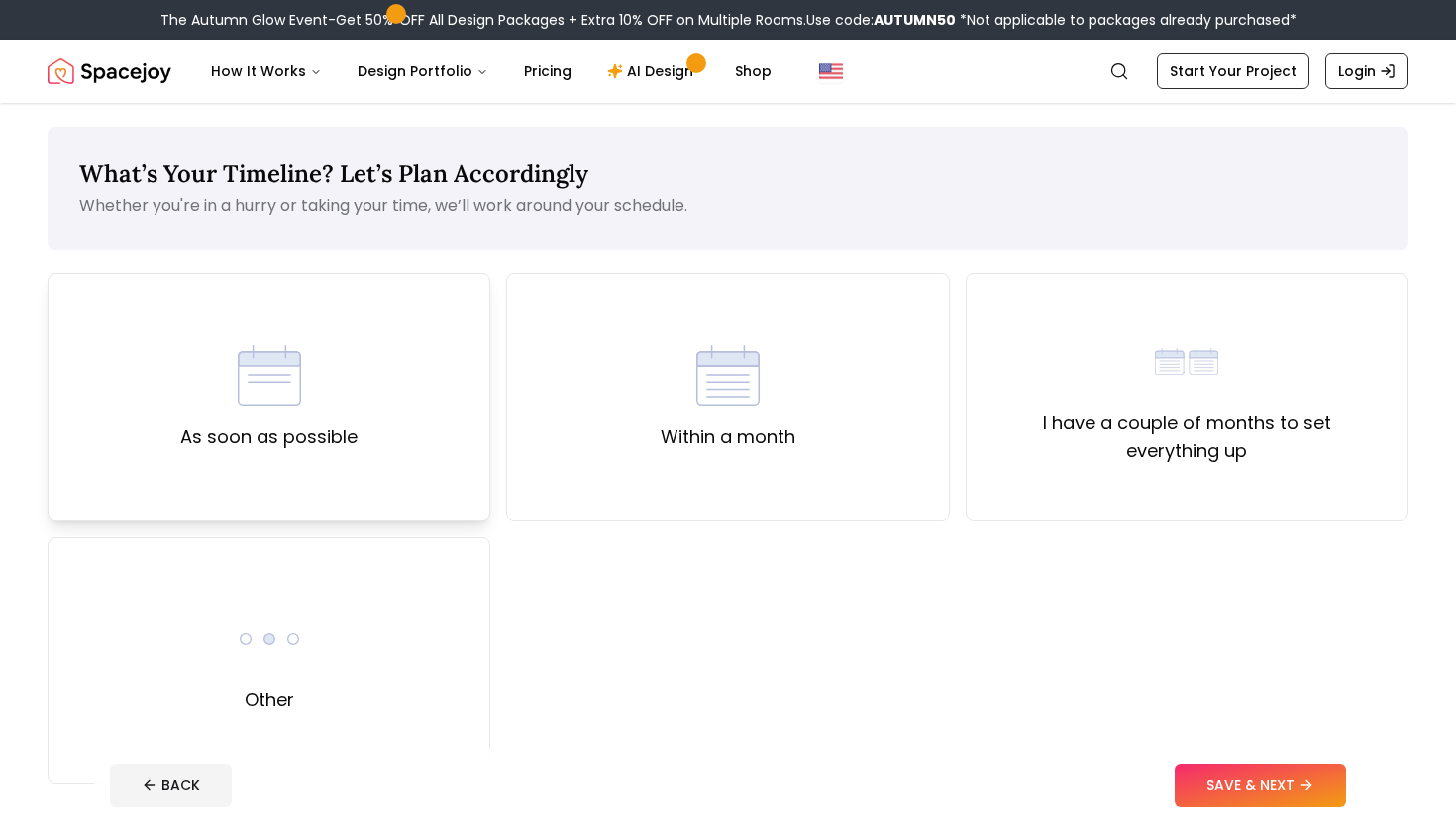
click at [330, 408] on div "As soon as possible" at bounding box center [269, 397] width 178 height 107
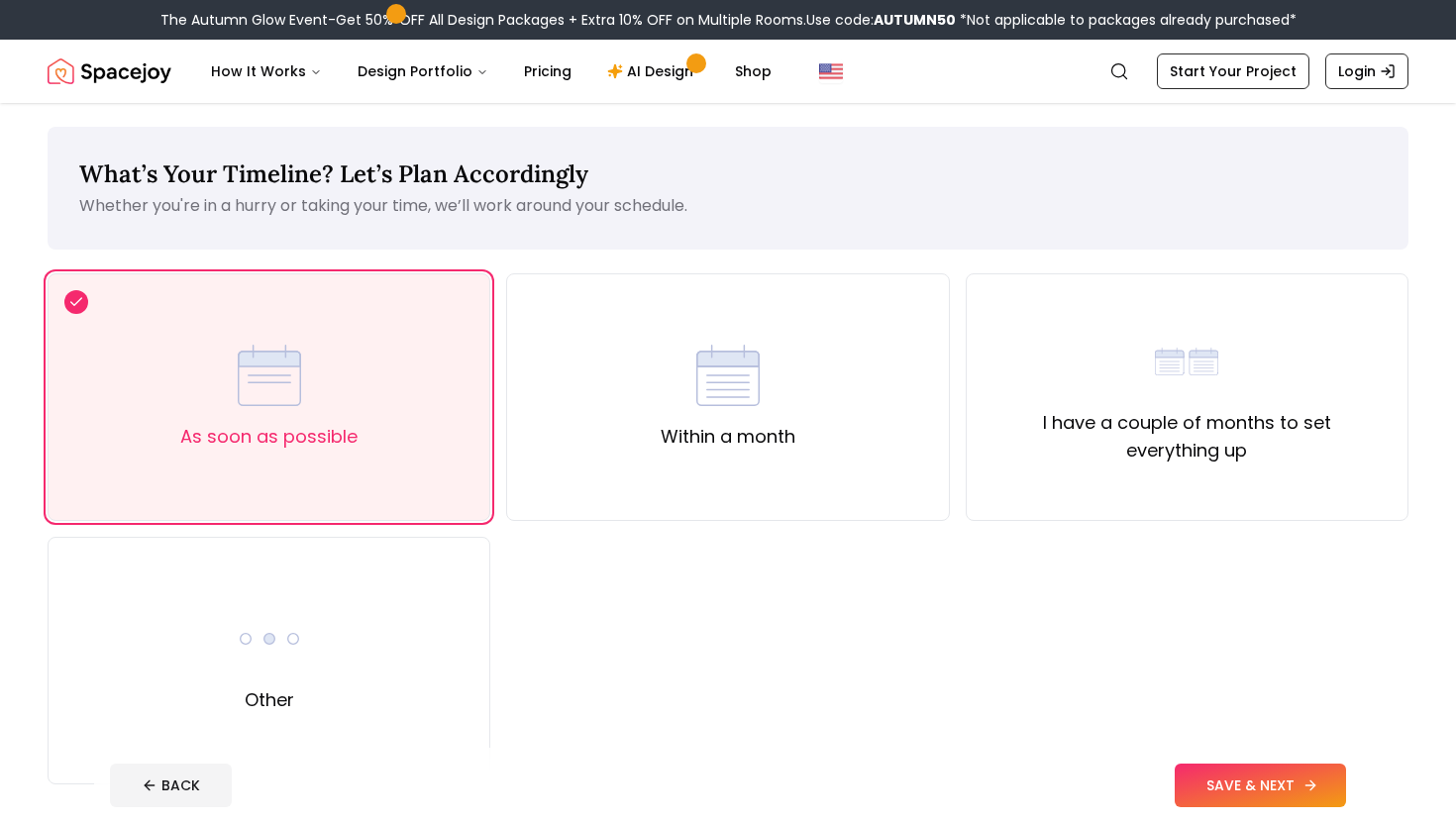
click at [1235, 791] on button "SAVE & NEXT" at bounding box center [1260, 785] width 172 height 44
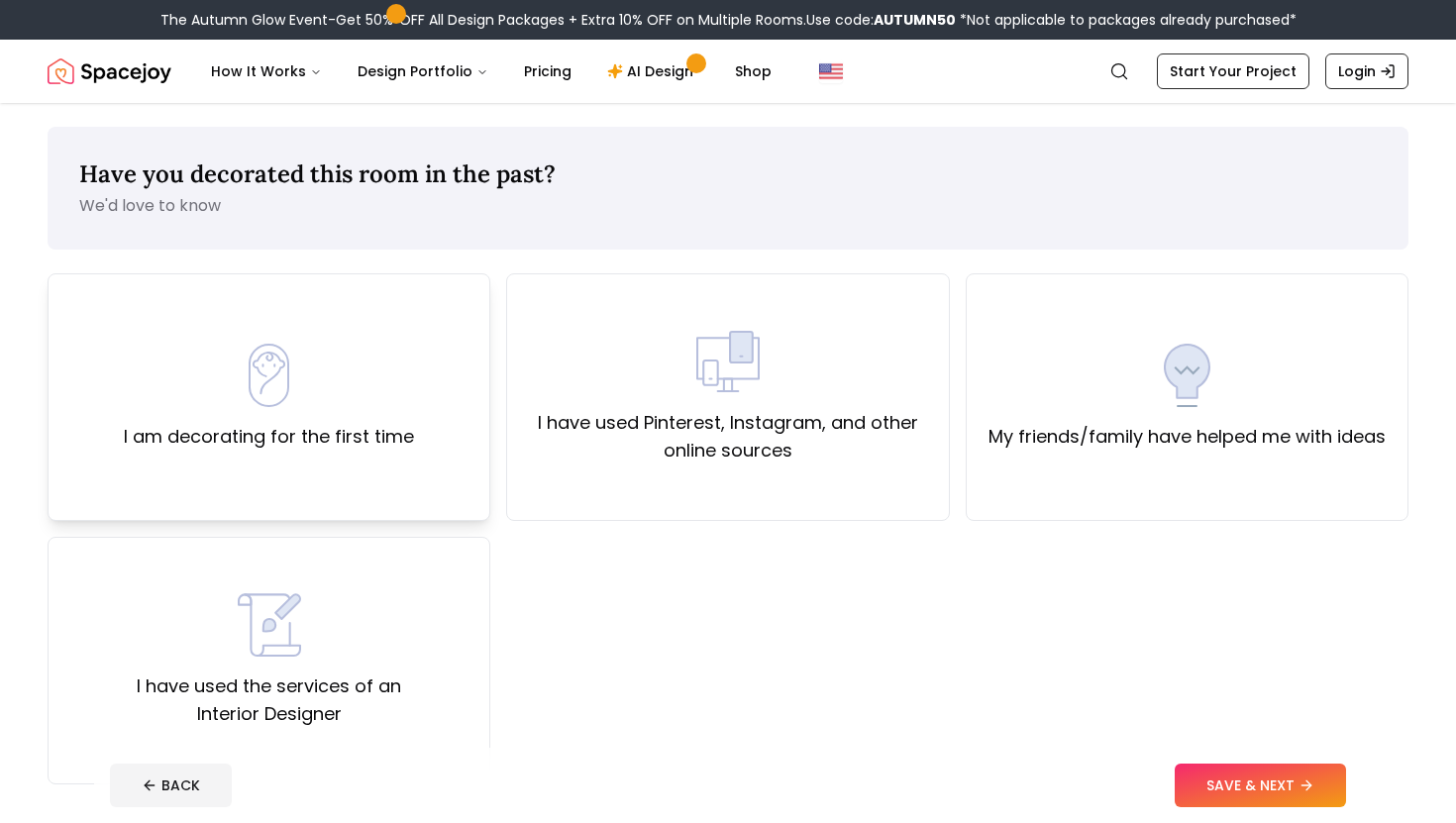
click at [411, 500] on div "I am decorating for the first time" at bounding box center [269, 396] width 443 height 247
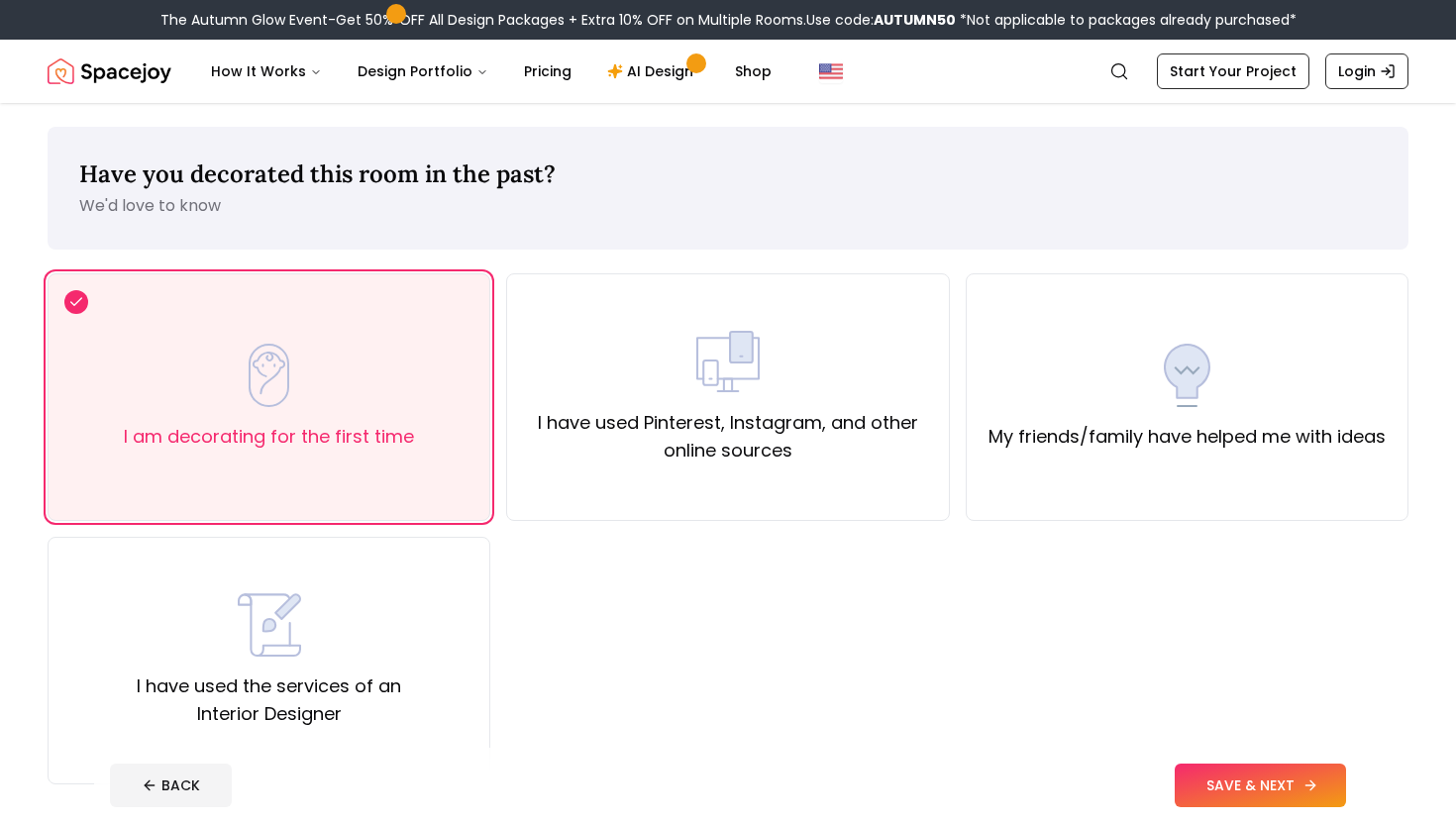
click at [1280, 772] on button "SAVE & NEXT" at bounding box center [1260, 785] width 172 height 44
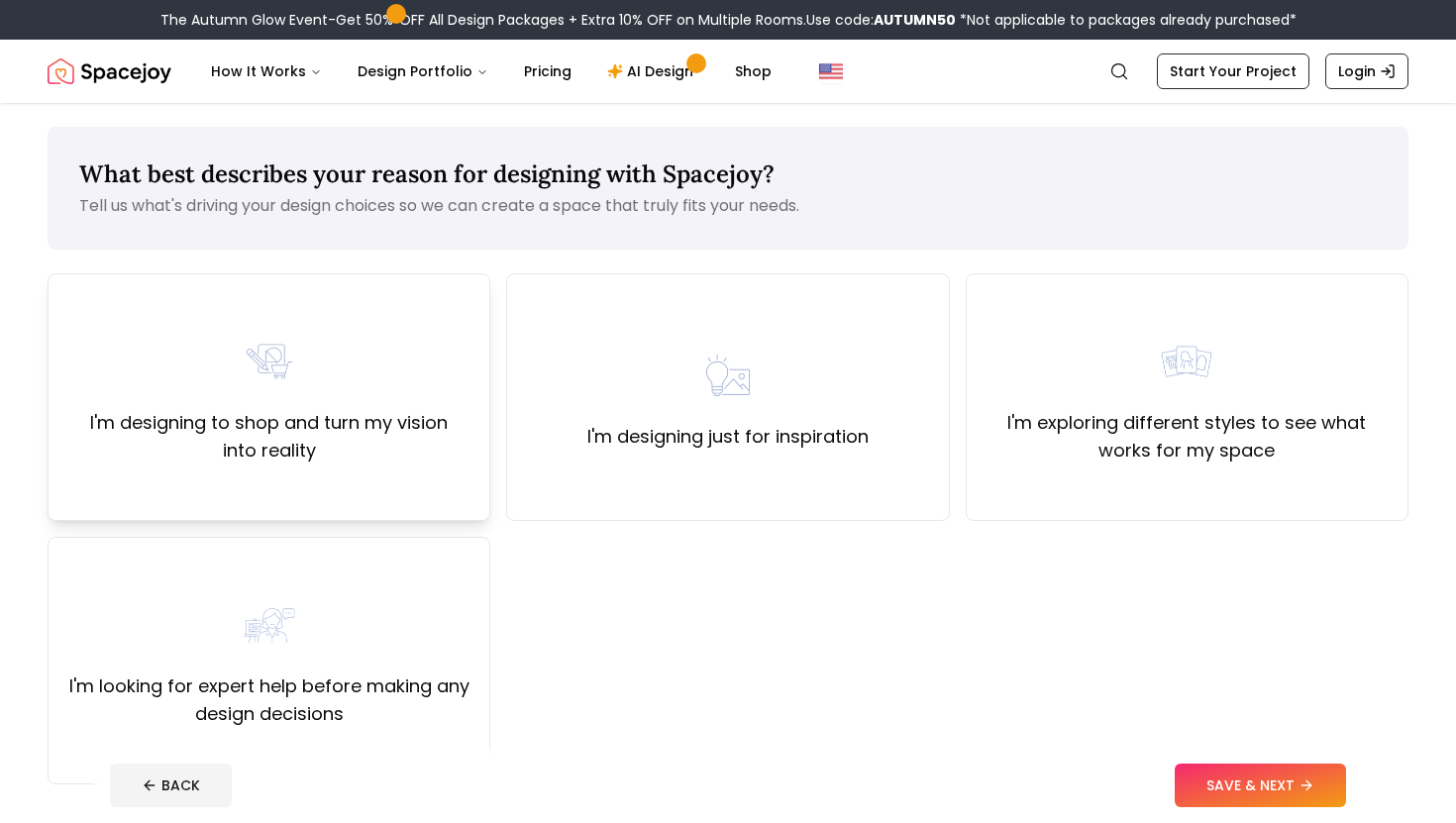
click at [298, 388] on img at bounding box center [269, 361] width 64 height 64
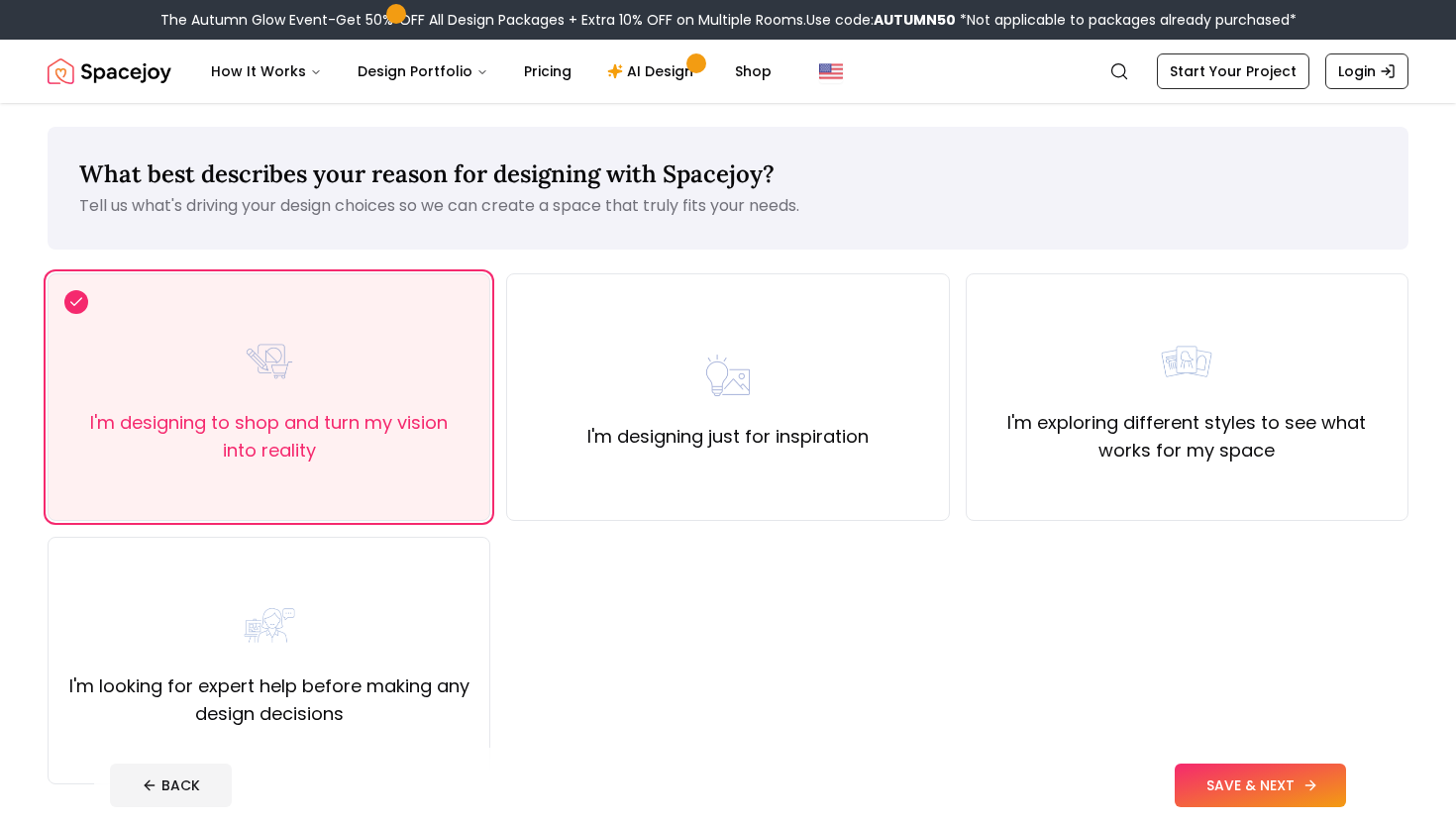
click at [1271, 791] on button "SAVE & NEXT" at bounding box center [1260, 785] width 172 height 44
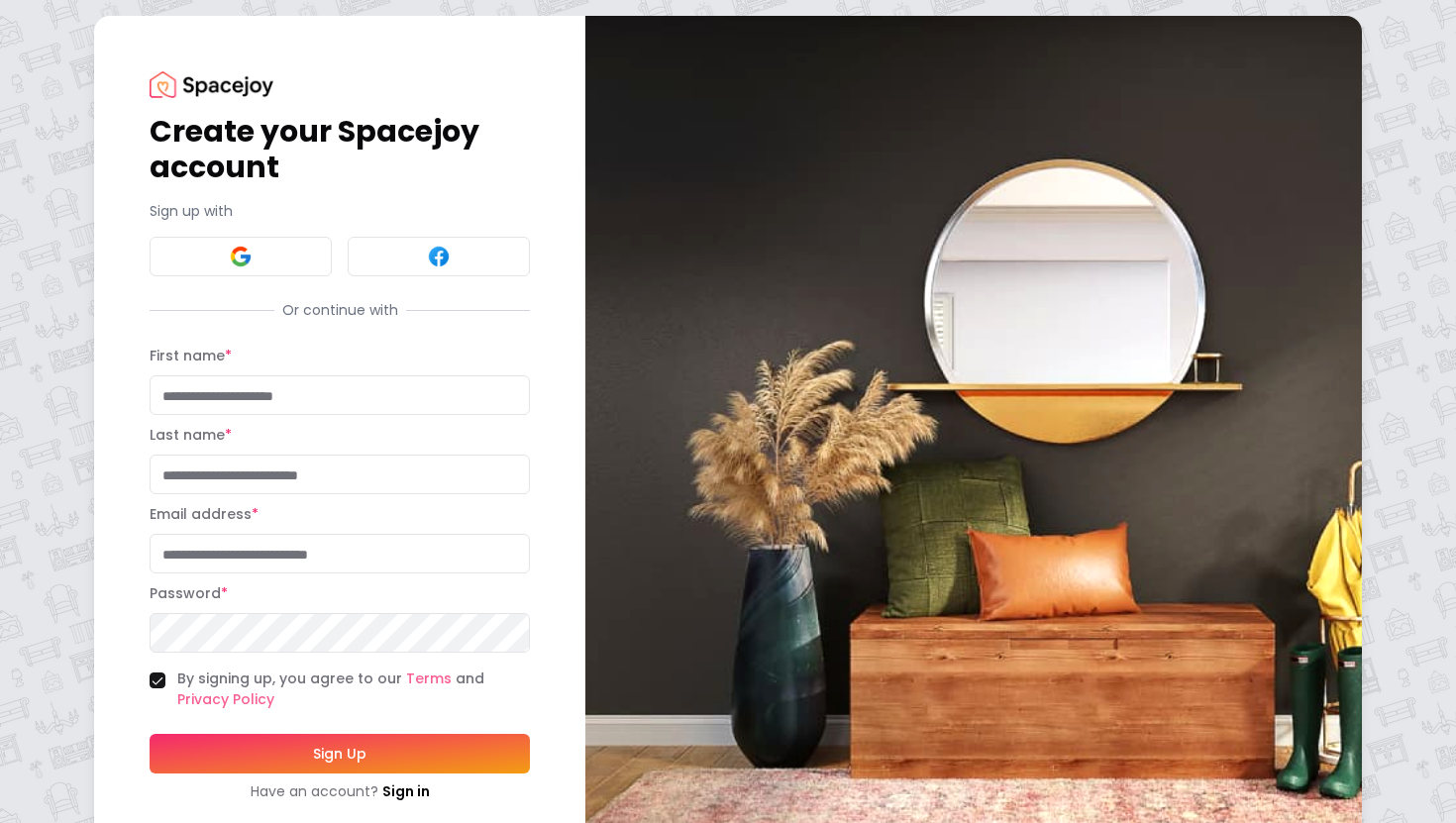
click at [380, 394] on input "First name *" at bounding box center [340, 395] width 380 height 40
type input "*******"
type input "******"
type input "**********"
click at [359, 765] on button "Sign Up" at bounding box center [340, 754] width 380 height 40
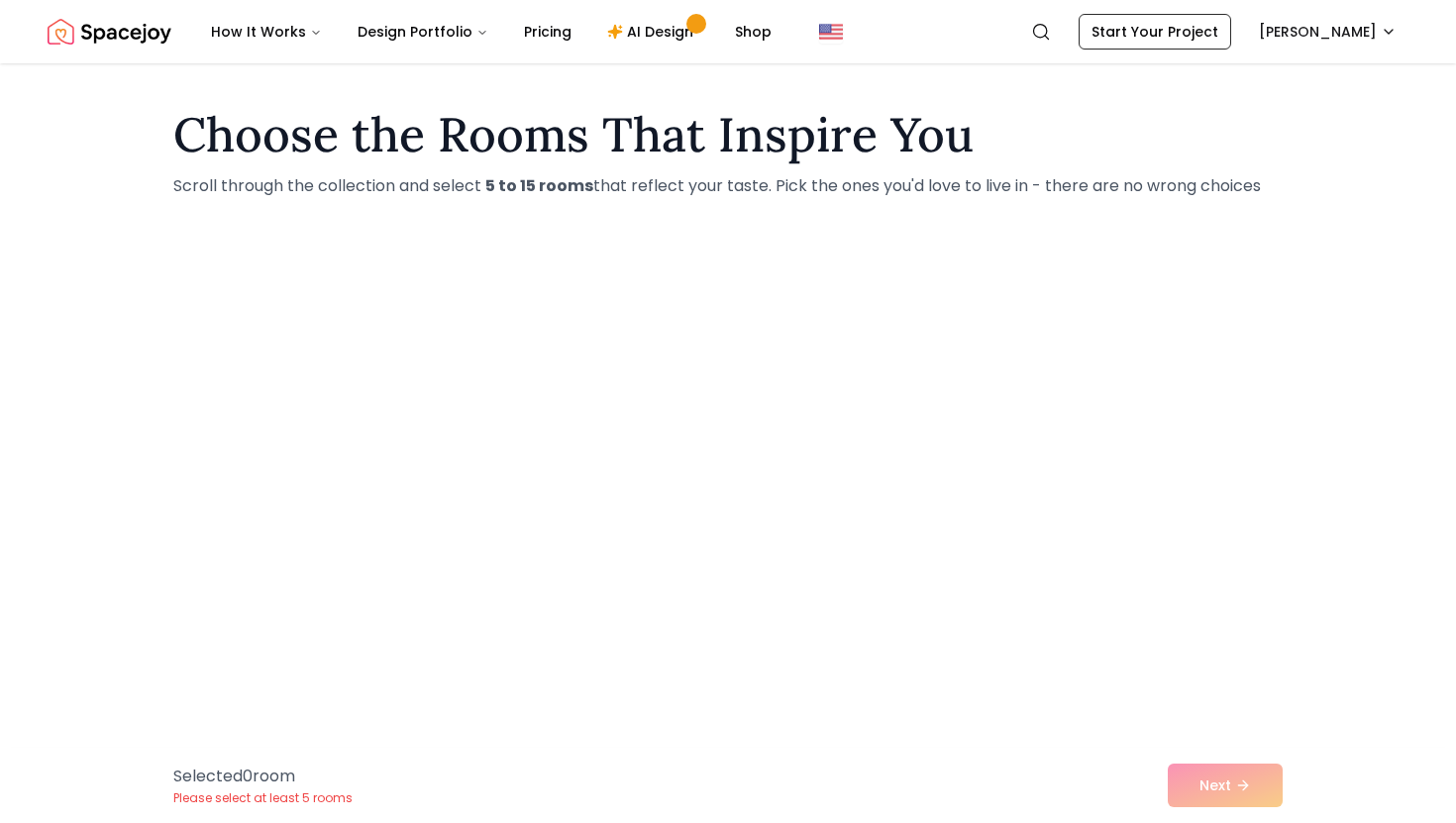
scroll to position [504, 0]
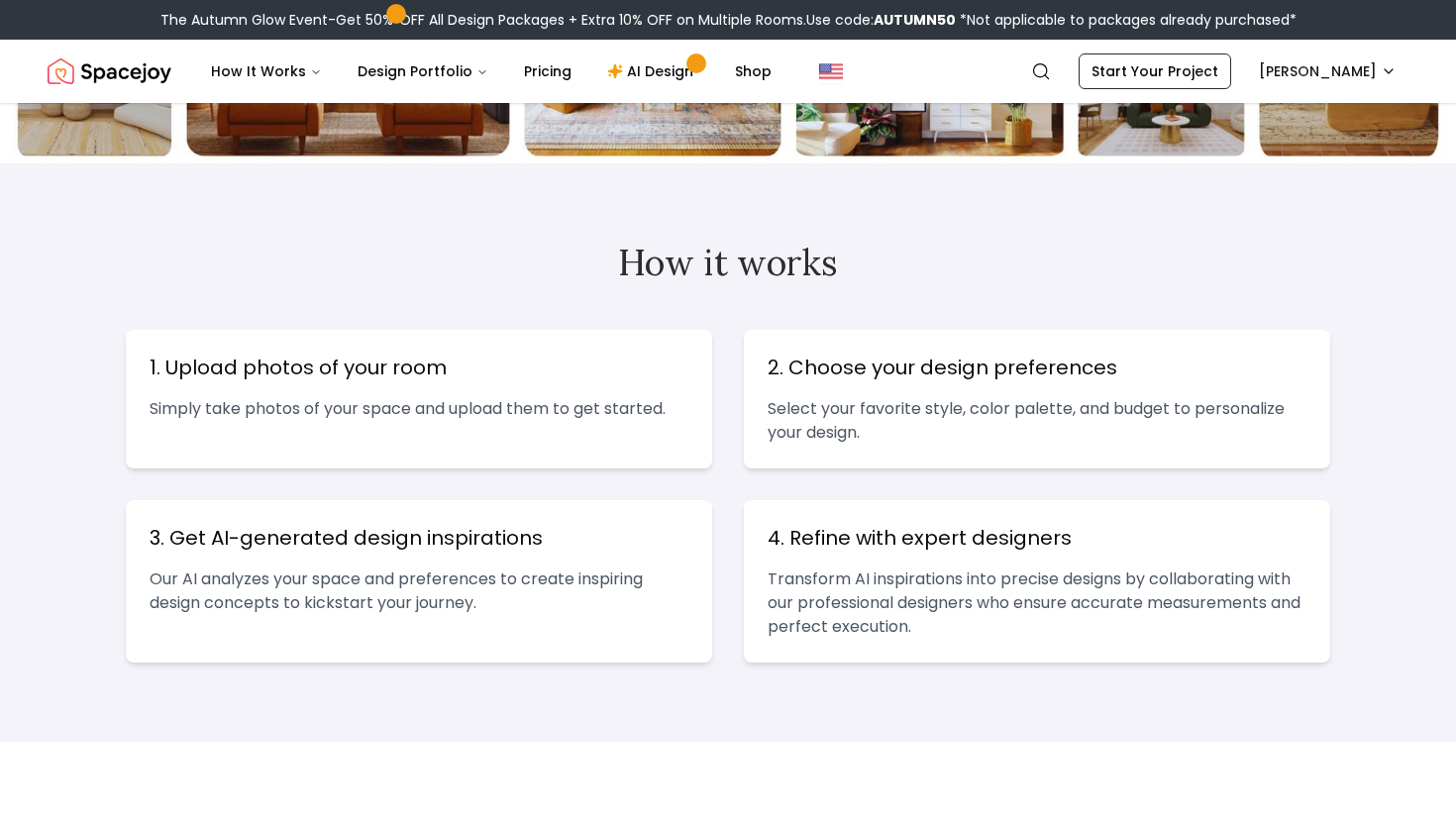
scroll to position [664, 0]
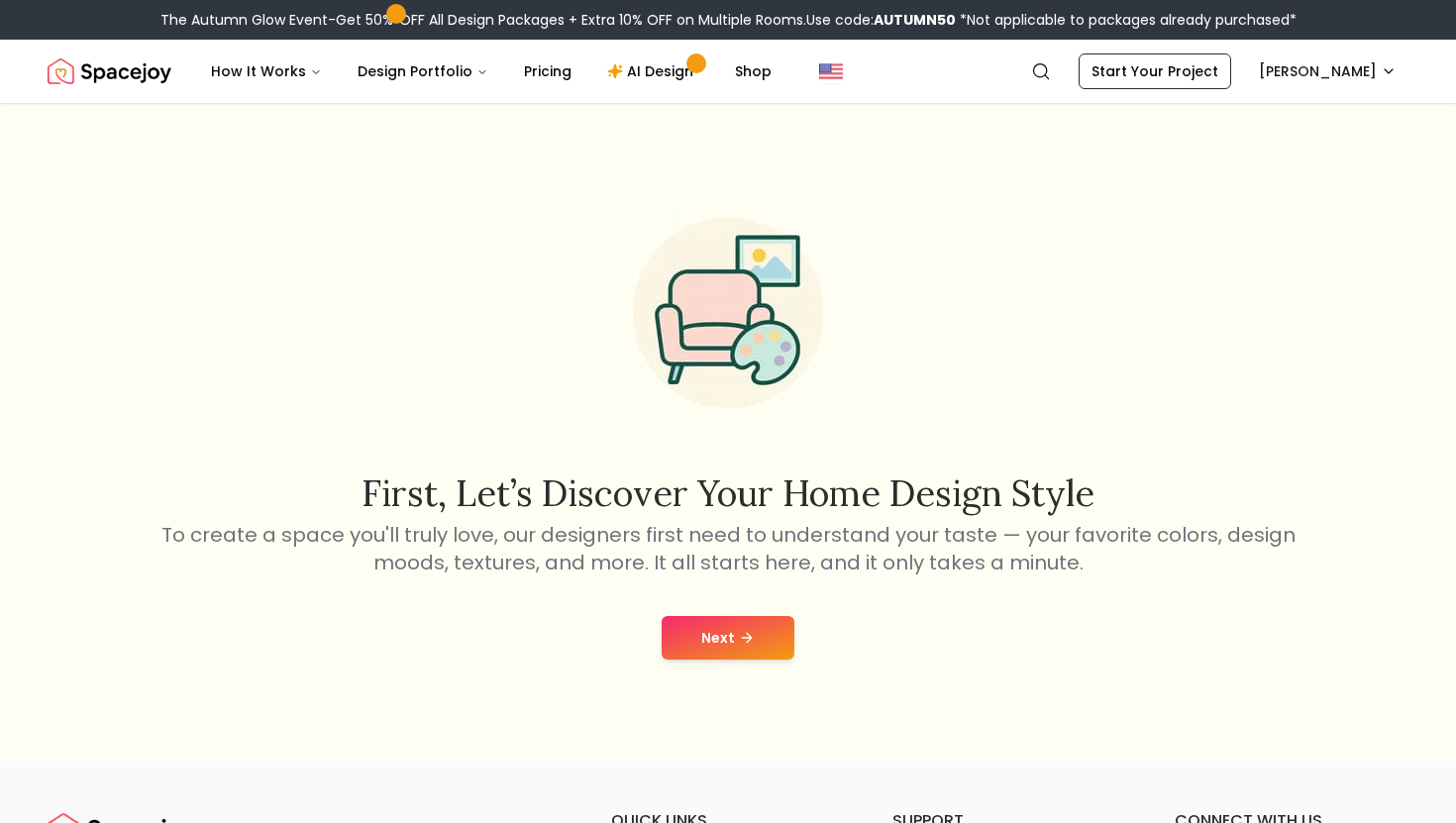
click at [699, 630] on button "Next" at bounding box center [728, 637] width 133 height 44
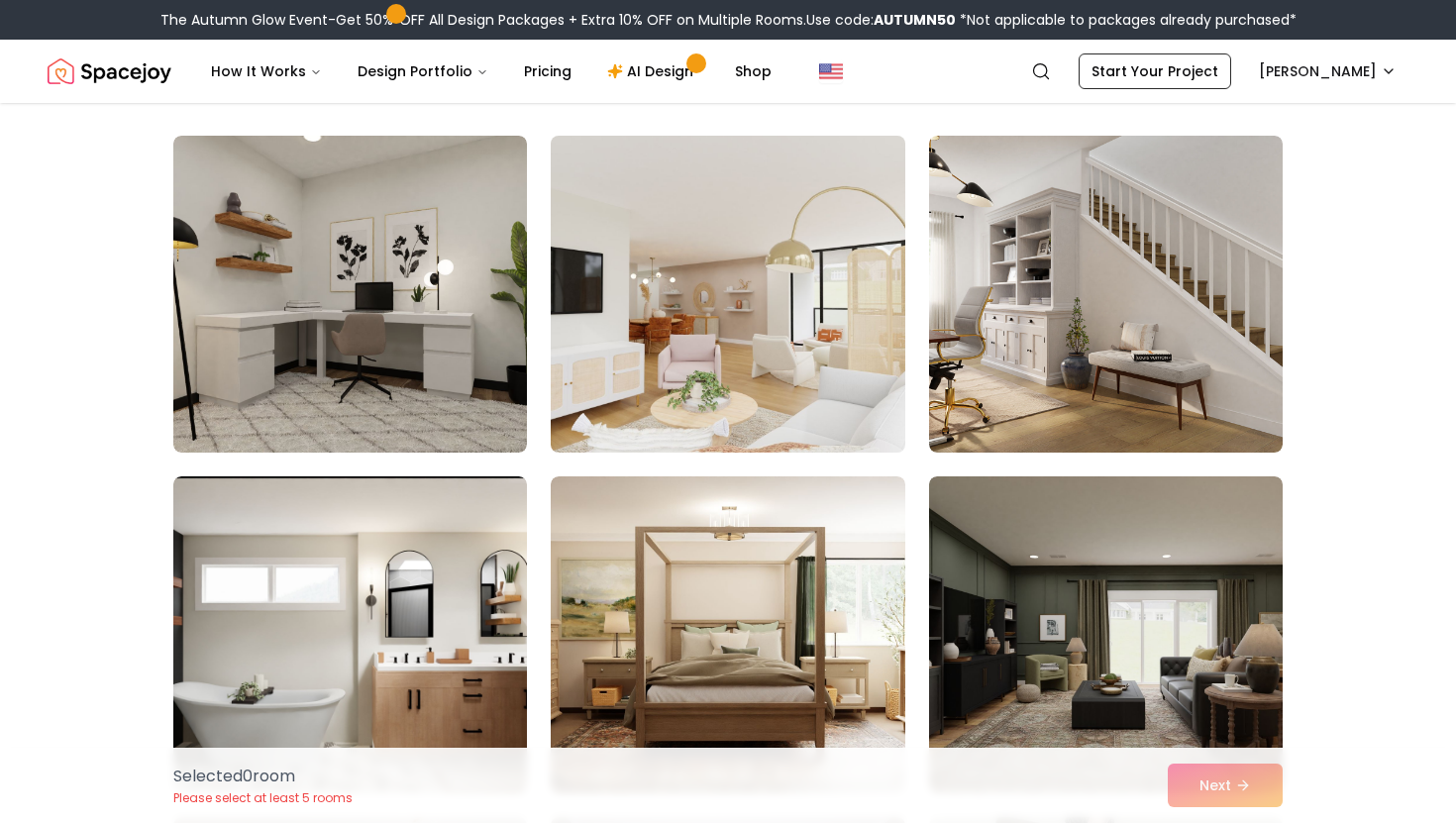
scroll to position [132, 0]
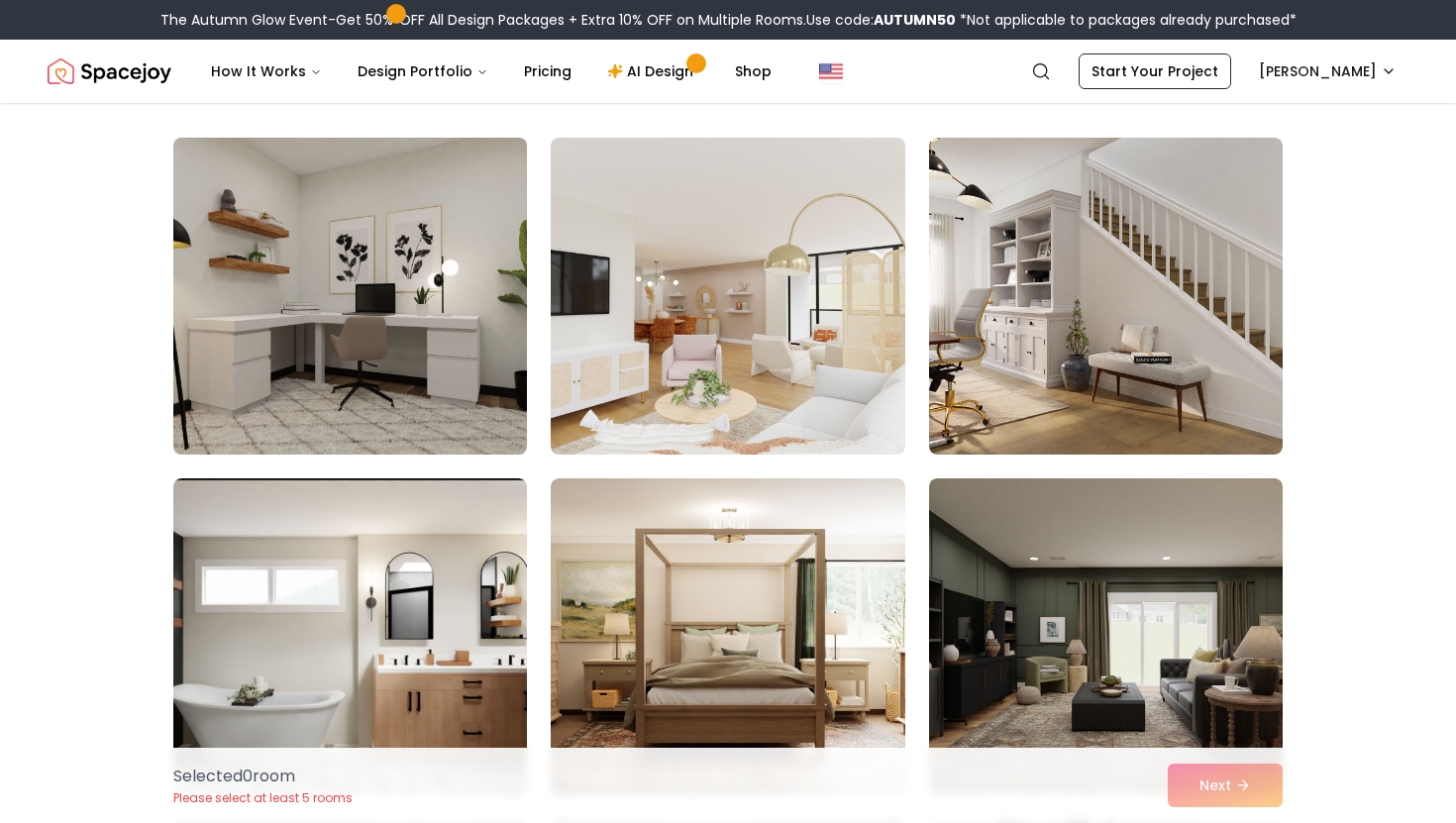
click at [410, 387] on img at bounding box center [351, 296] width 371 height 333
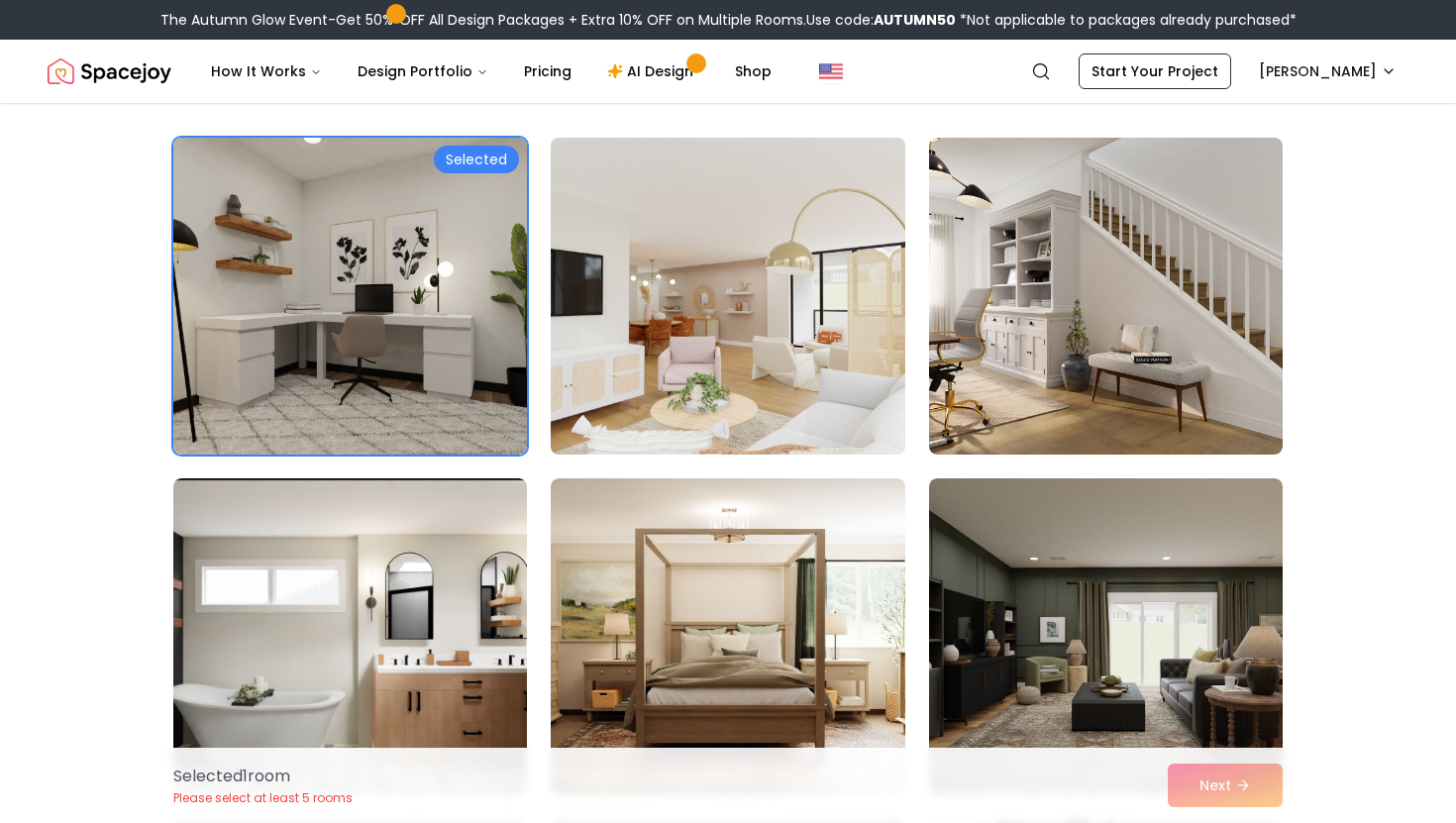
click at [637, 369] on img at bounding box center [728, 296] width 371 height 333
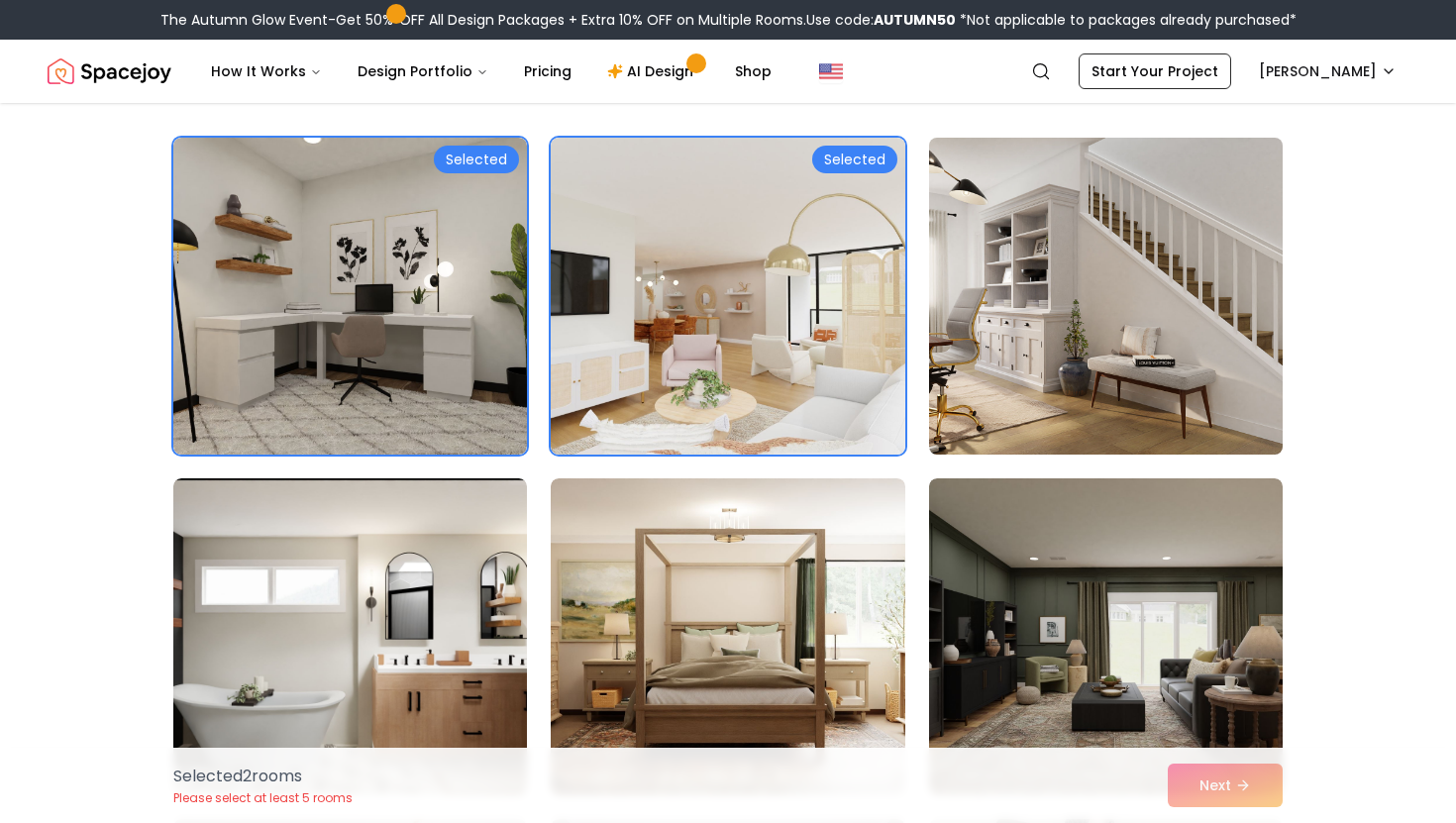
click at [1133, 328] on img at bounding box center [1106, 296] width 371 height 333
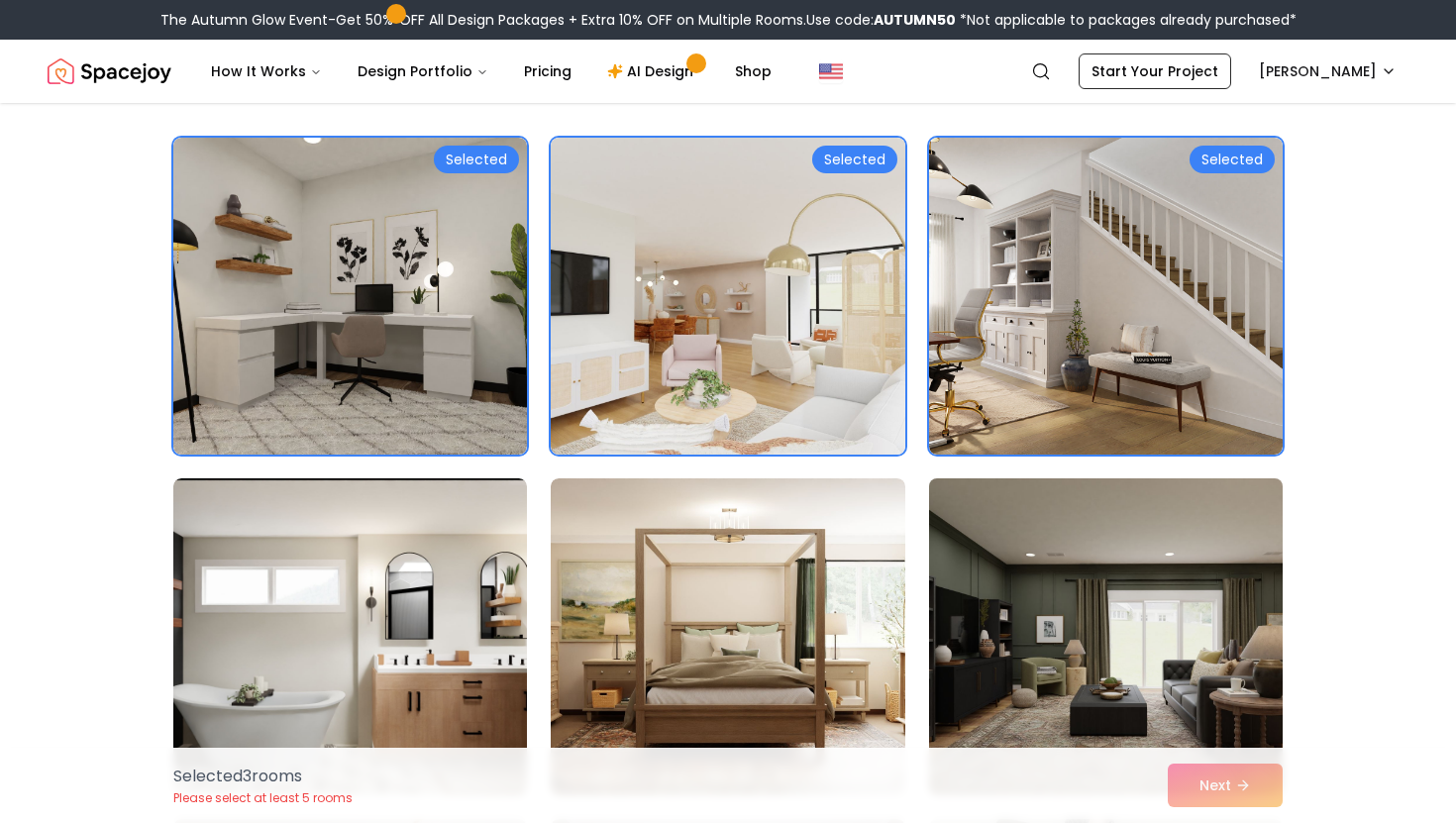
click at [1123, 567] on img at bounding box center [1106, 636] width 371 height 333
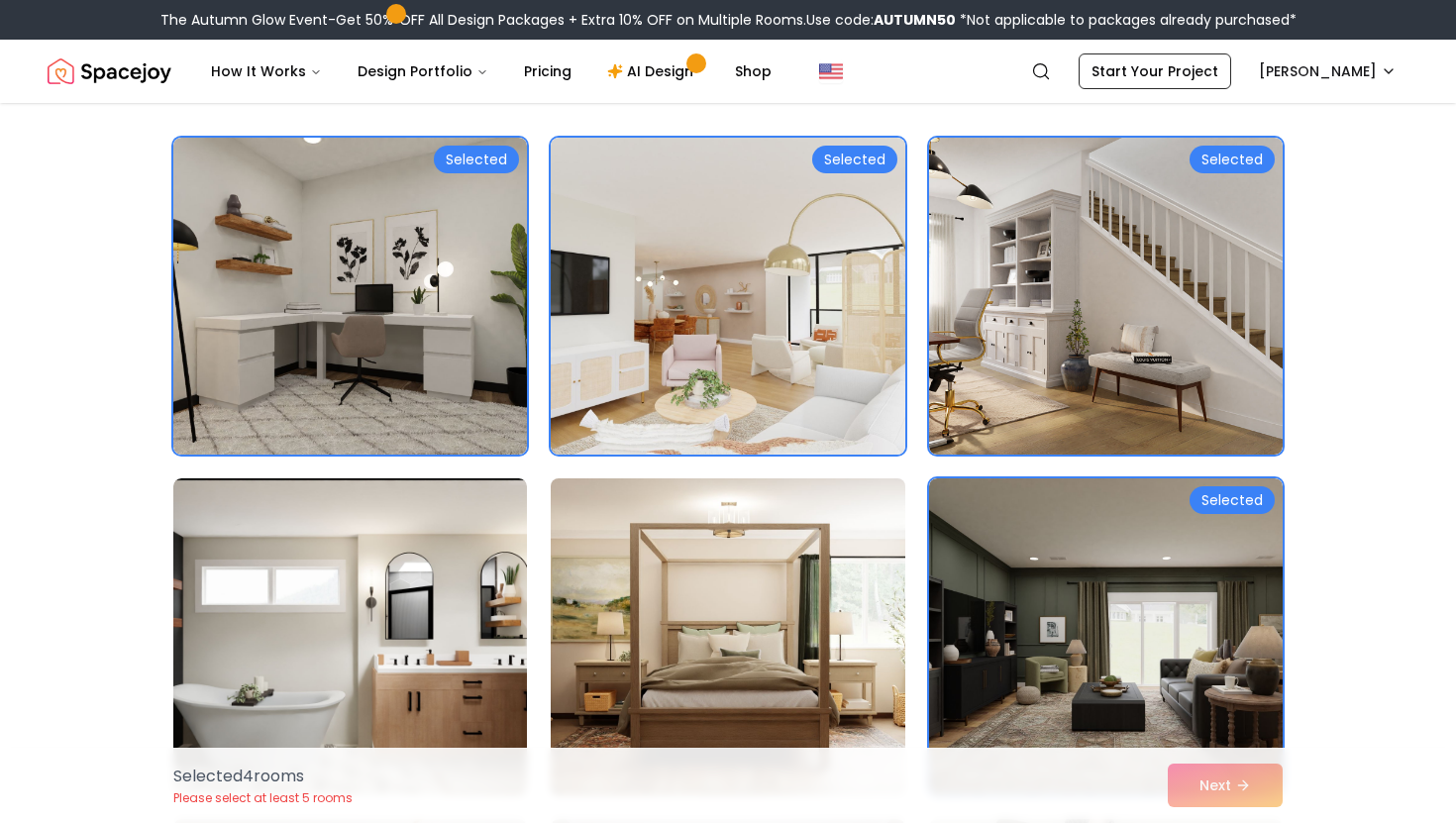
click at [580, 715] on img at bounding box center [728, 636] width 371 height 333
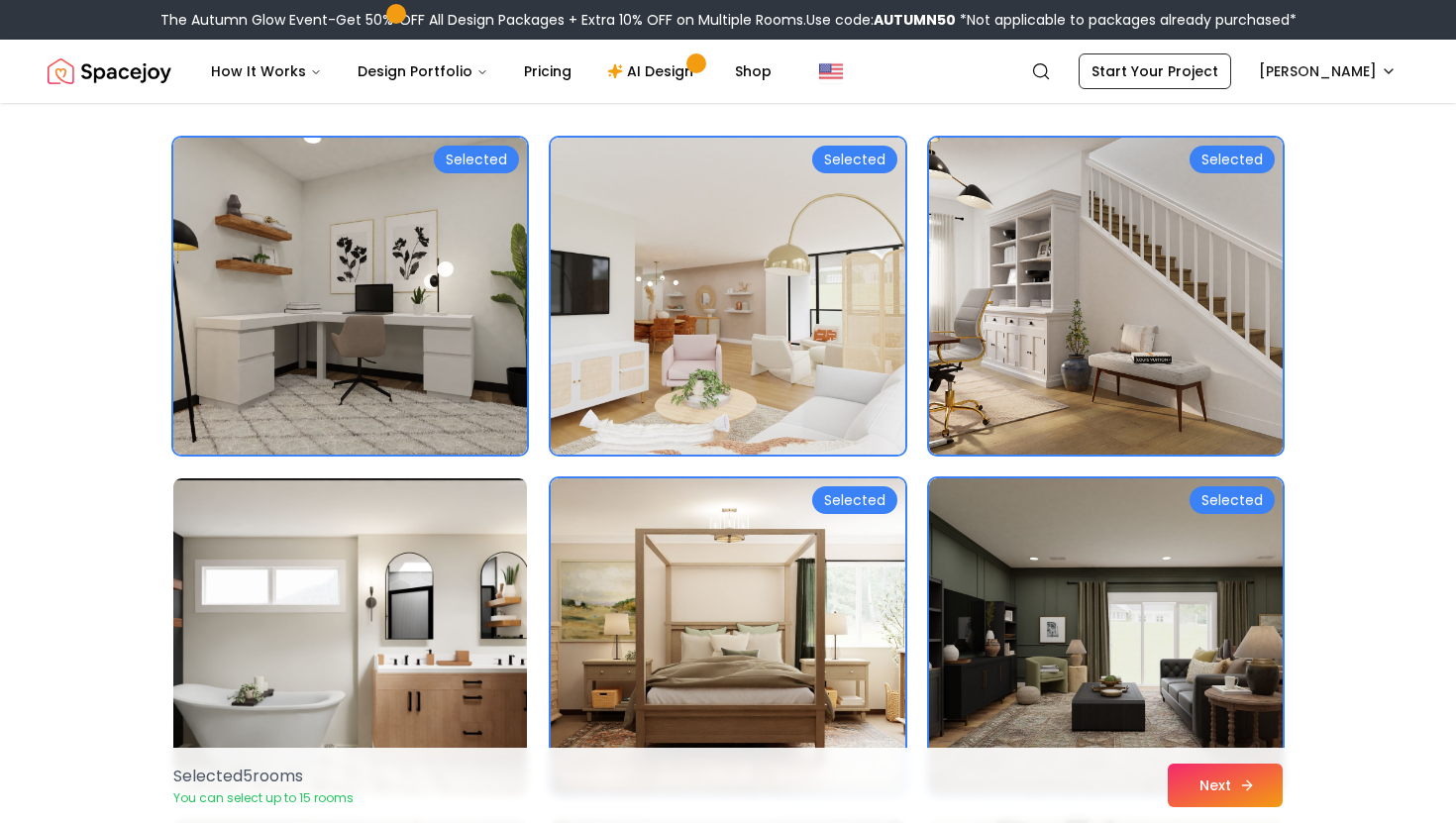
click at [1246, 794] on button "Next" at bounding box center [1226, 785] width 115 height 44
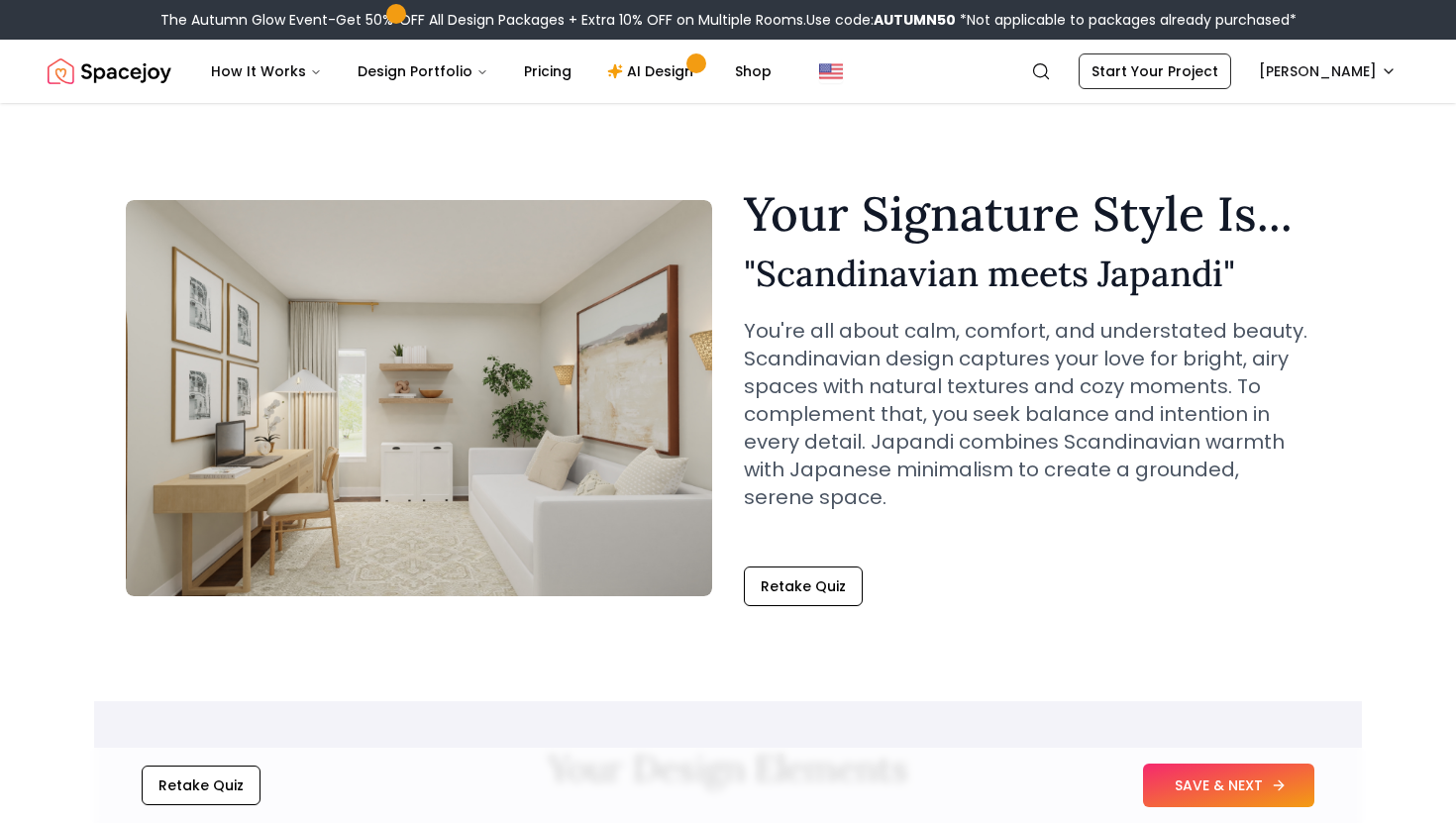
click at [1236, 778] on button "SAVE & NEXT" at bounding box center [1229, 785] width 172 height 44
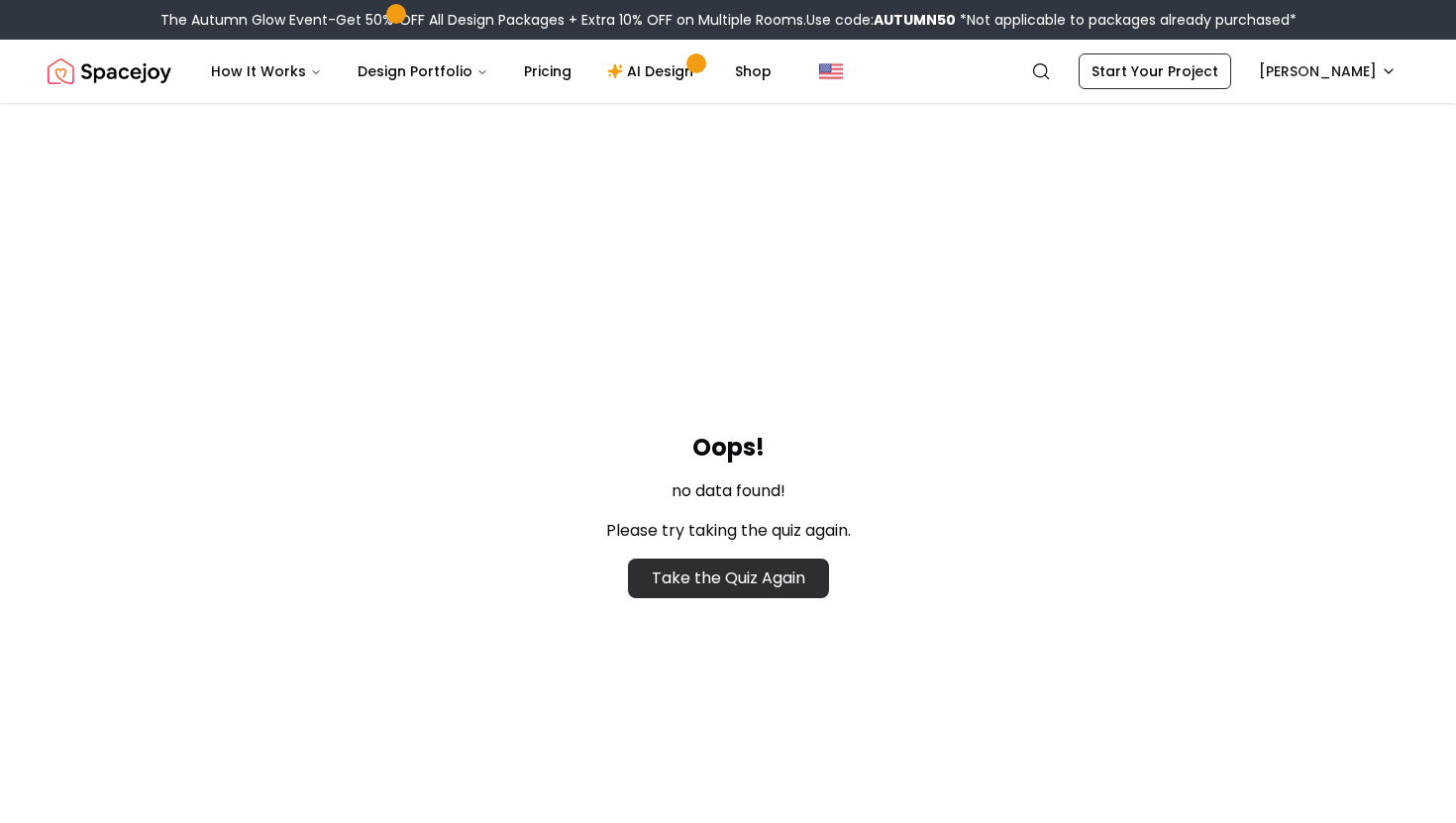
click at [739, 581] on link "Take the Quiz Again" at bounding box center [728, 579] width 201 height 40
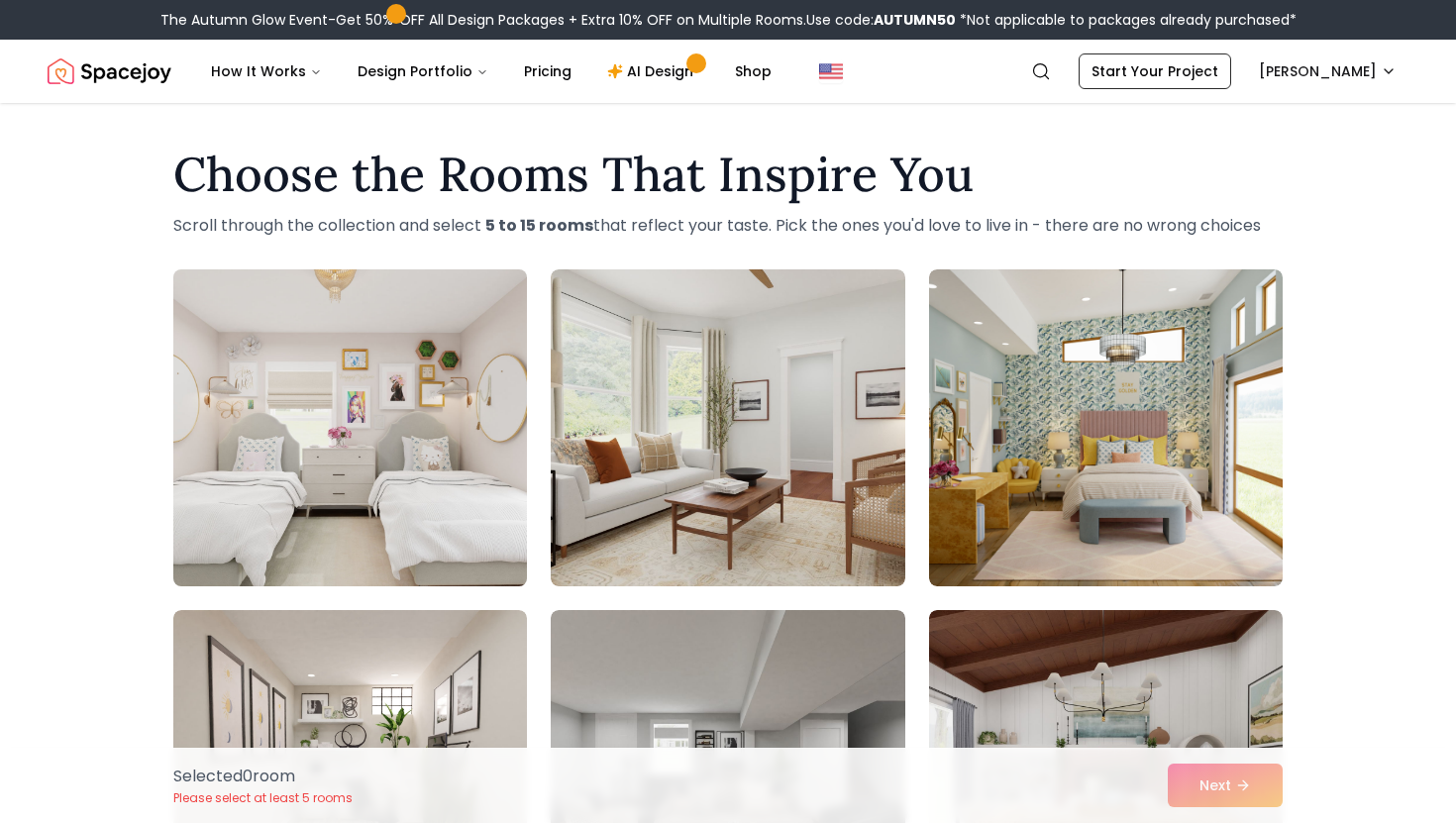
click at [433, 580] on img at bounding box center [351, 427] width 371 height 333
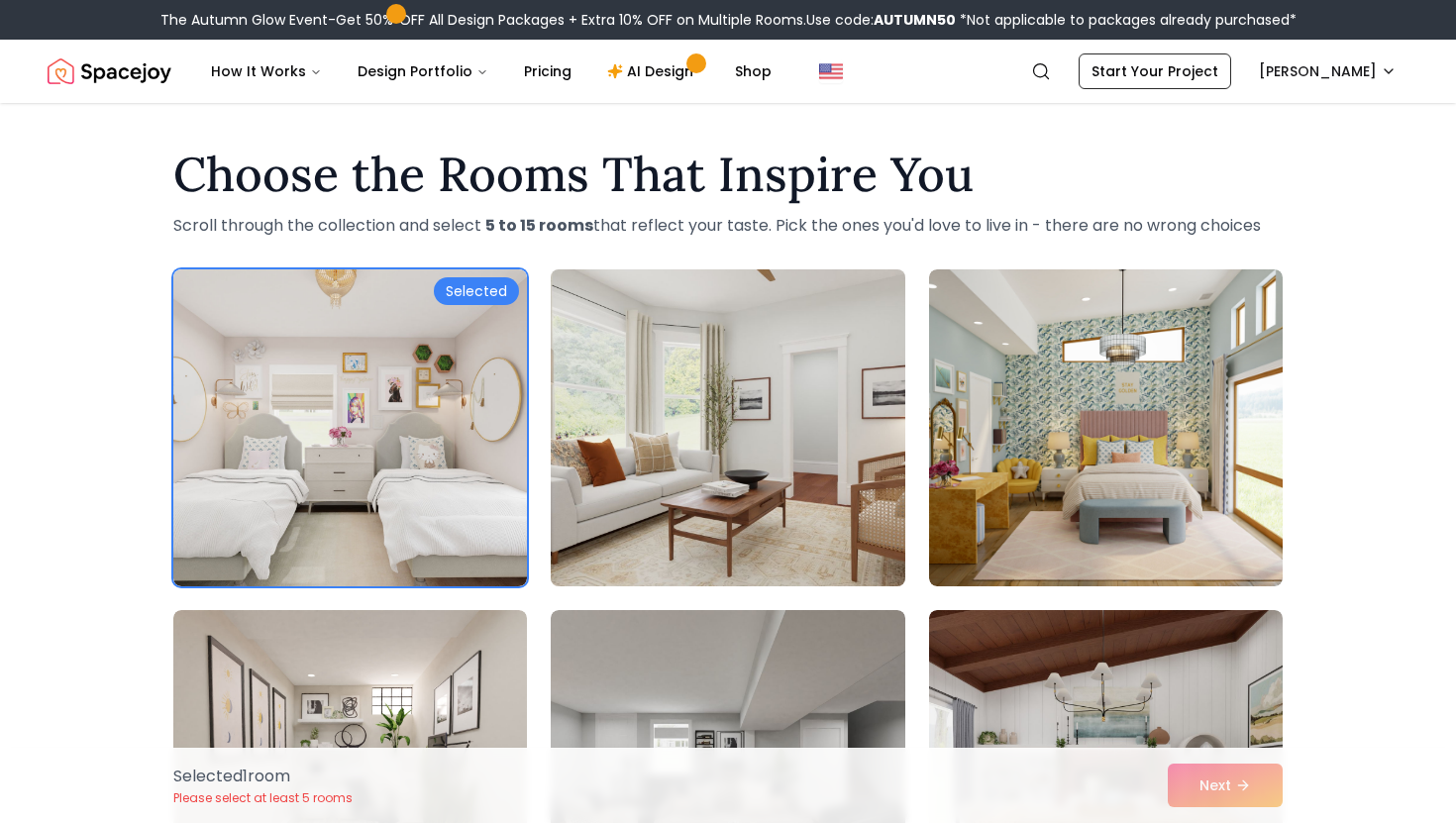
click at [719, 515] on img at bounding box center [728, 427] width 371 height 333
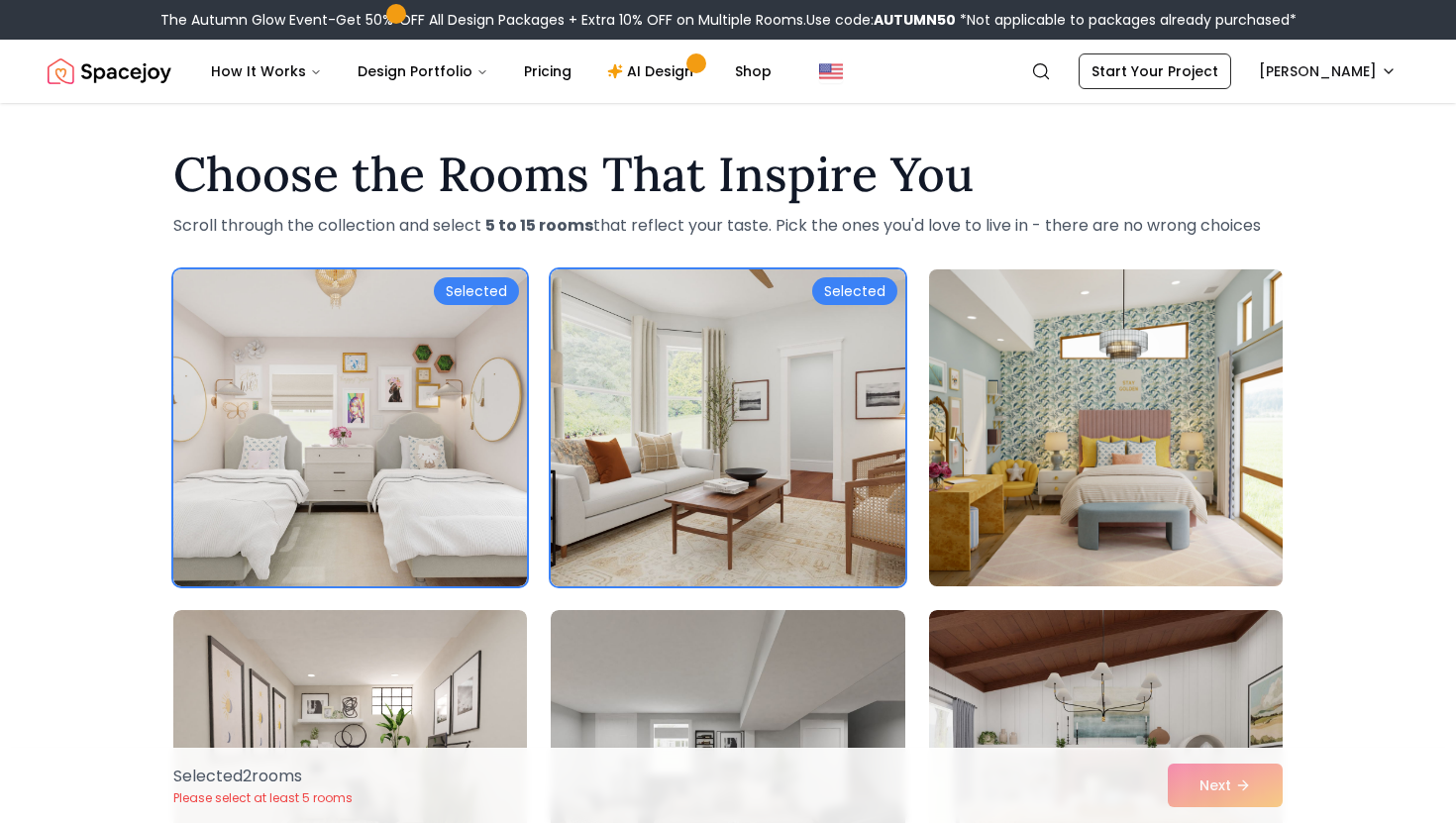
click at [1142, 490] on img at bounding box center [1106, 427] width 371 height 333
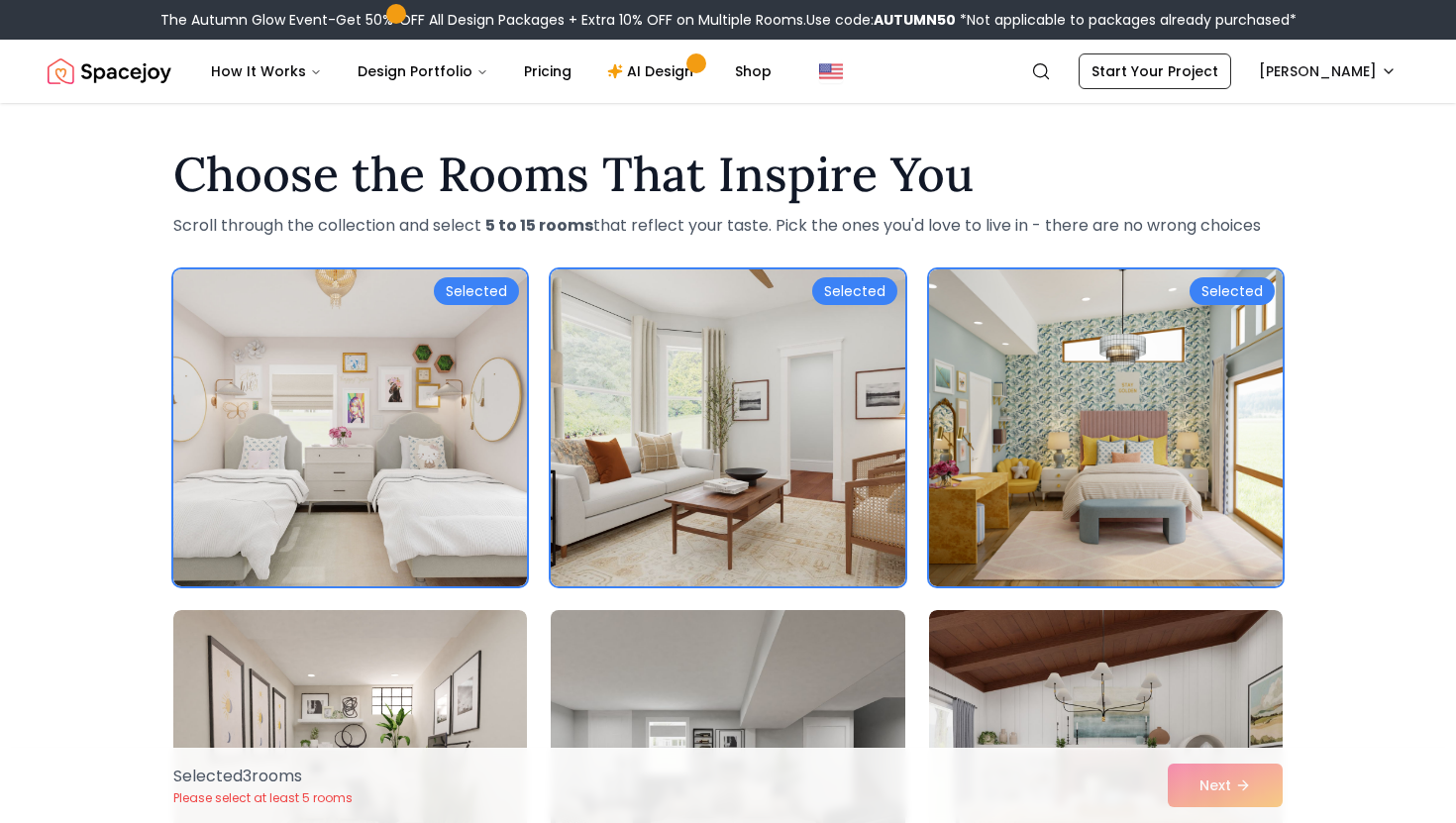
click at [798, 726] on img at bounding box center [728, 767] width 371 height 333
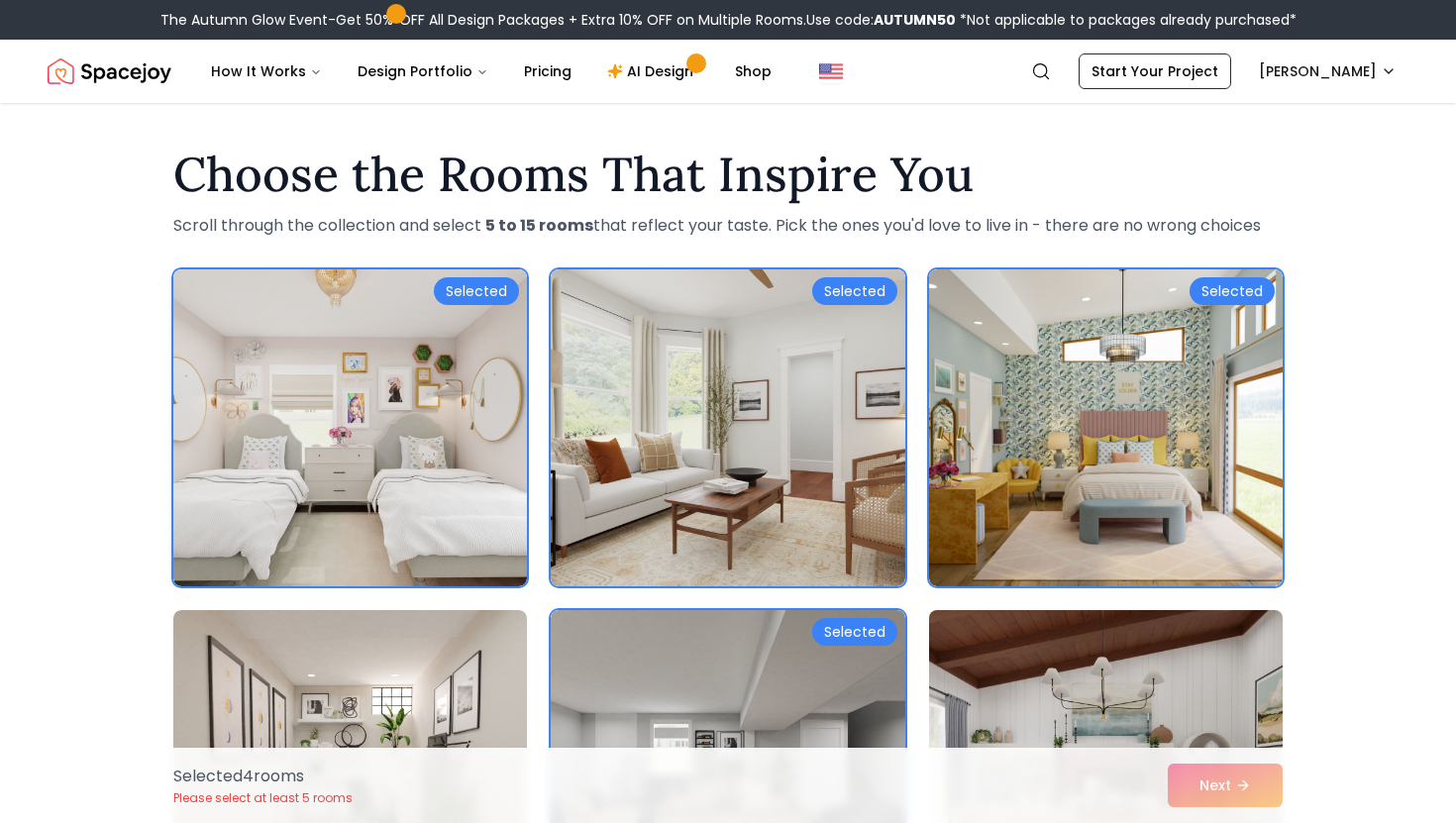
click at [1137, 658] on img at bounding box center [1106, 767] width 371 height 333
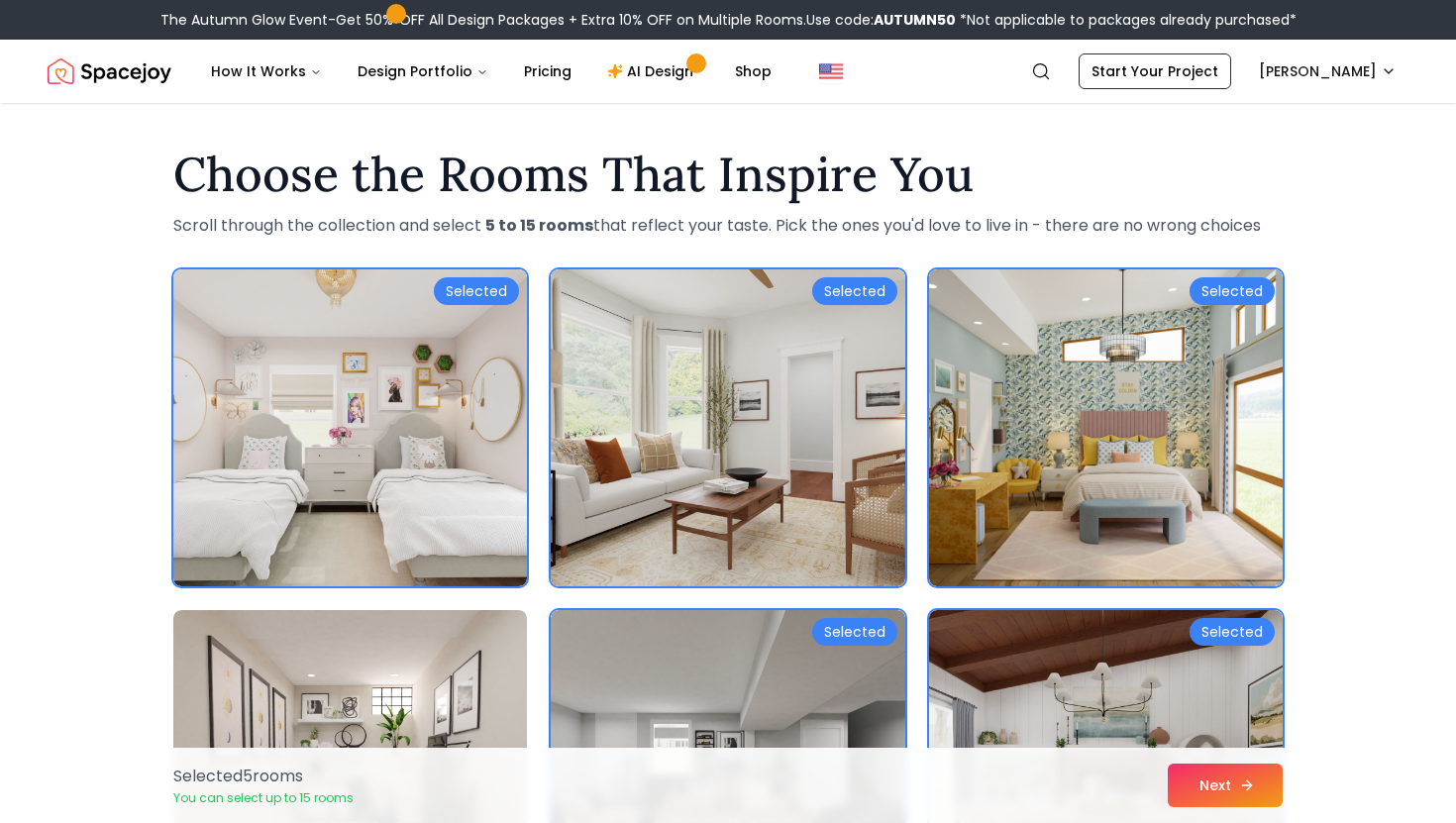
click at [1217, 785] on button "Next" at bounding box center [1226, 785] width 115 height 44
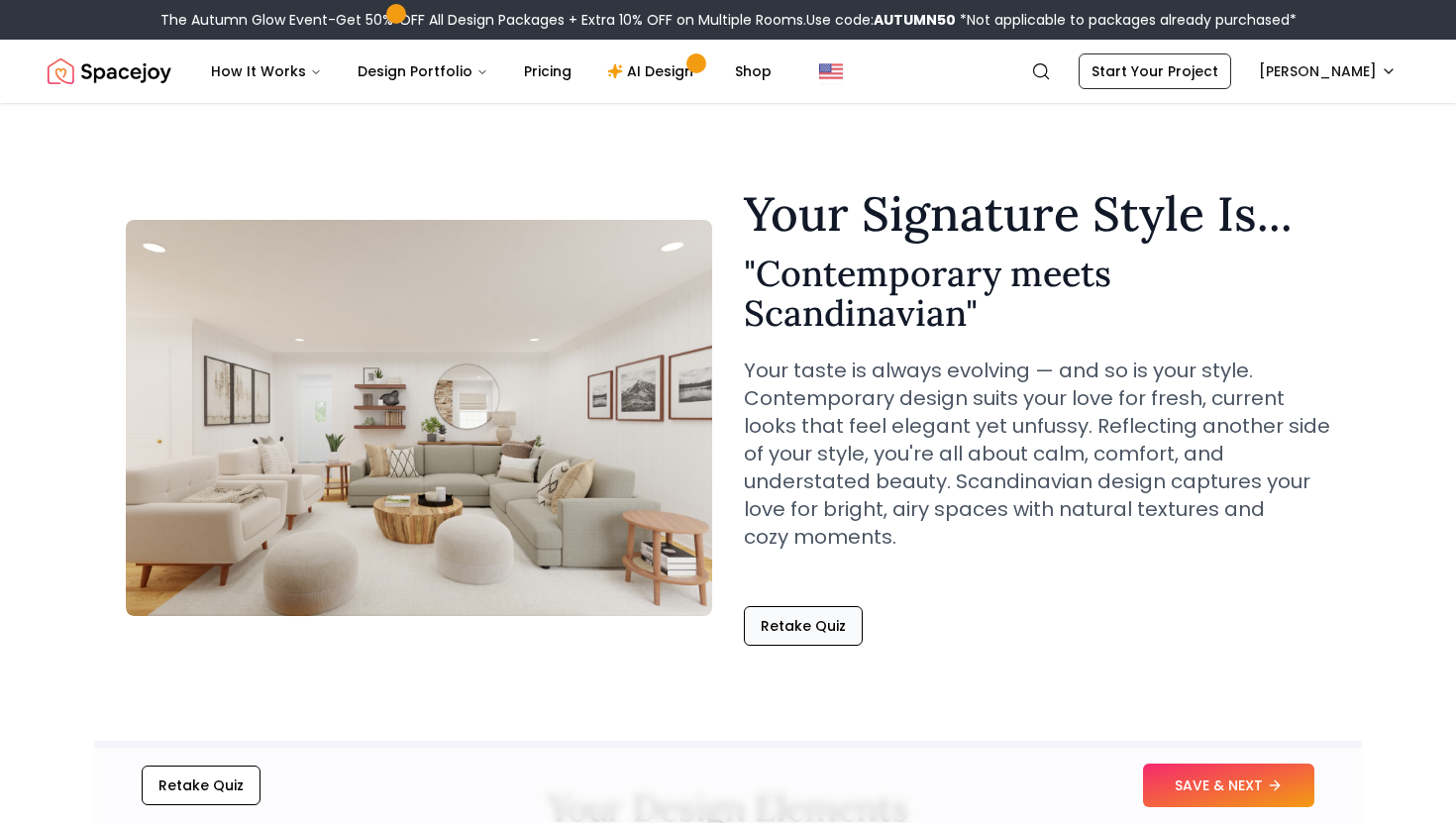
click at [808, 631] on button "Retake Quiz" at bounding box center [803, 625] width 119 height 40
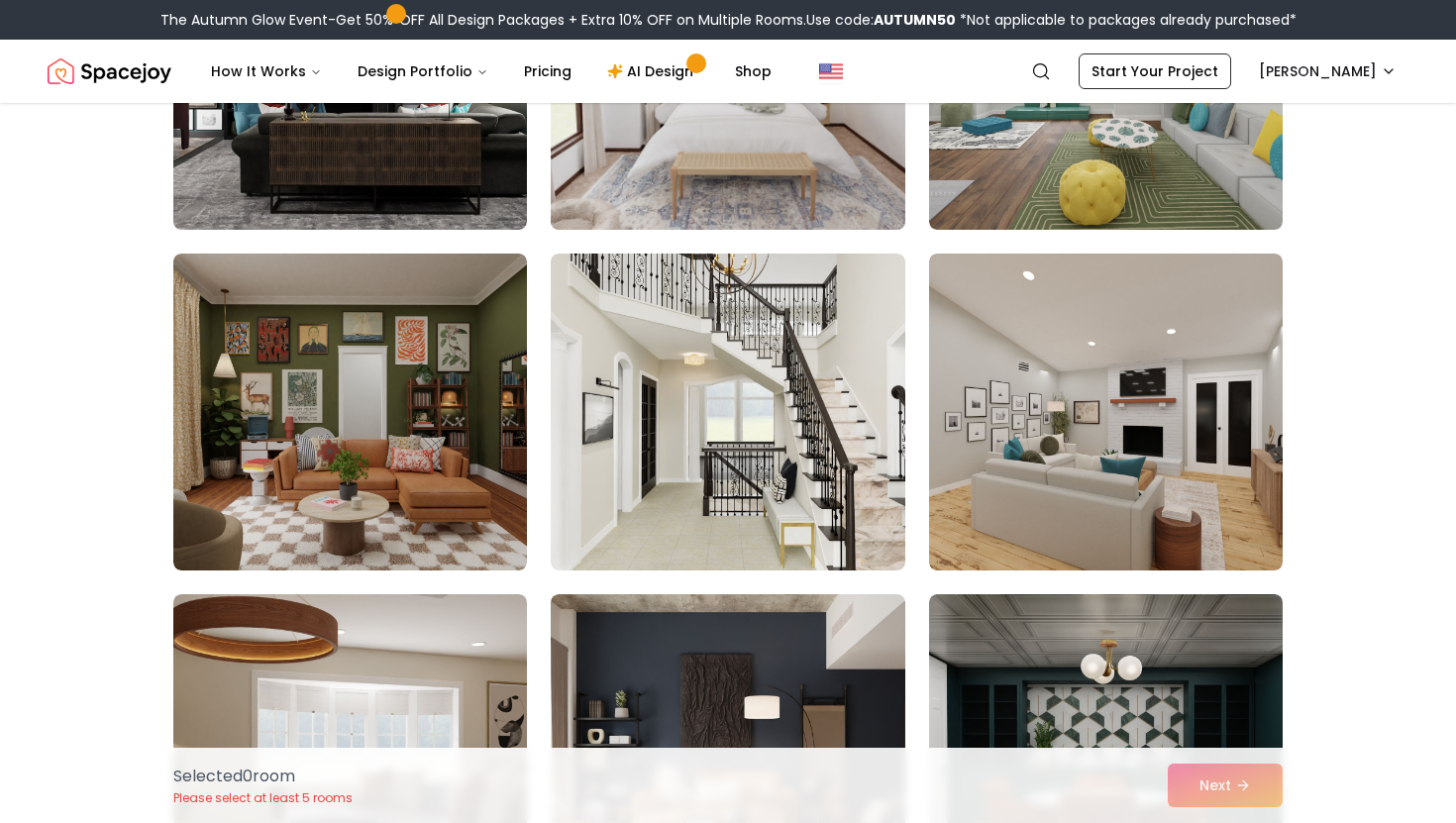
scroll to position [340, 0]
